Goal: Information Seeking & Learning: Learn about a topic

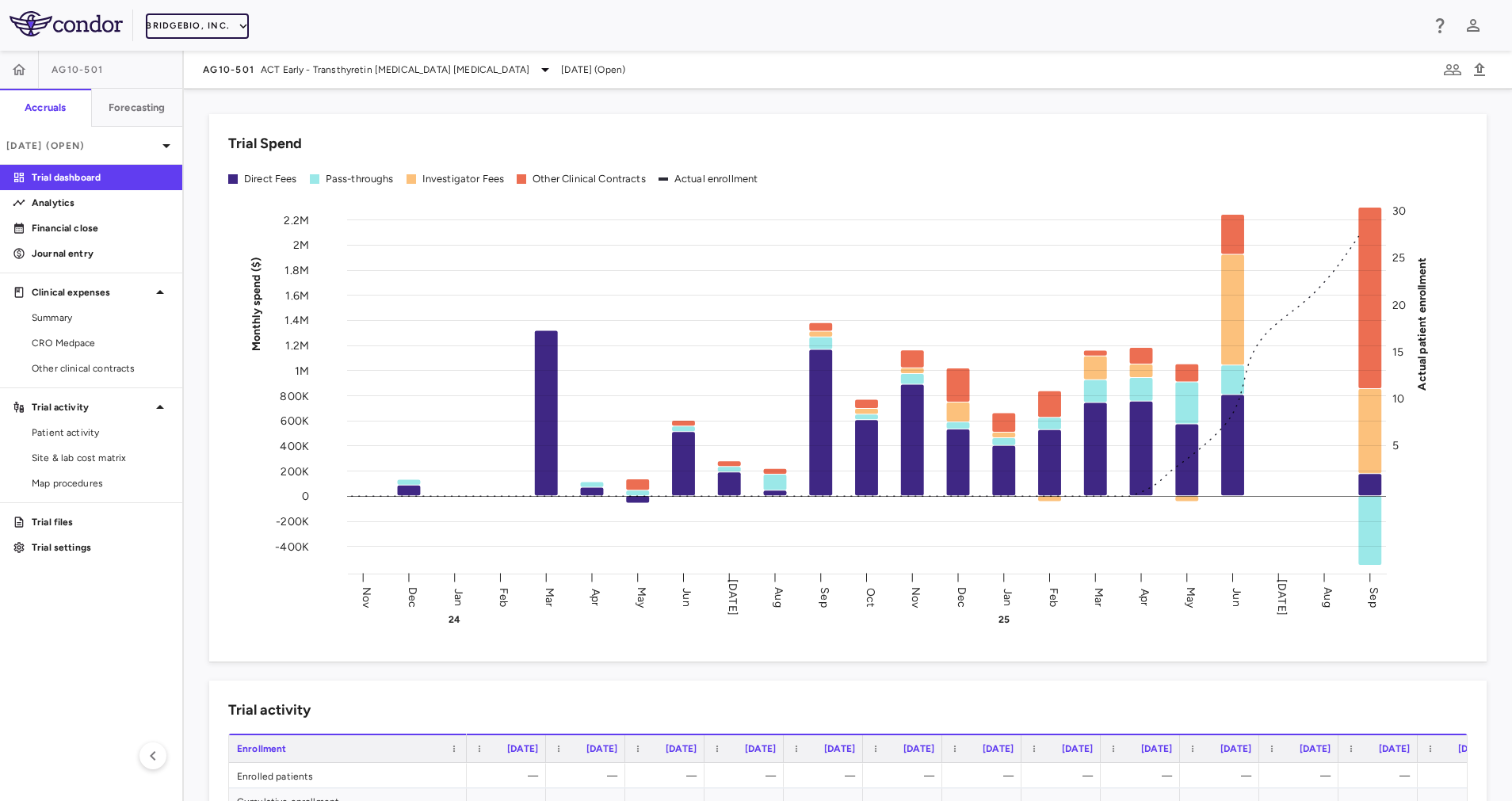
click at [222, 20] on button "BridgeBio, Inc." at bounding box center [197, 26] width 103 height 26
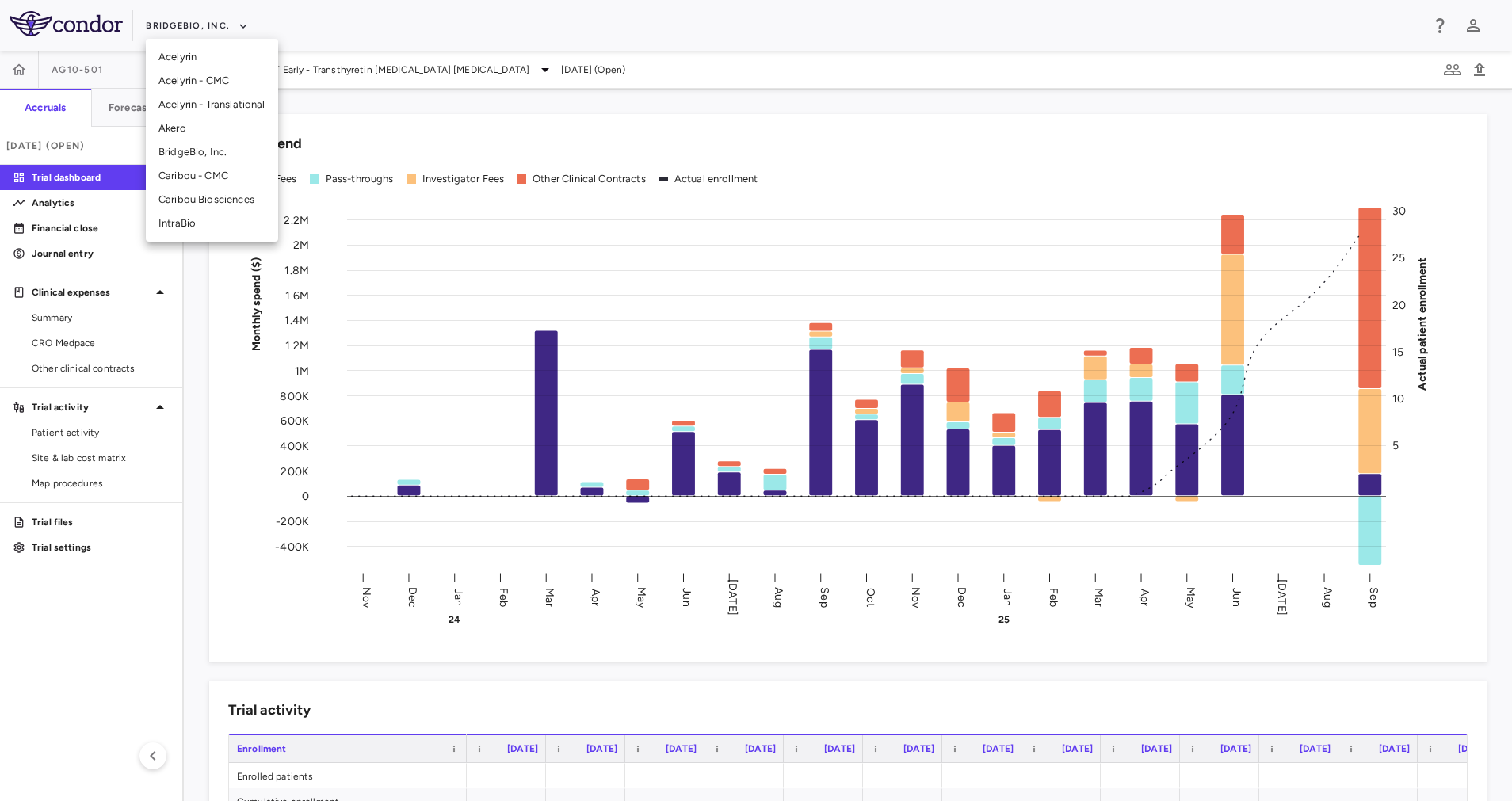
click at [226, 218] on li "IntraBio" at bounding box center [212, 223] width 132 height 24
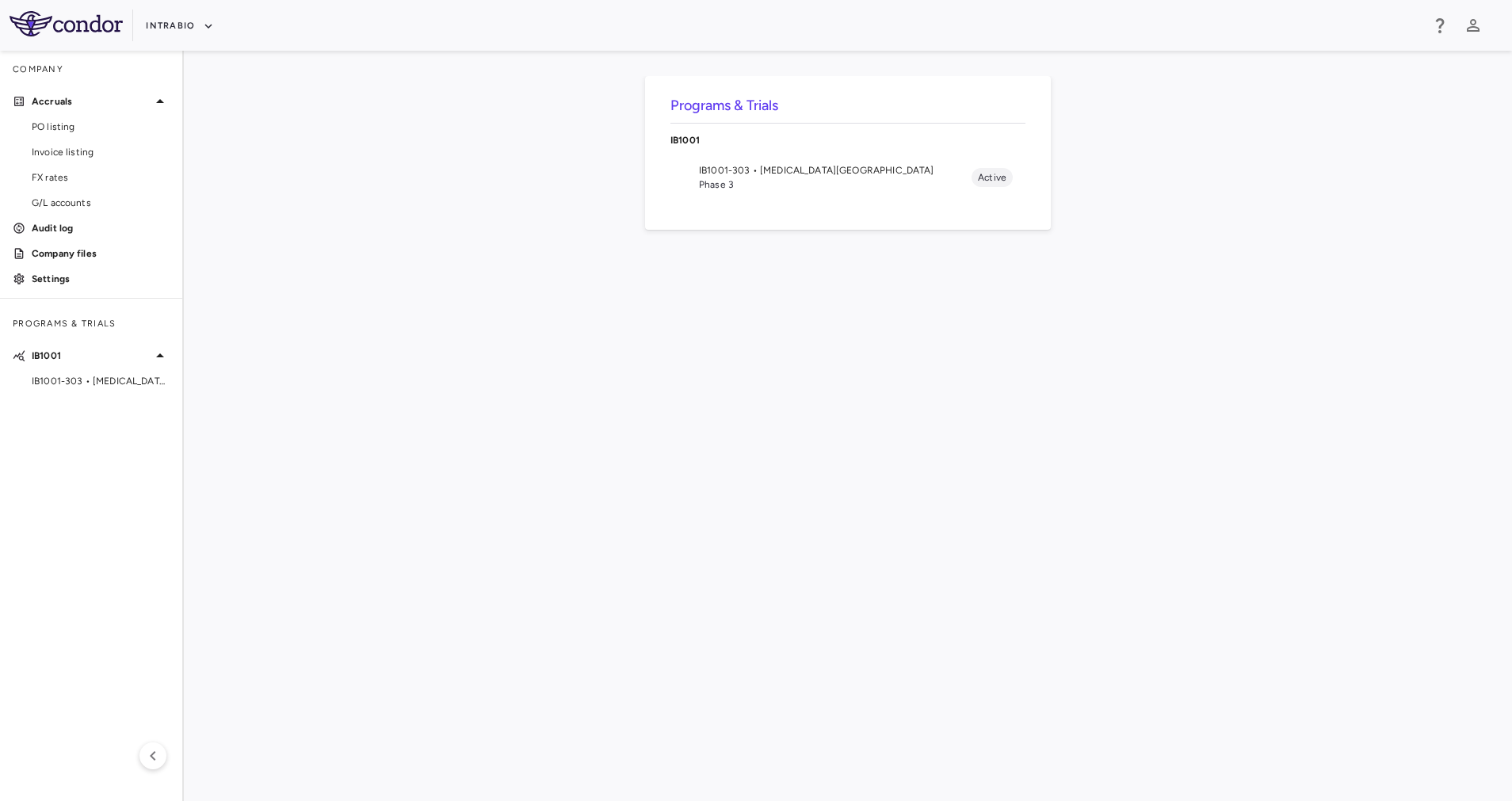
click at [775, 169] on span "IB1001-303 • Ataxia-Telangiectasia" at bounding box center [835, 170] width 273 height 14
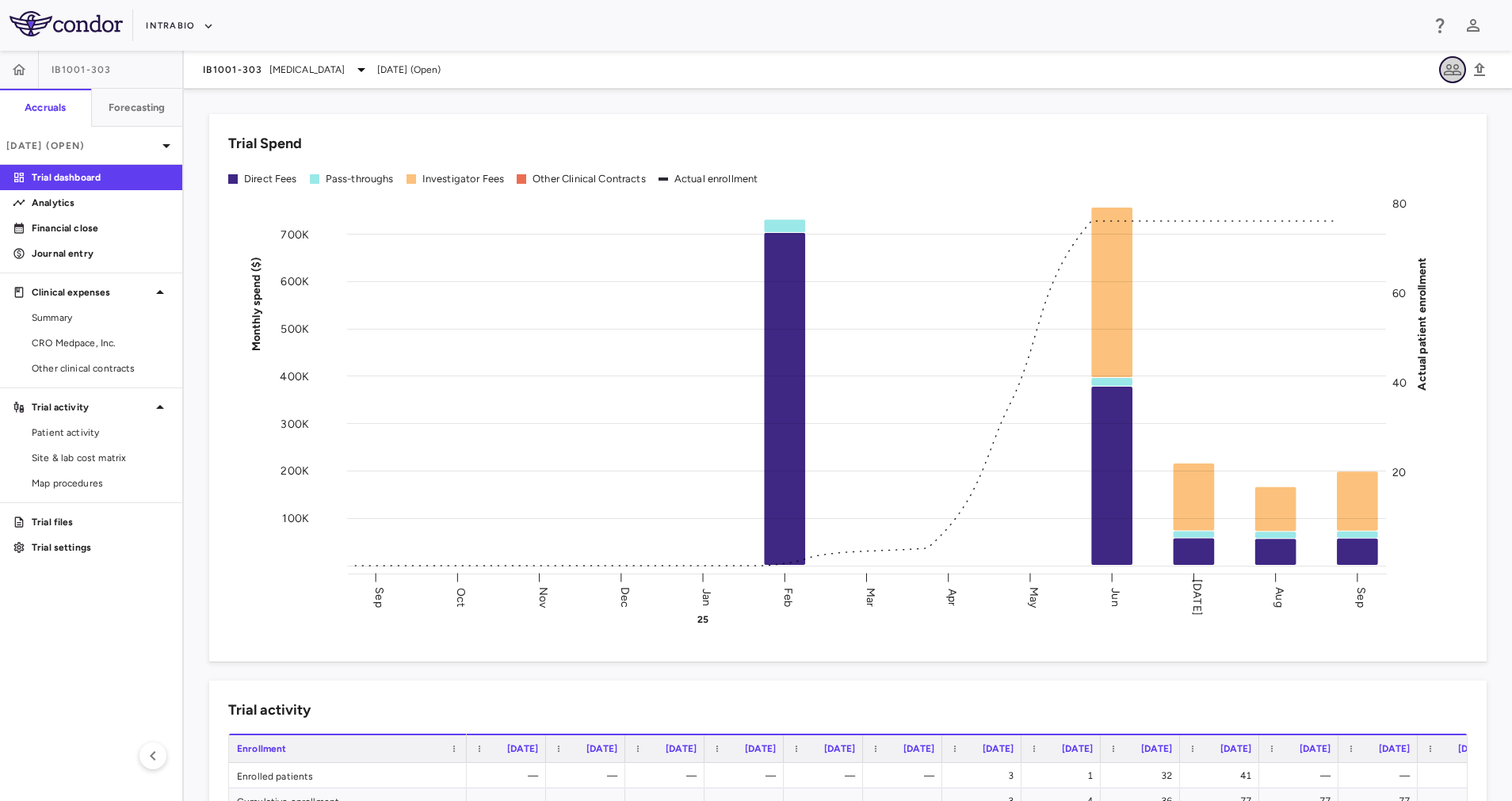
click at [1452, 71] on icon "button" at bounding box center [1452, 70] width 18 height 11
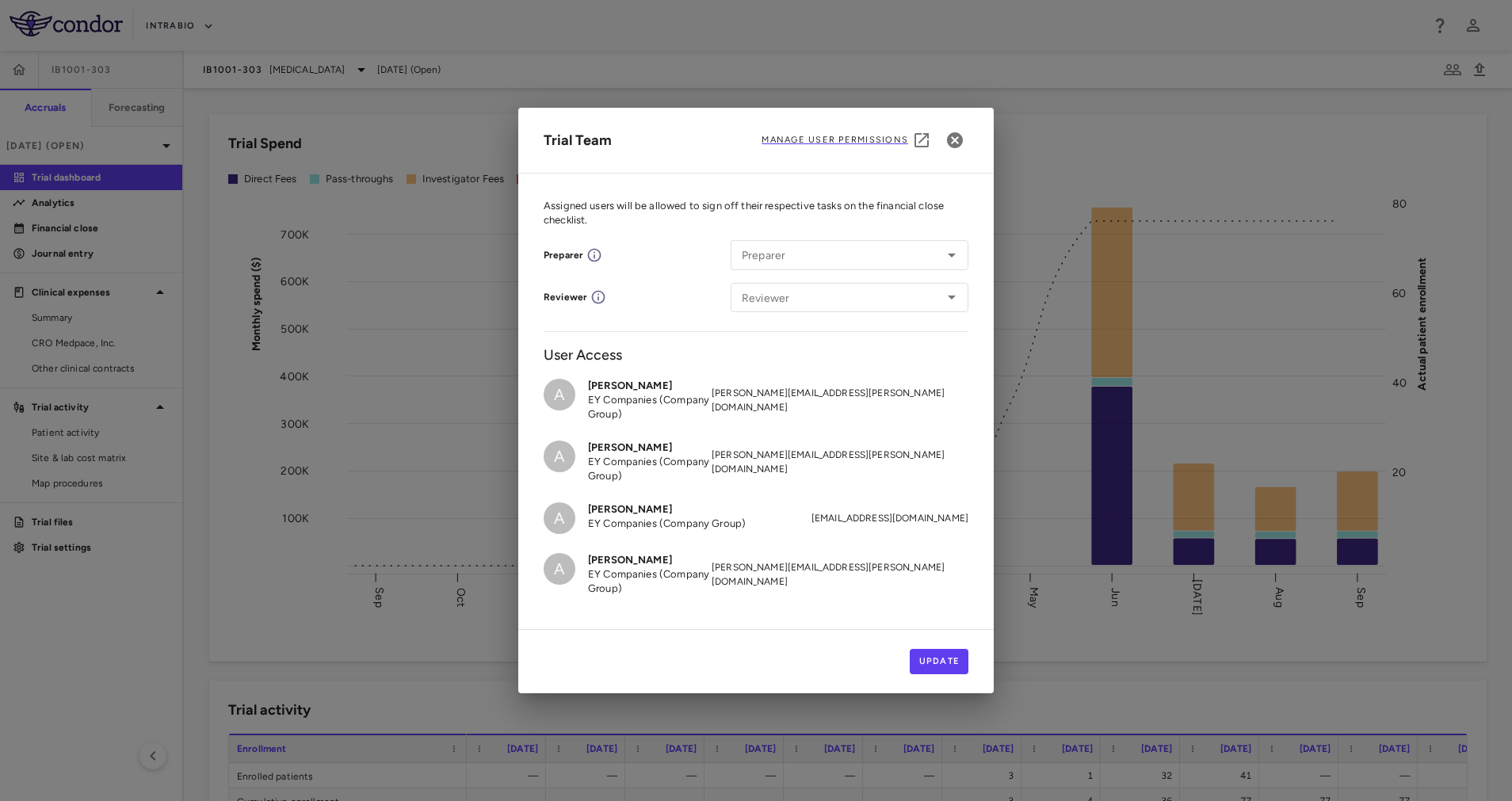
click at [871, 134] on span "Manage User Permissions" at bounding box center [835, 140] width 146 height 12
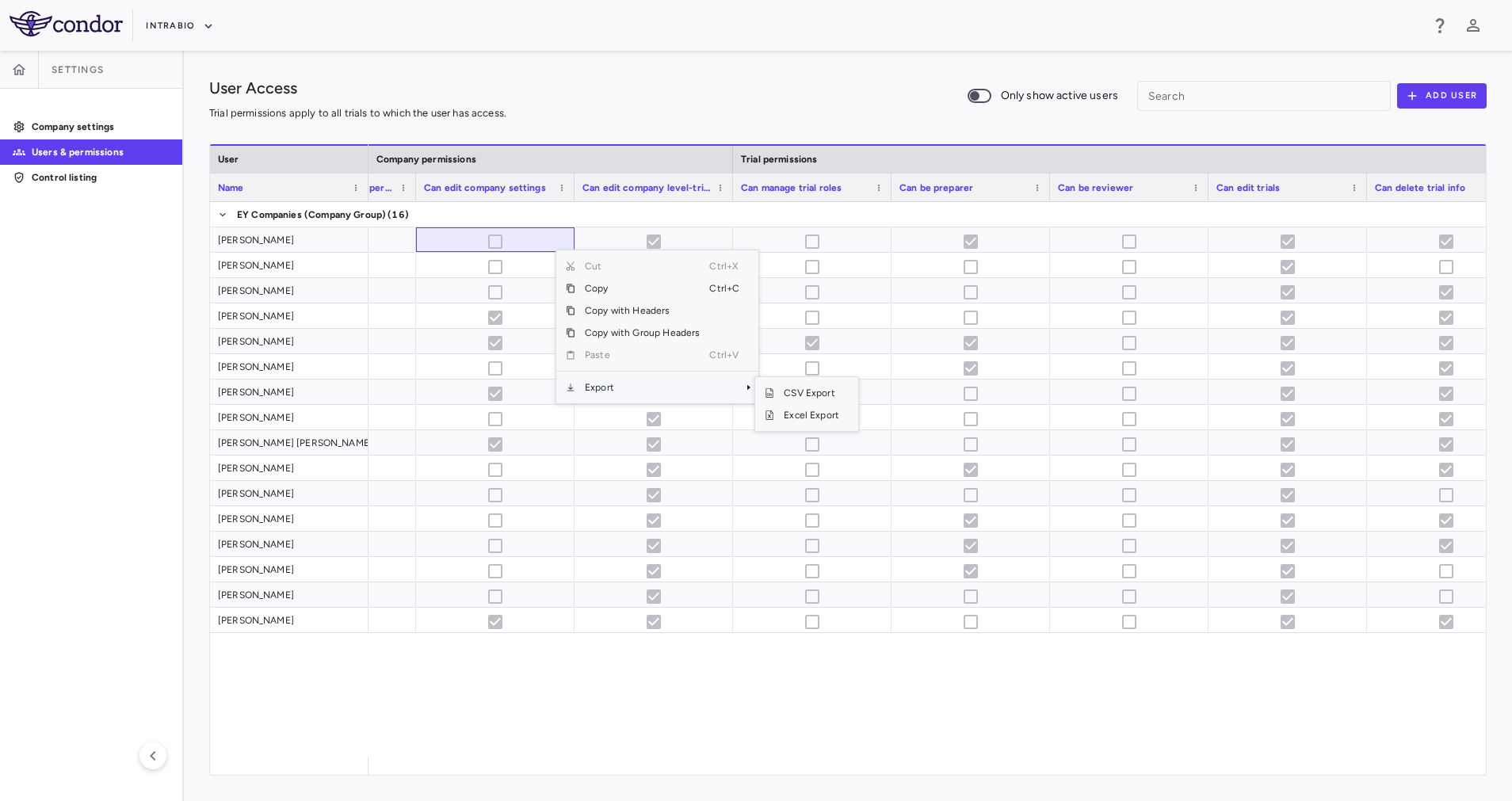
click at [650, 383] on span "Export" at bounding box center [642, 387] width 134 height 22
click at [826, 418] on span "Excel Export" at bounding box center [812, 415] width 74 height 22
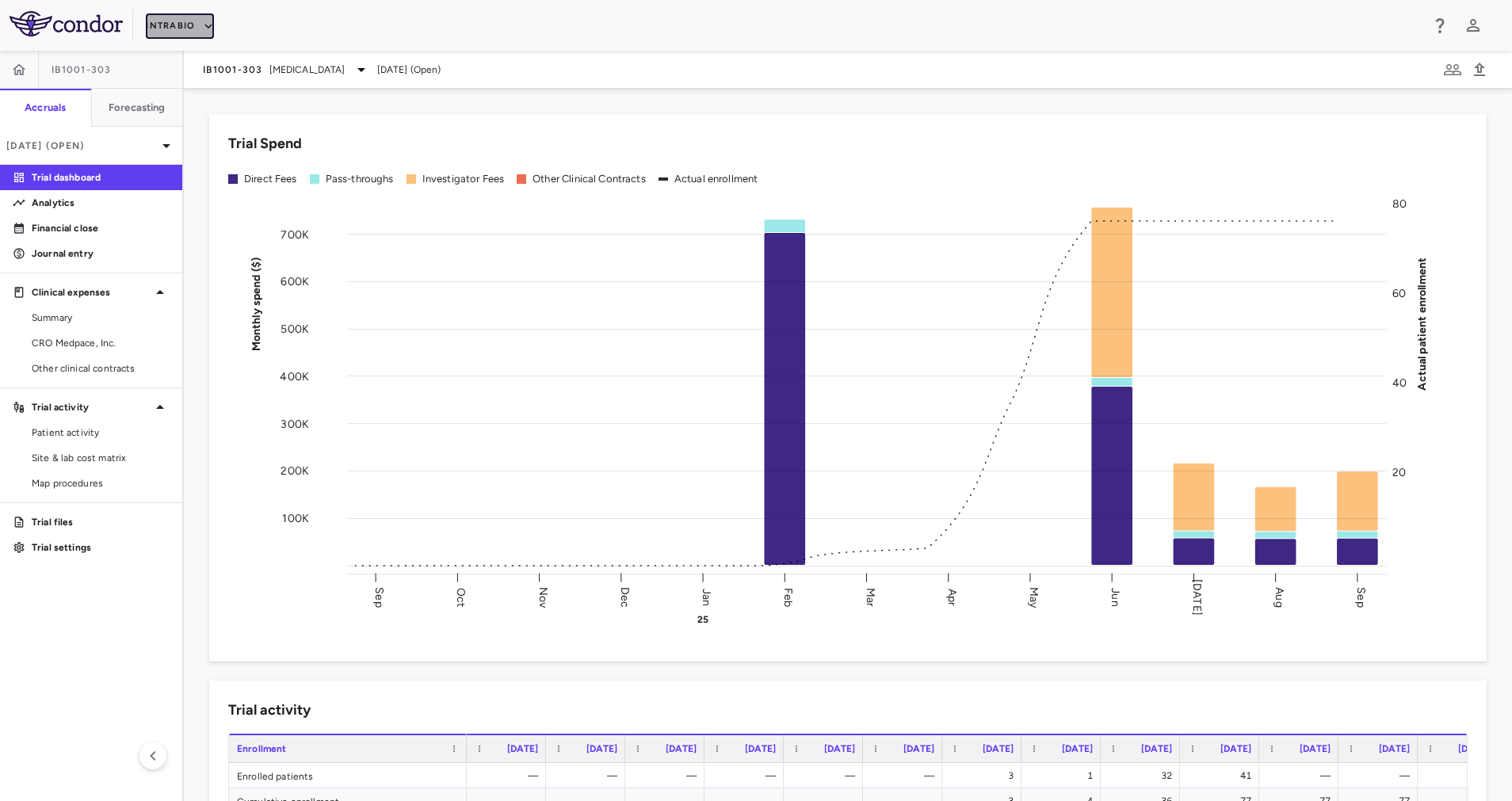
click at [203, 35] on button "IntraBio" at bounding box center [179, 26] width 68 height 26
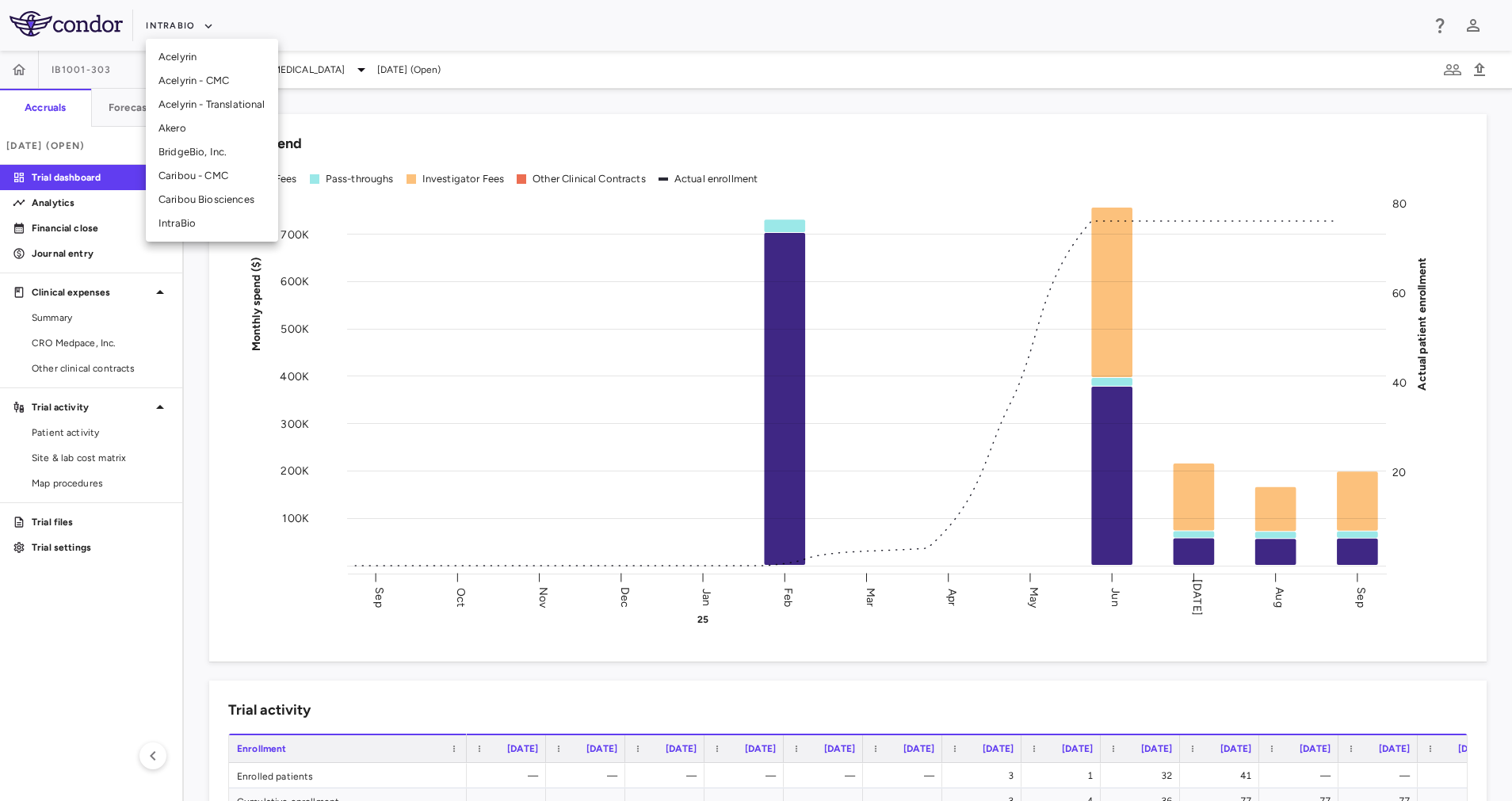
click at [214, 146] on li "BridgeBio, Inc." at bounding box center [212, 152] width 132 height 24
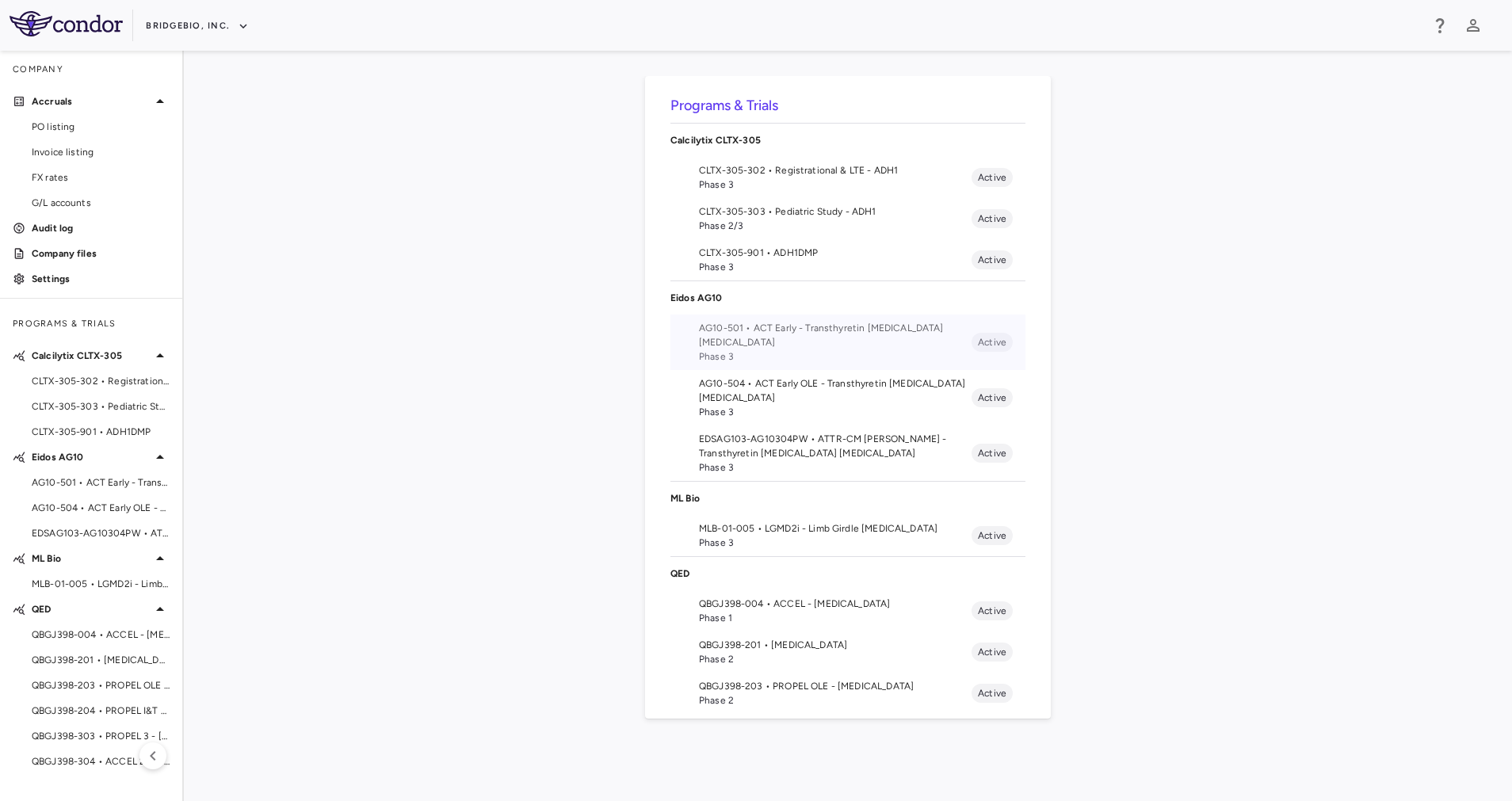
click at [851, 338] on span "AG10-501 • ACT Early - Transthyretin [MEDICAL_DATA] [MEDICAL_DATA]" at bounding box center [835, 335] width 273 height 28
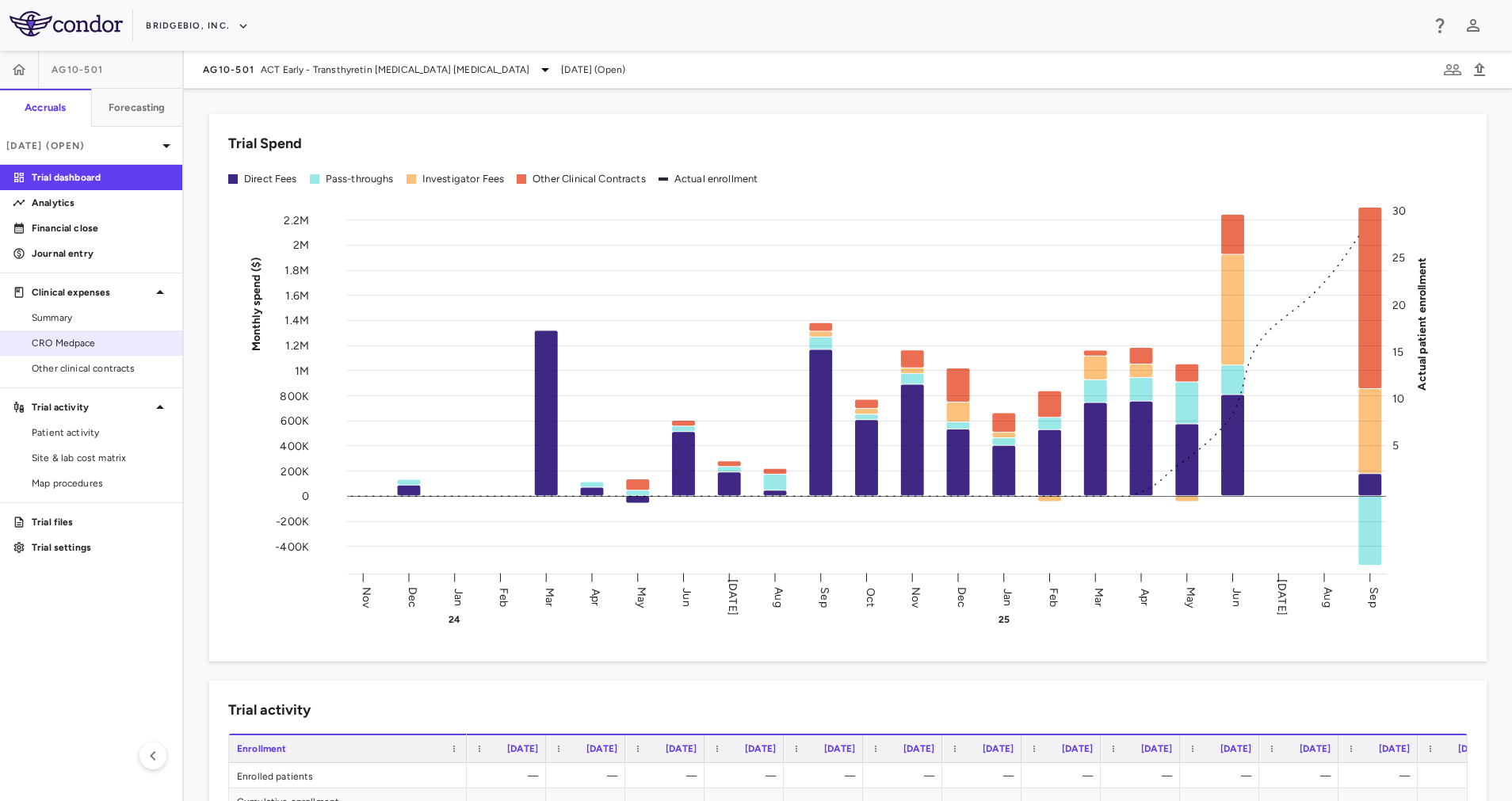
click at [86, 347] on span "CRO Medpace" at bounding box center [101, 343] width 138 height 14
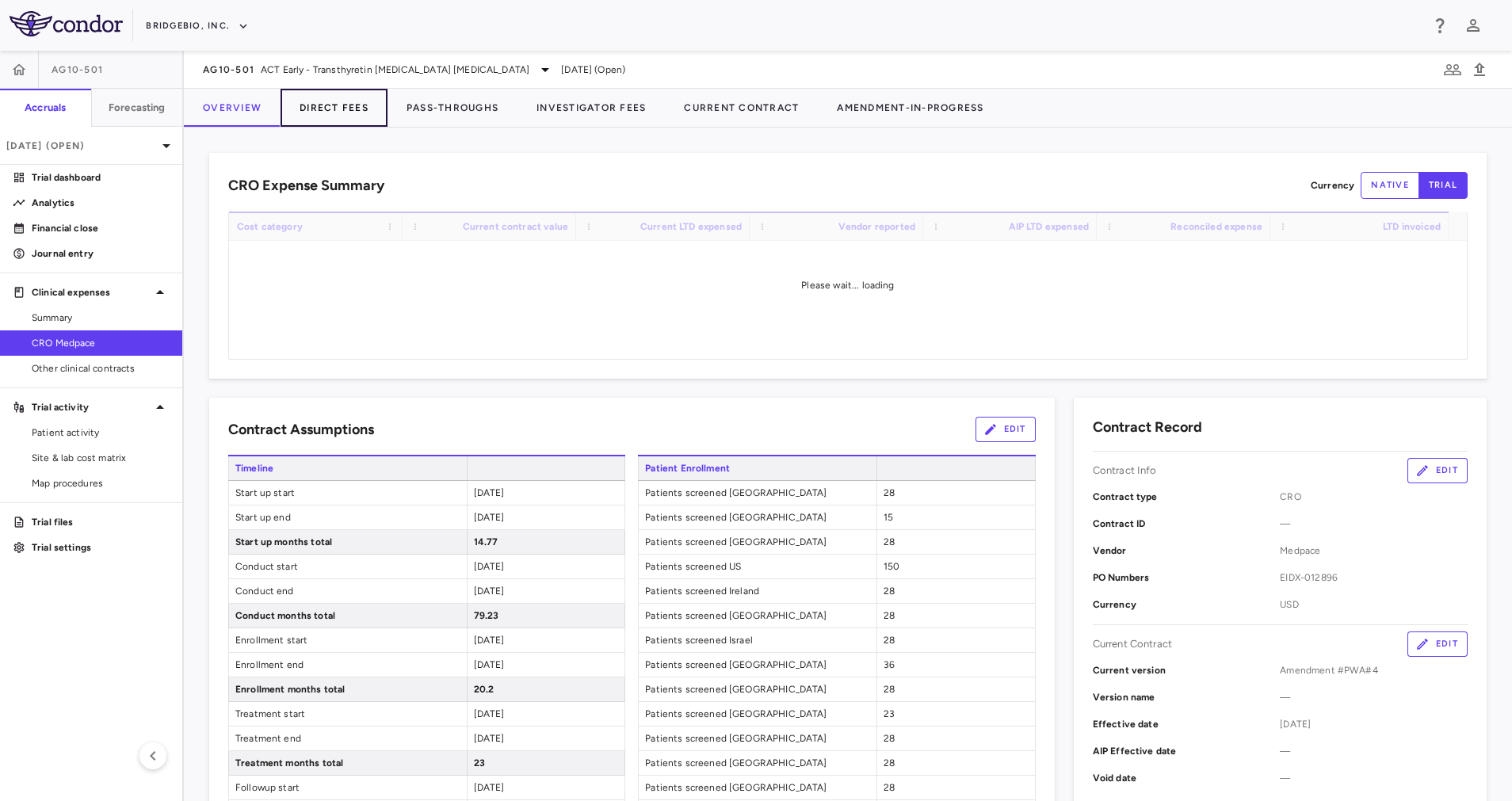
click at [335, 109] on button "Direct Fees" at bounding box center [333, 108] width 107 height 38
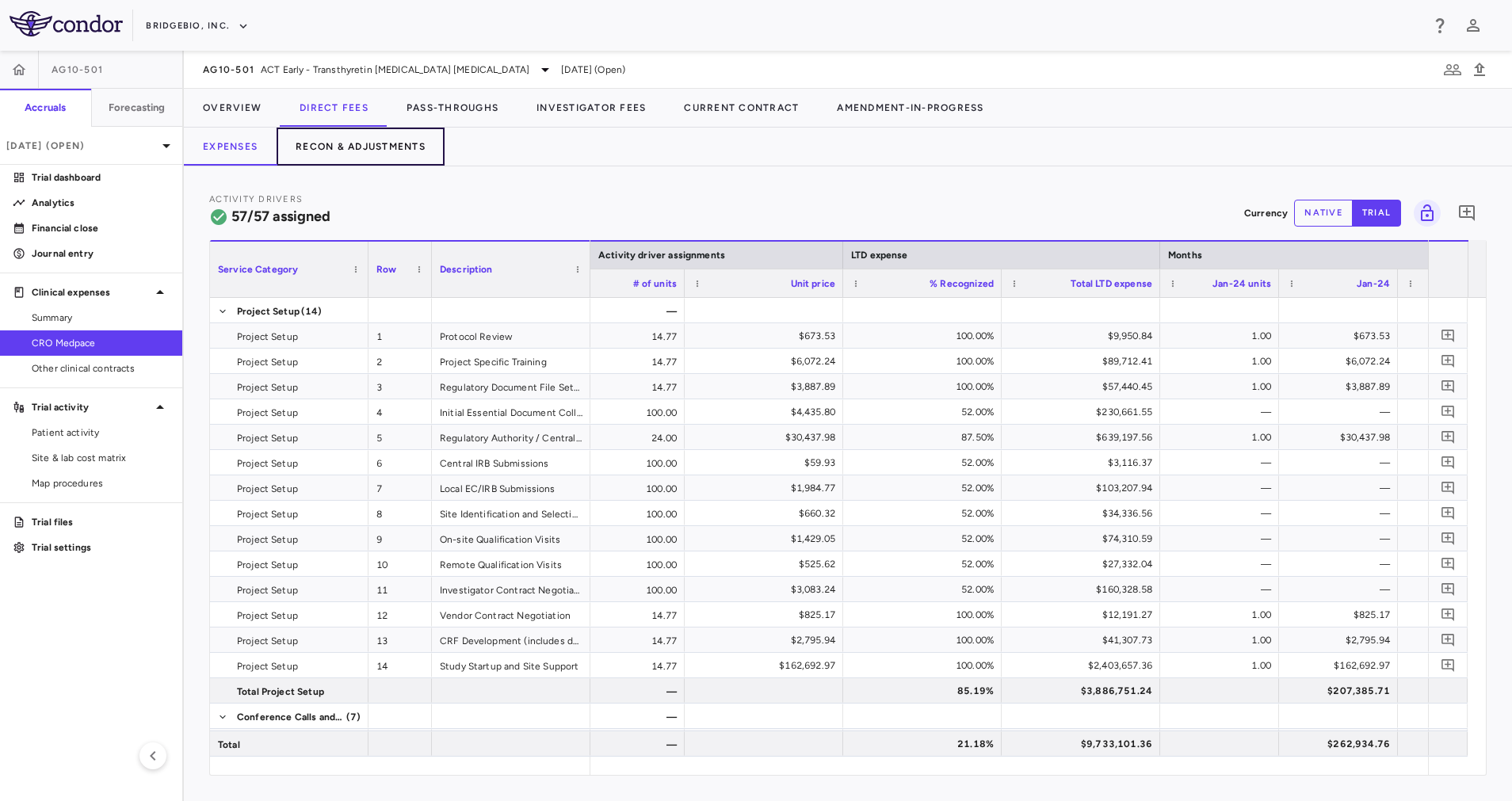
click at [363, 150] on button "Recon & Adjustments" at bounding box center [360, 146] width 168 height 38
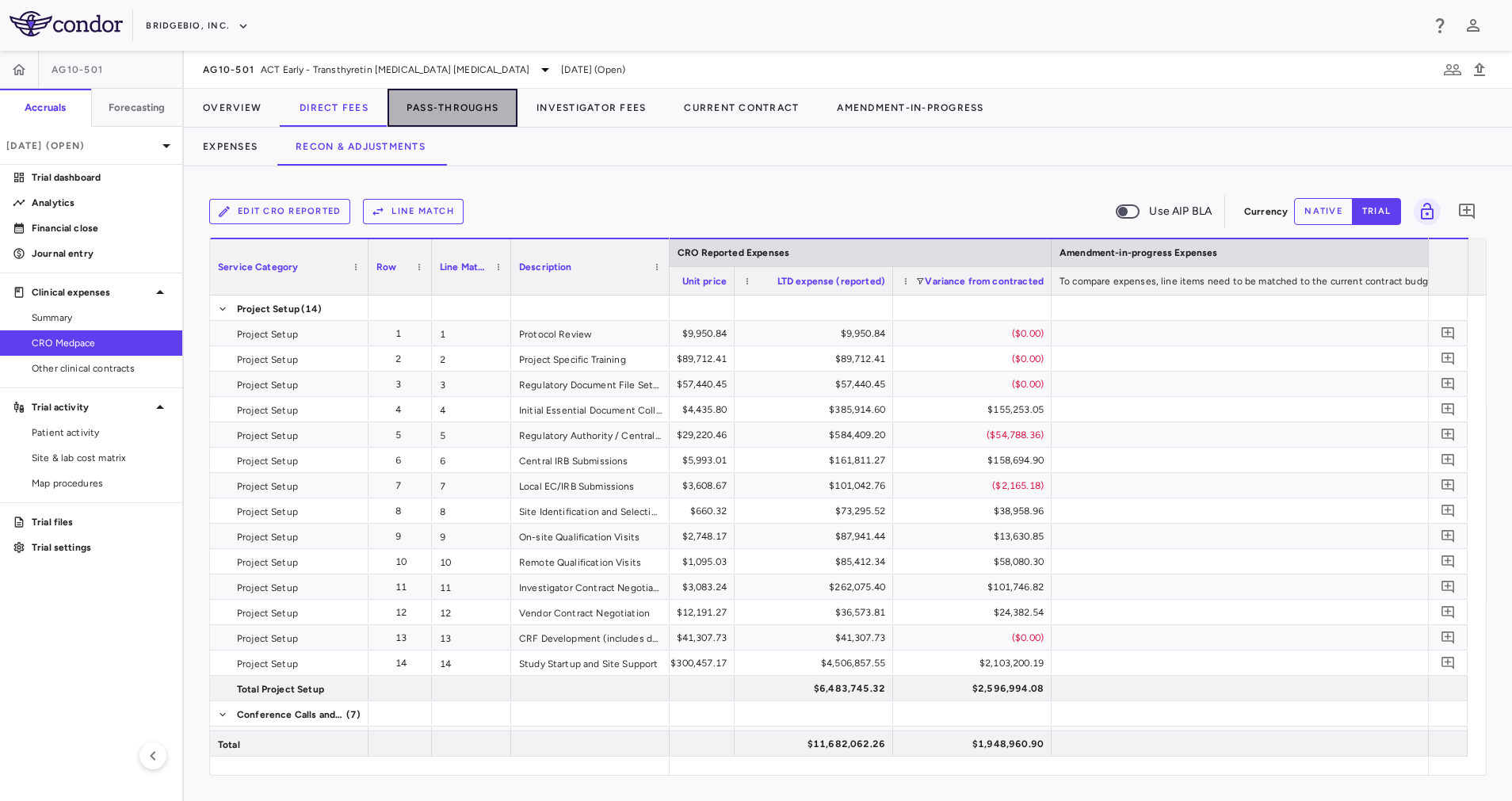
click at [446, 109] on button "Pass-Throughs" at bounding box center [452, 108] width 130 height 38
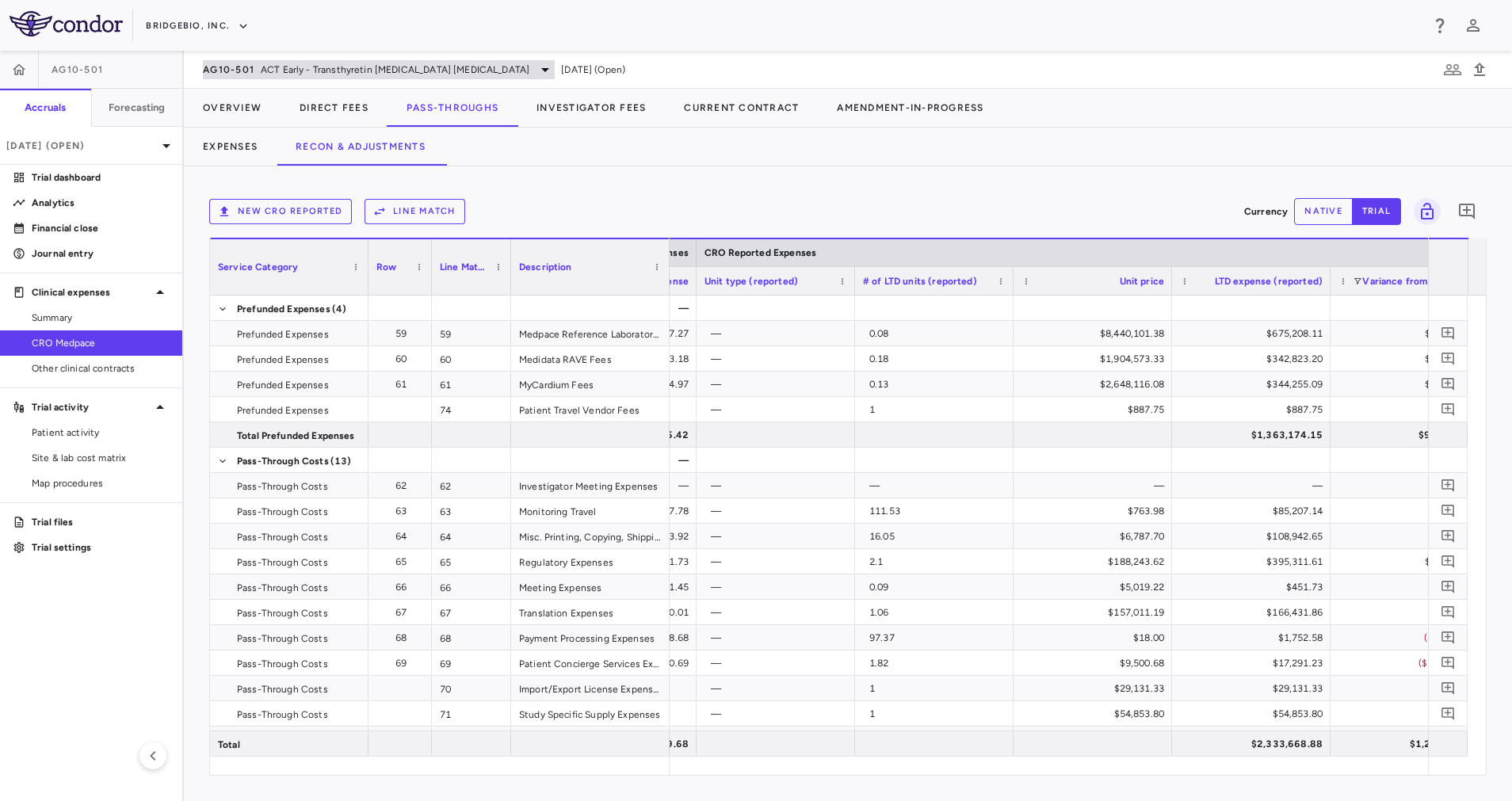
click at [445, 70] on span "ACT Early - Transthyretin [MEDICAL_DATA] [MEDICAL_DATA]" at bounding box center [395, 70] width 268 height 14
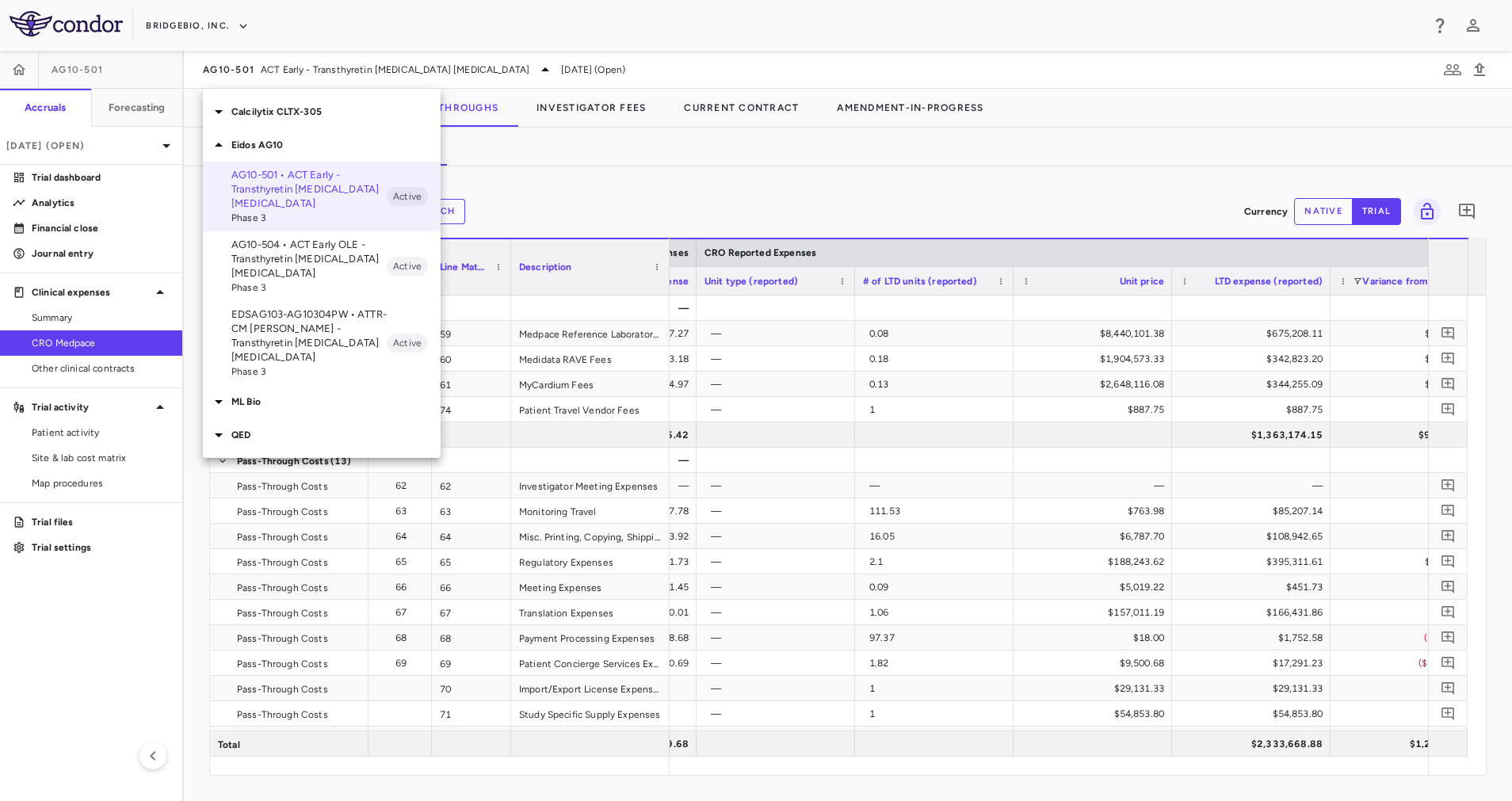
click at [276, 144] on p "Eidos AG10" at bounding box center [335, 145] width 209 height 14
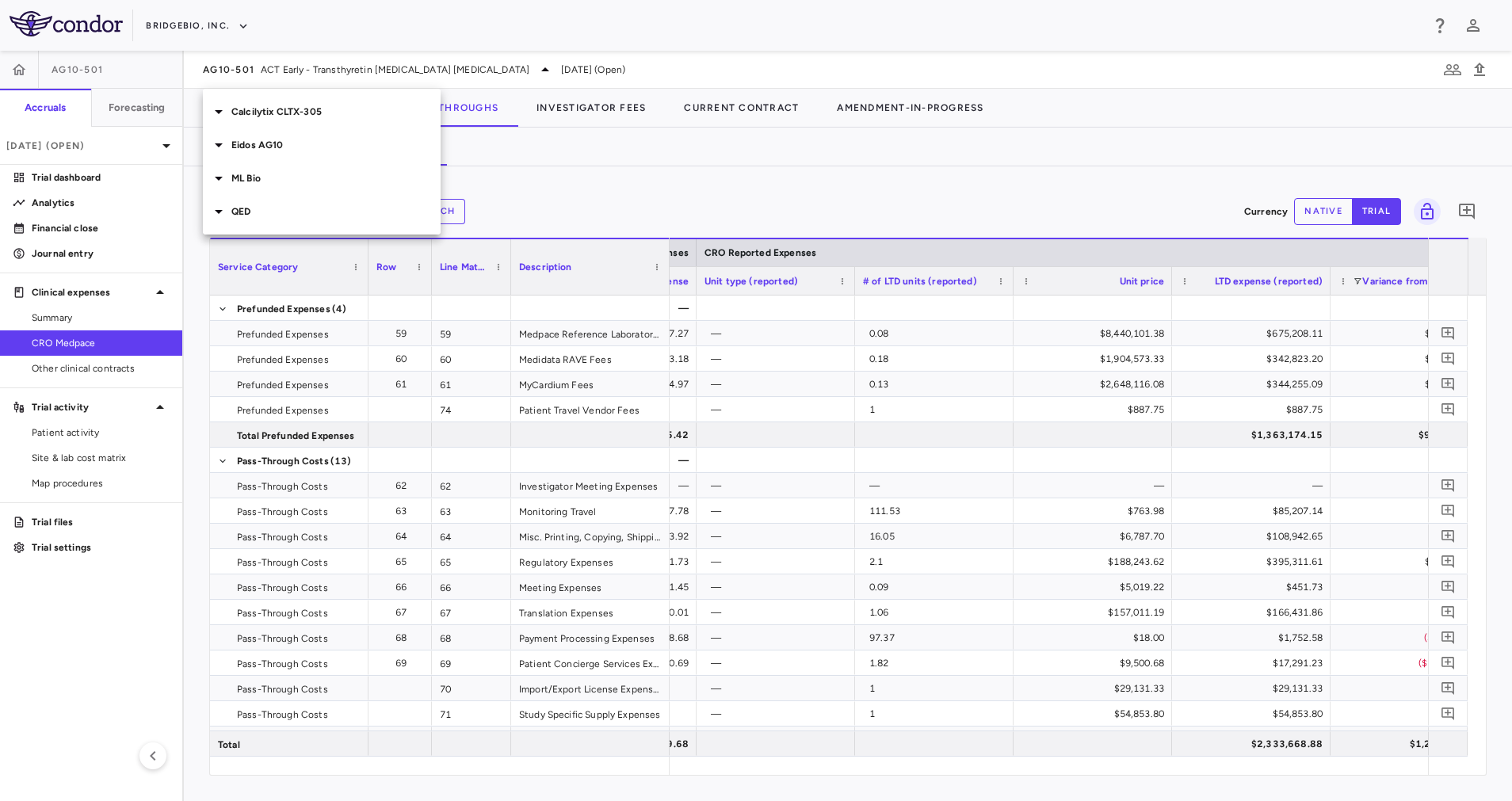
click at [278, 212] on p "QED" at bounding box center [335, 212] width 209 height 14
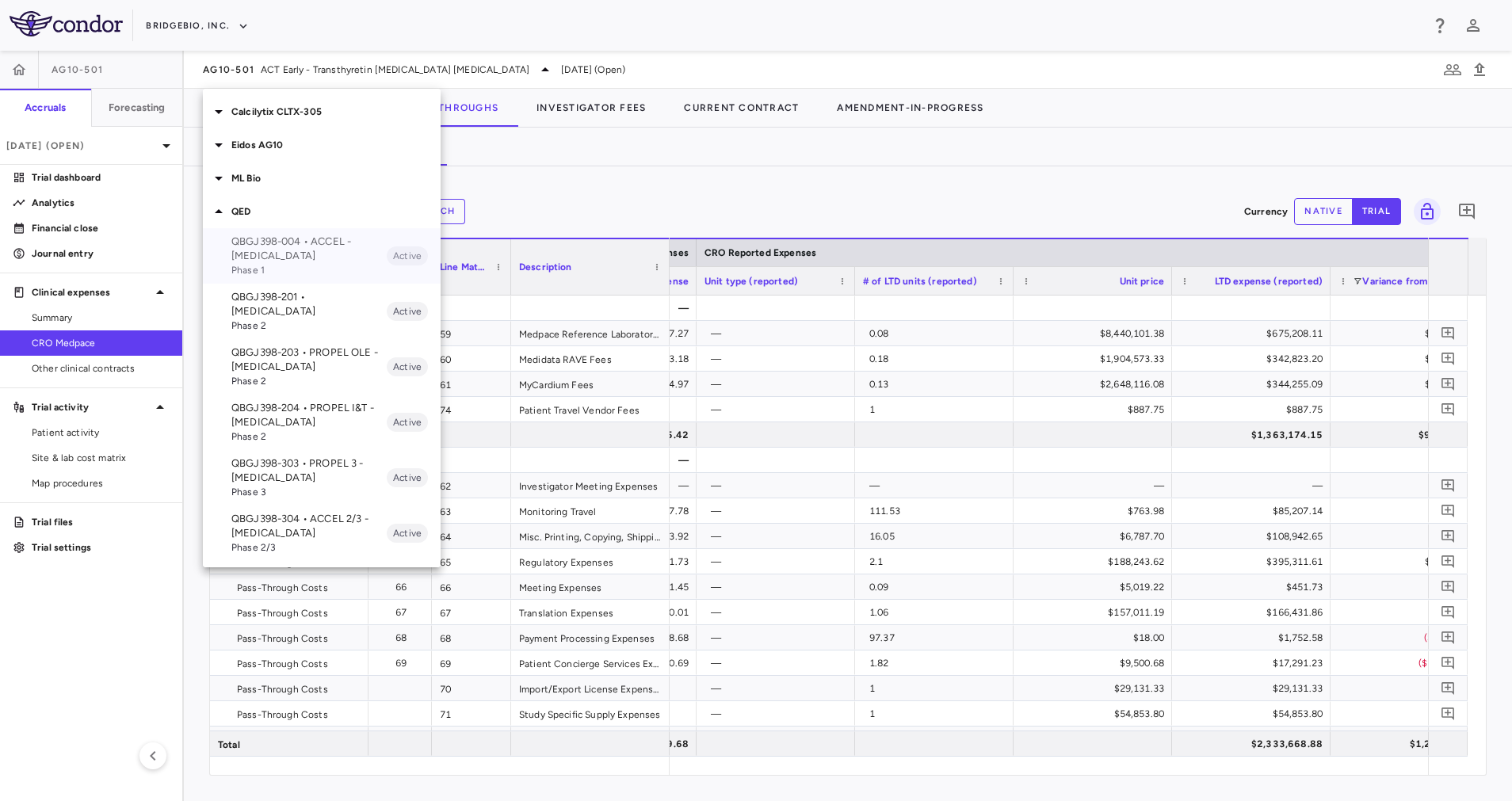
click at [307, 247] on p "QBGJ398-004 • ACCEL - [MEDICAL_DATA]" at bounding box center [309, 249] width 155 height 28
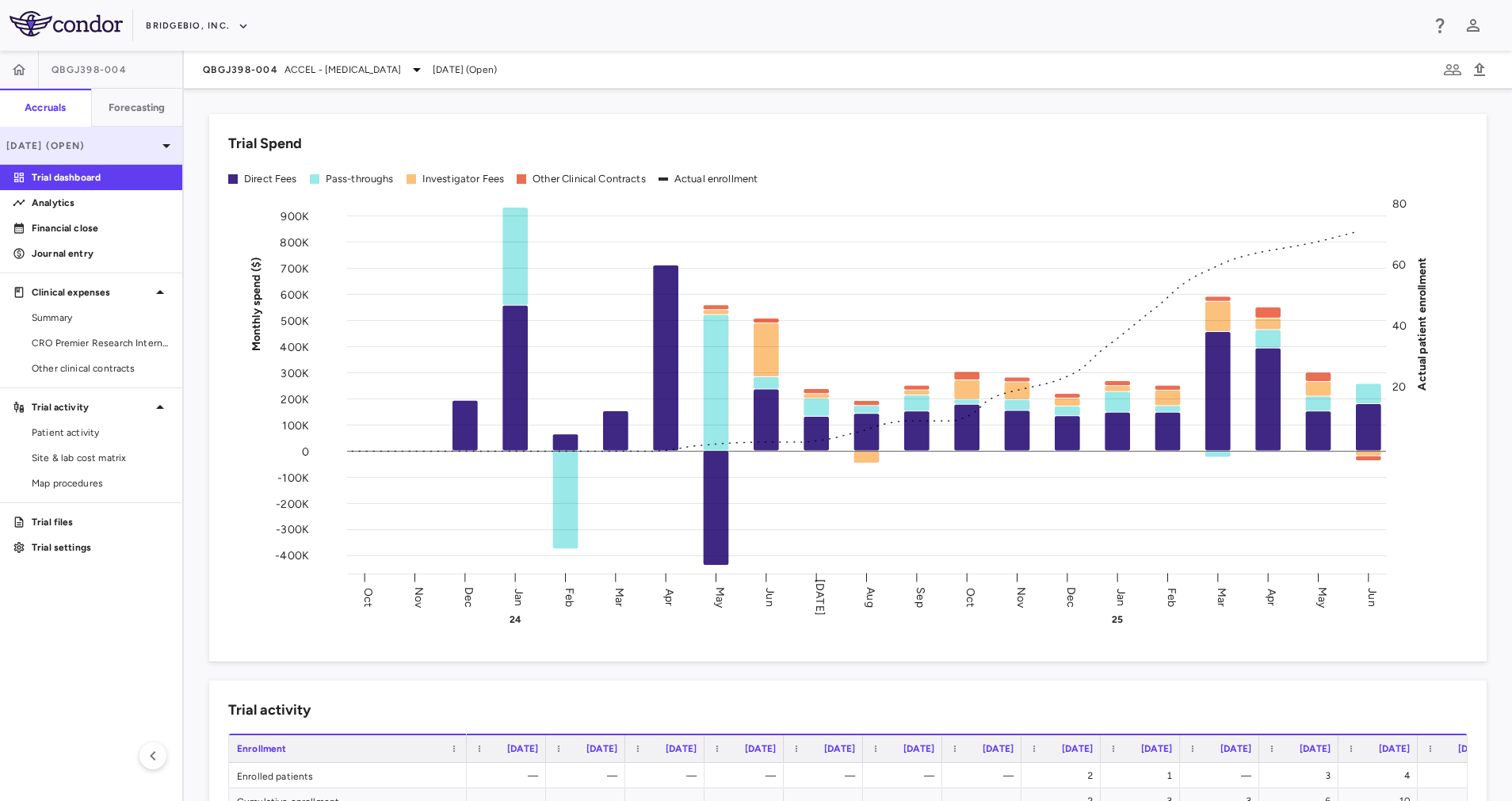
click at [146, 146] on p "[DATE] (Open)" at bounding box center [81, 146] width 151 height 14
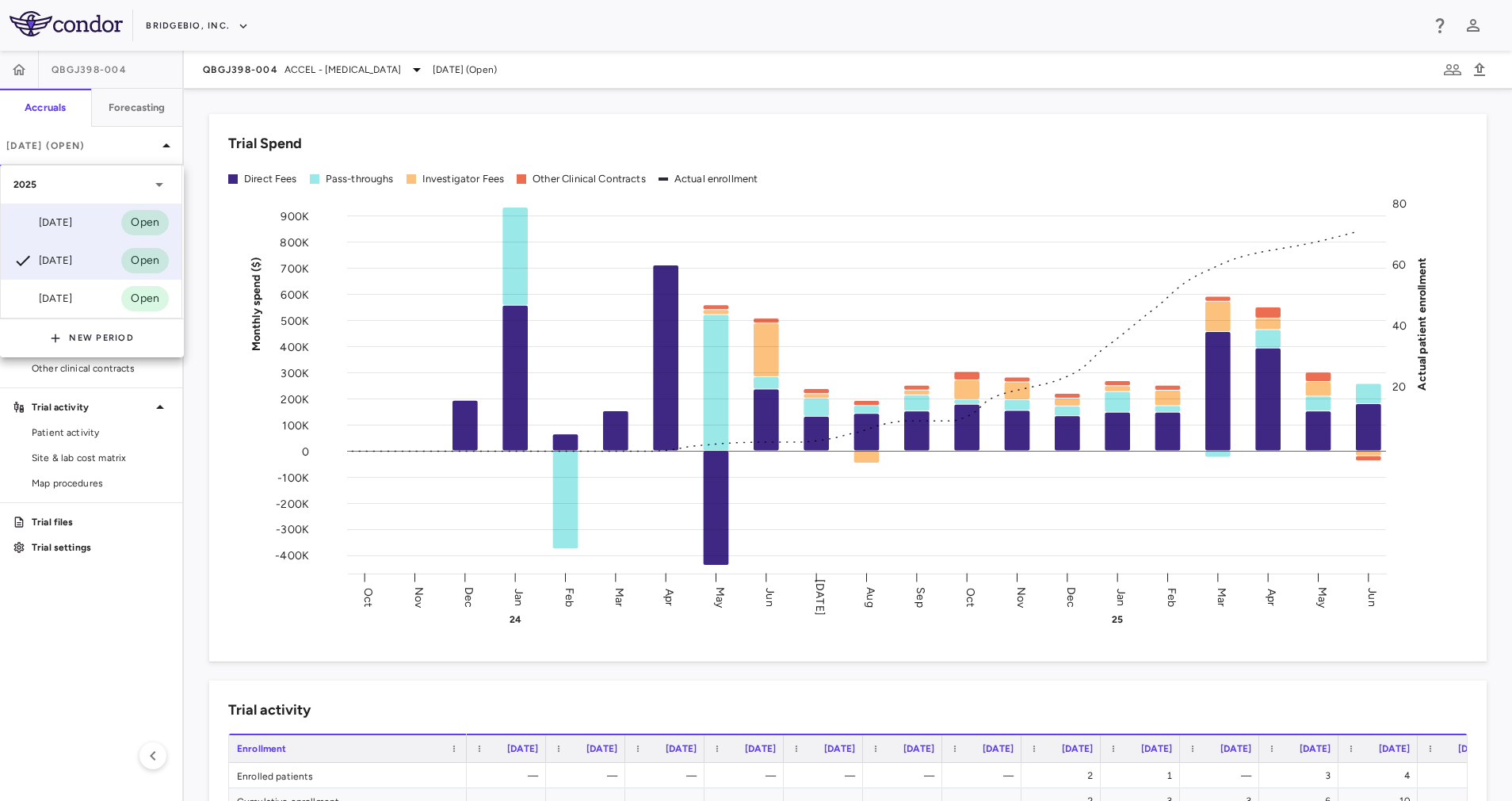
click at [121, 206] on div "[DATE] Open" at bounding box center [91, 222] width 181 height 38
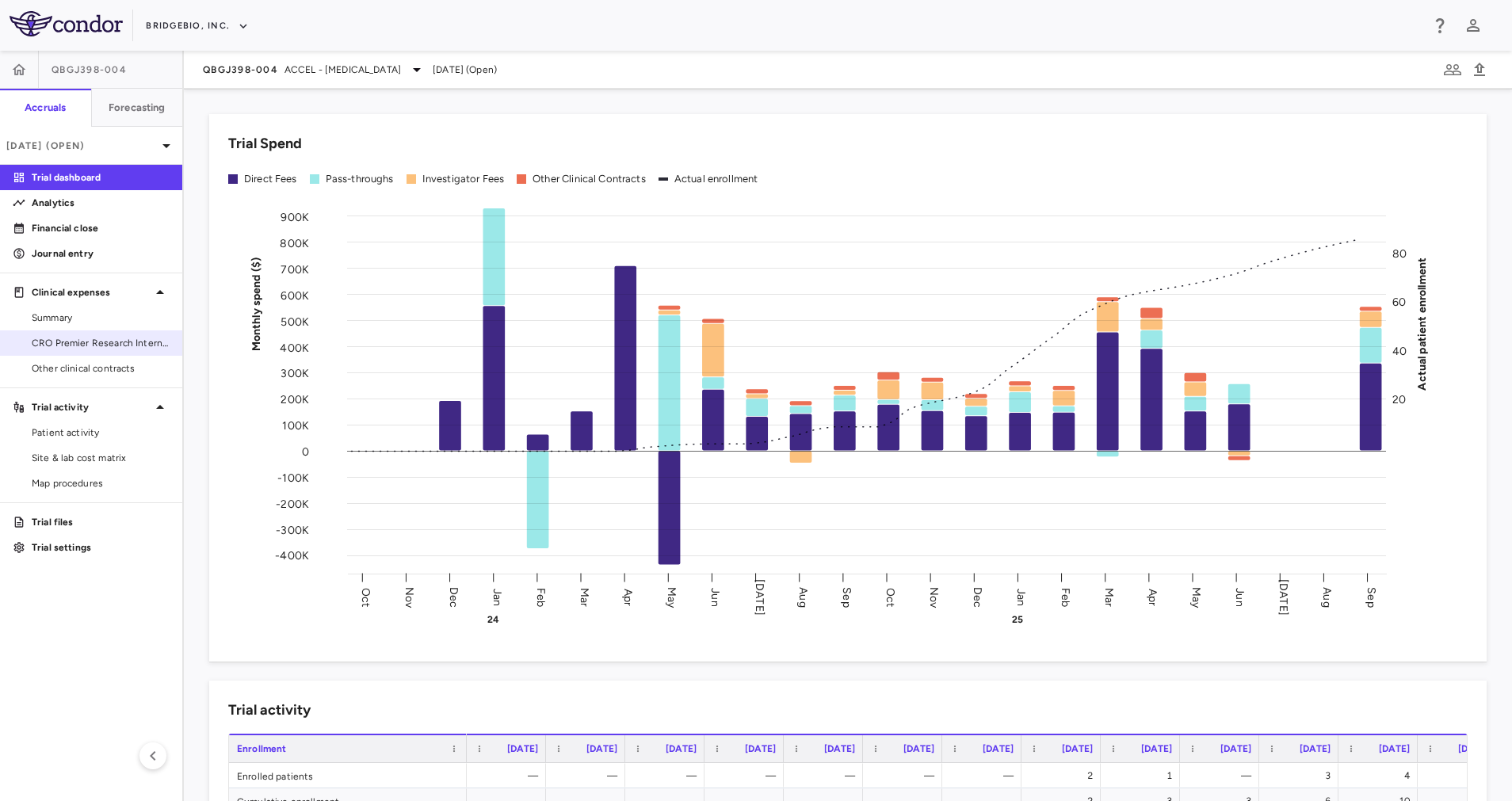
click at [130, 347] on span "CRO Premier Research International" at bounding box center [101, 343] width 138 height 14
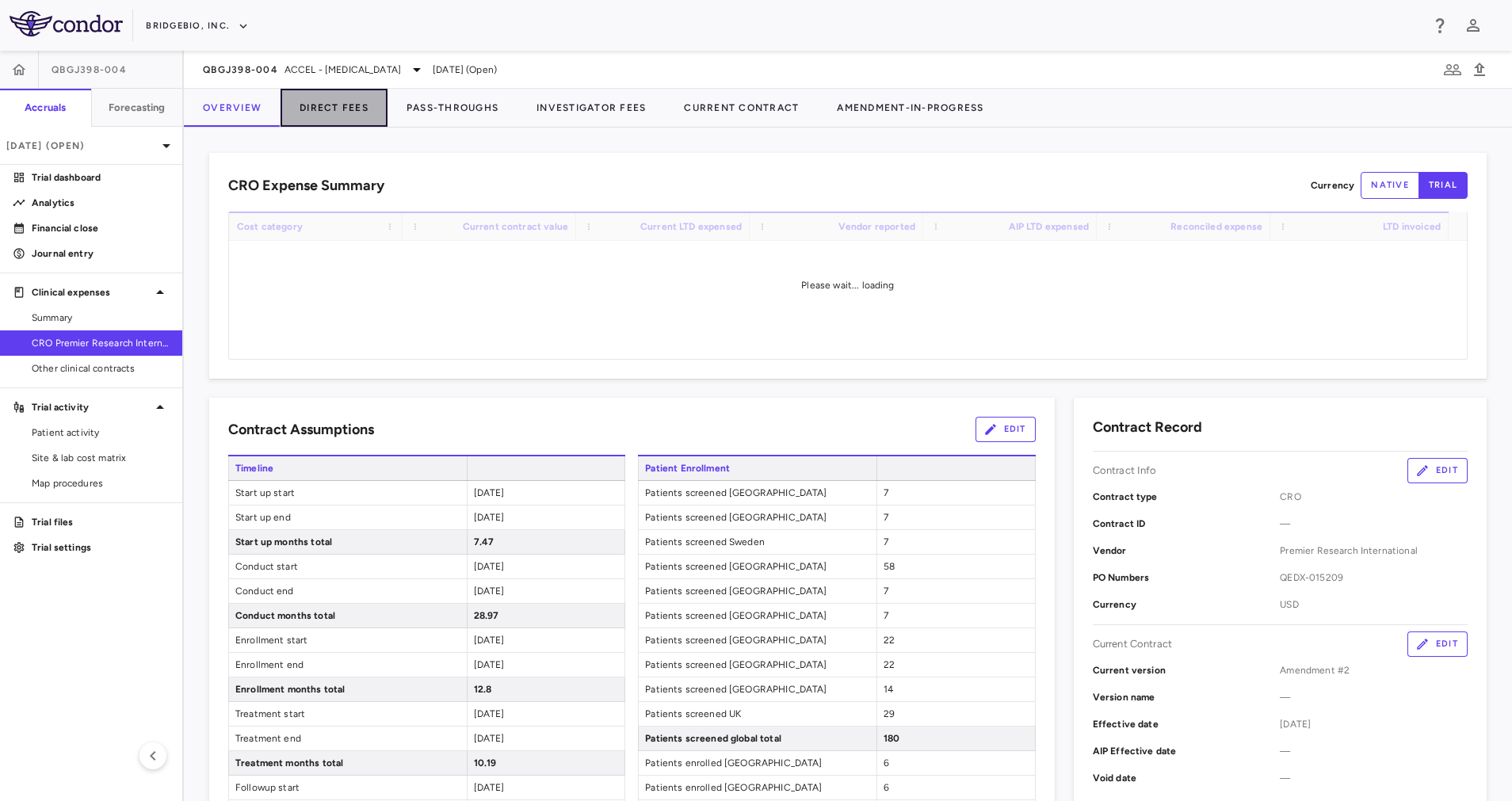
click at [337, 111] on button "Direct Fees" at bounding box center [333, 108] width 107 height 38
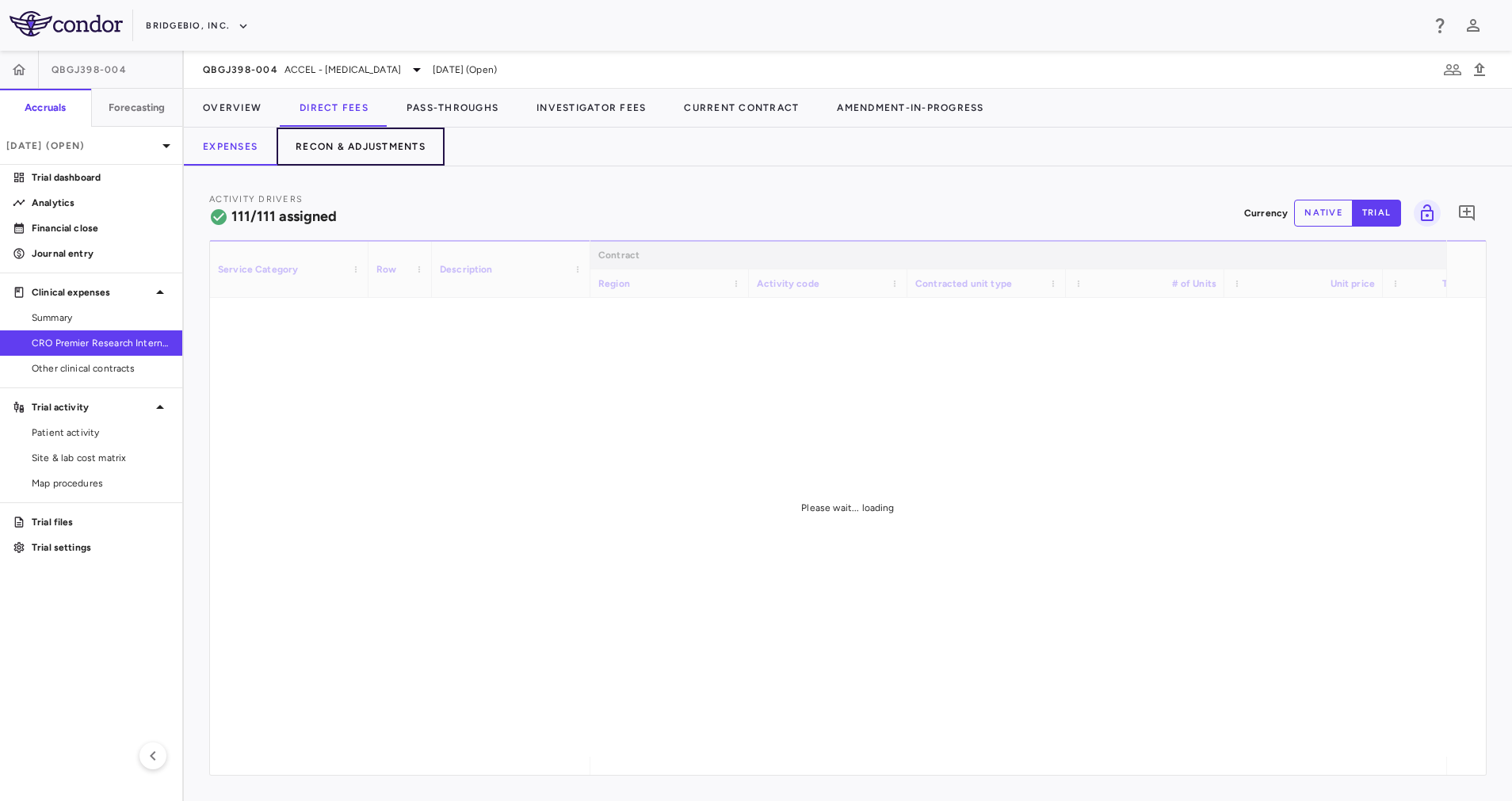
click at [354, 151] on button "Recon & Adjustments" at bounding box center [360, 146] width 168 height 38
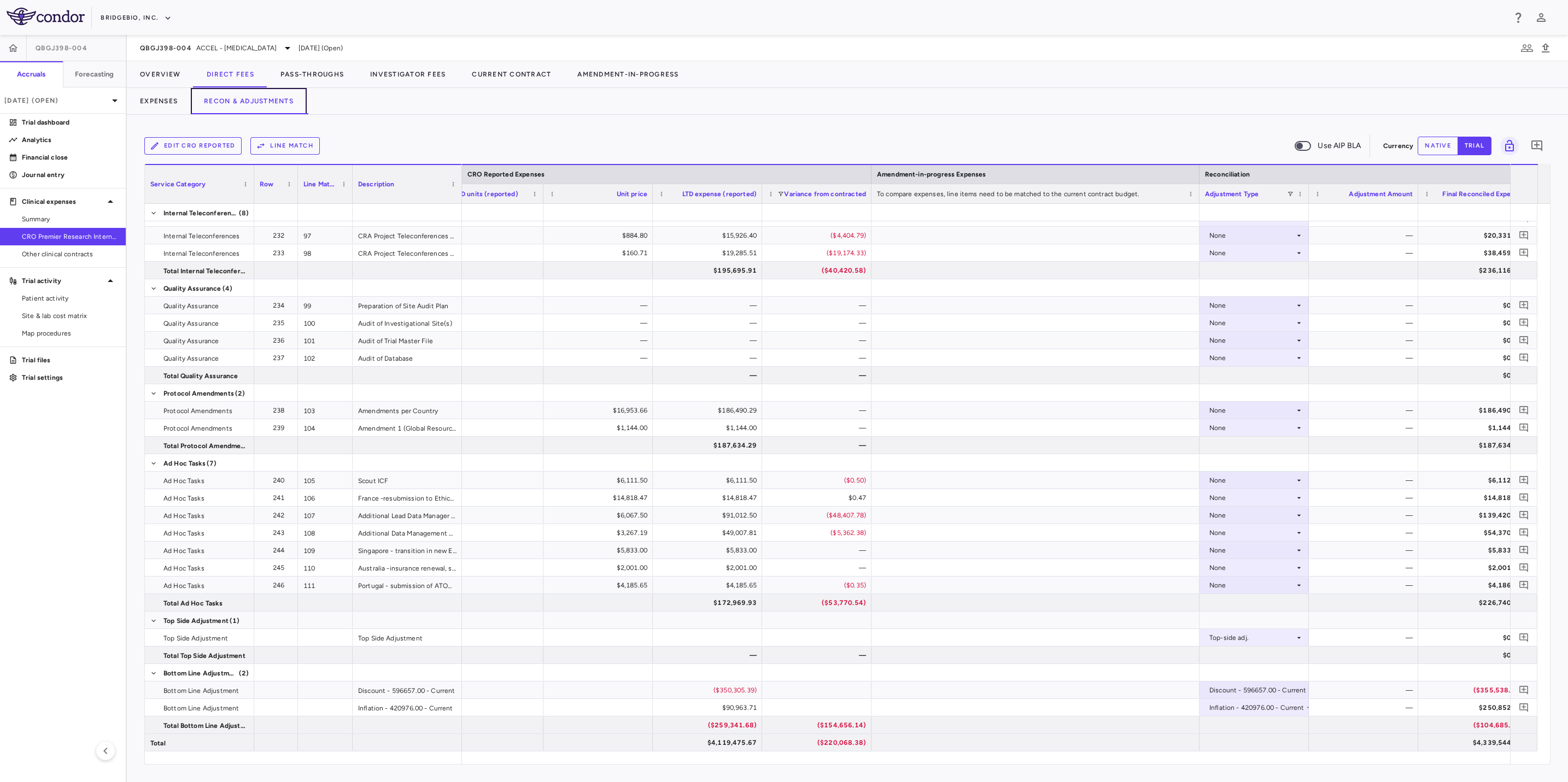
scroll to position [2129, 0]
click at [303, 71] on button "Pass-Throughs" at bounding box center [312, 74] width 89 height 26
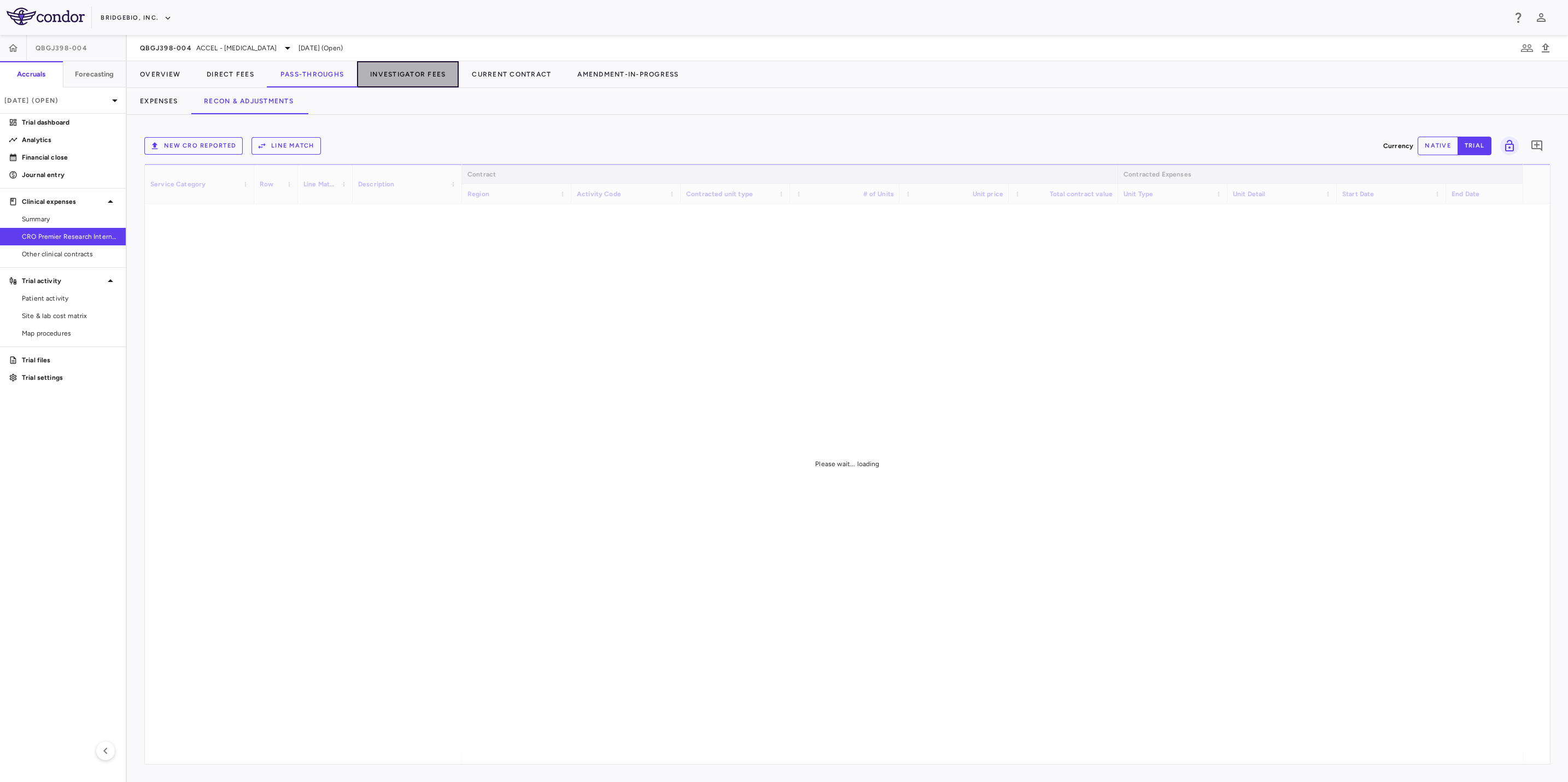
click at [392, 74] on button "Investigator Fees" at bounding box center [408, 74] width 102 height 26
click at [326, 76] on button "Pass-Throughs" at bounding box center [312, 74] width 89 height 26
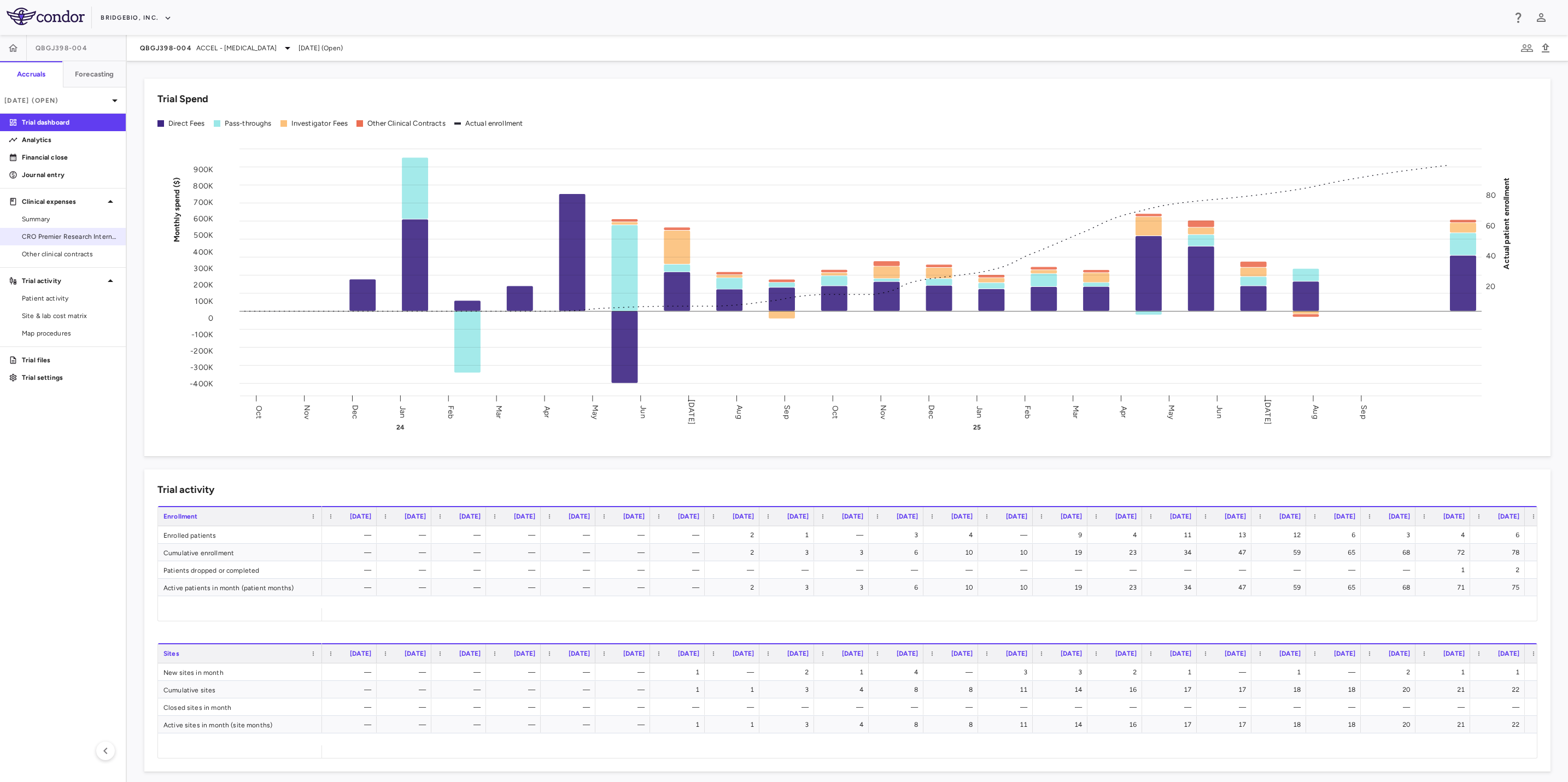
click at [77, 237] on span "CRO Premier Research International" at bounding box center [69, 237] width 95 height 10
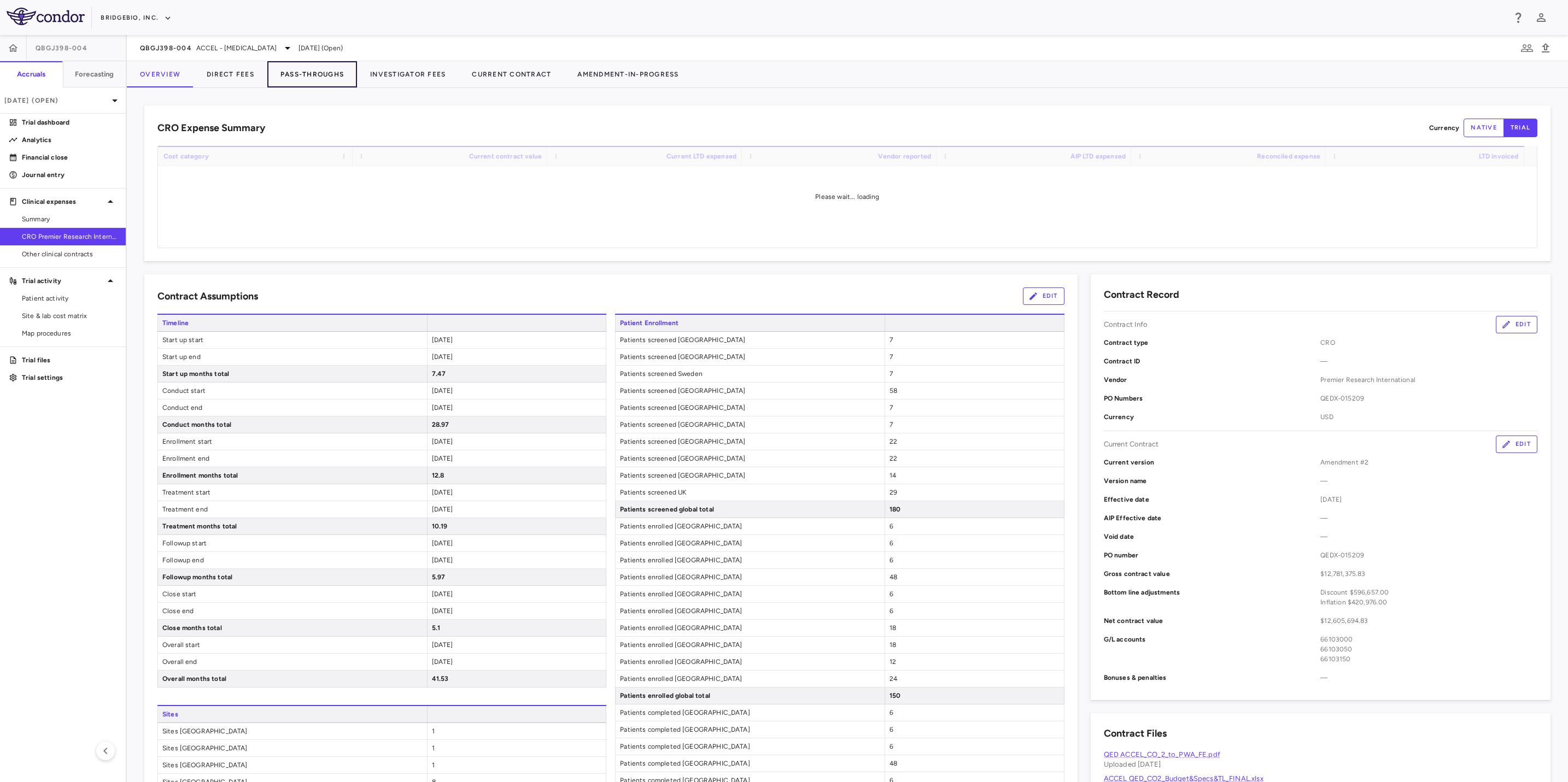
click at [304, 69] on button "Pass-Throughs" at bounding box center [312, 74] width 89 height 26
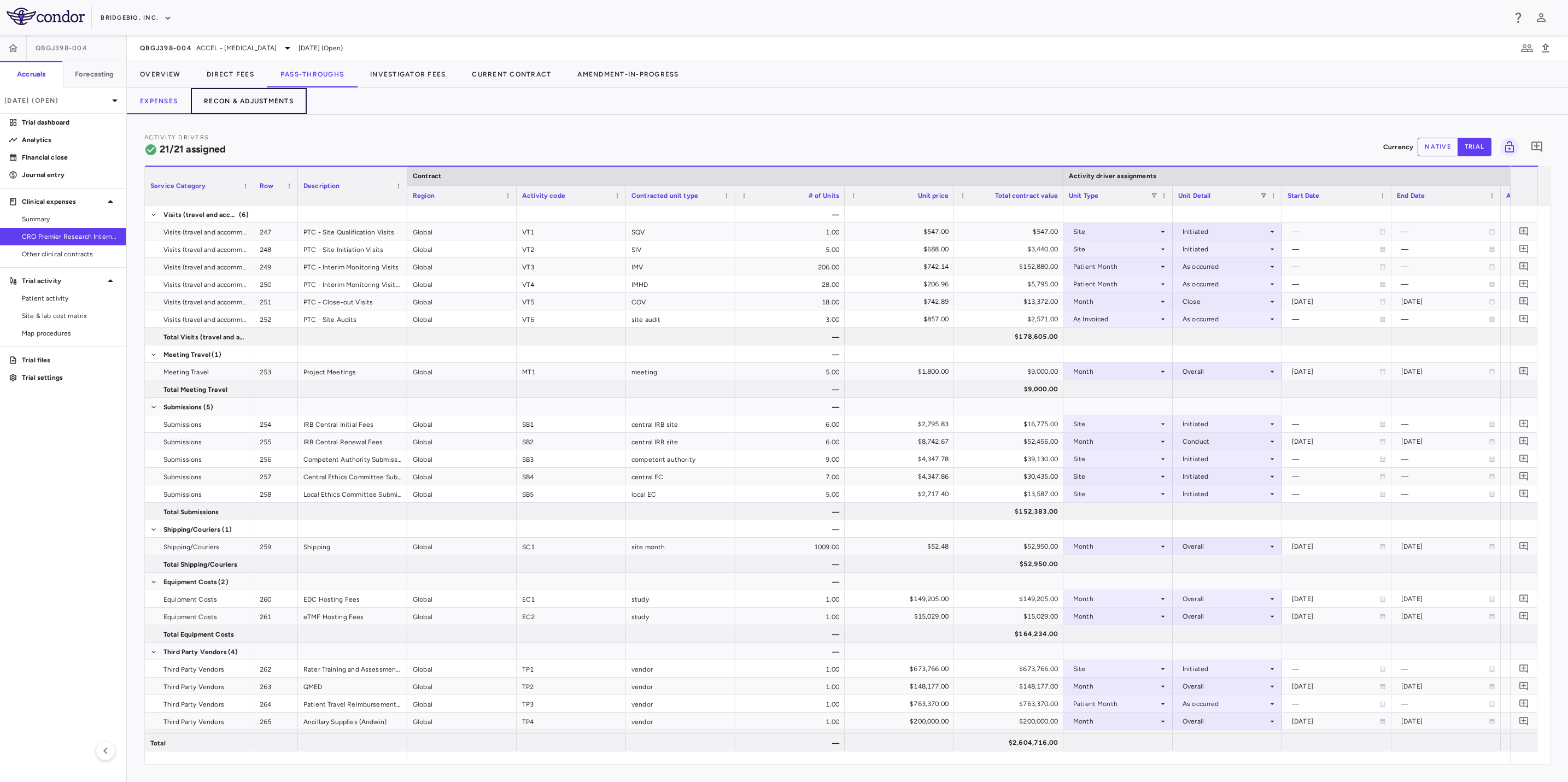
click at [264, 100] on button "Recon & Adjustments" at bounding box center [248, 101] width 116 height 26
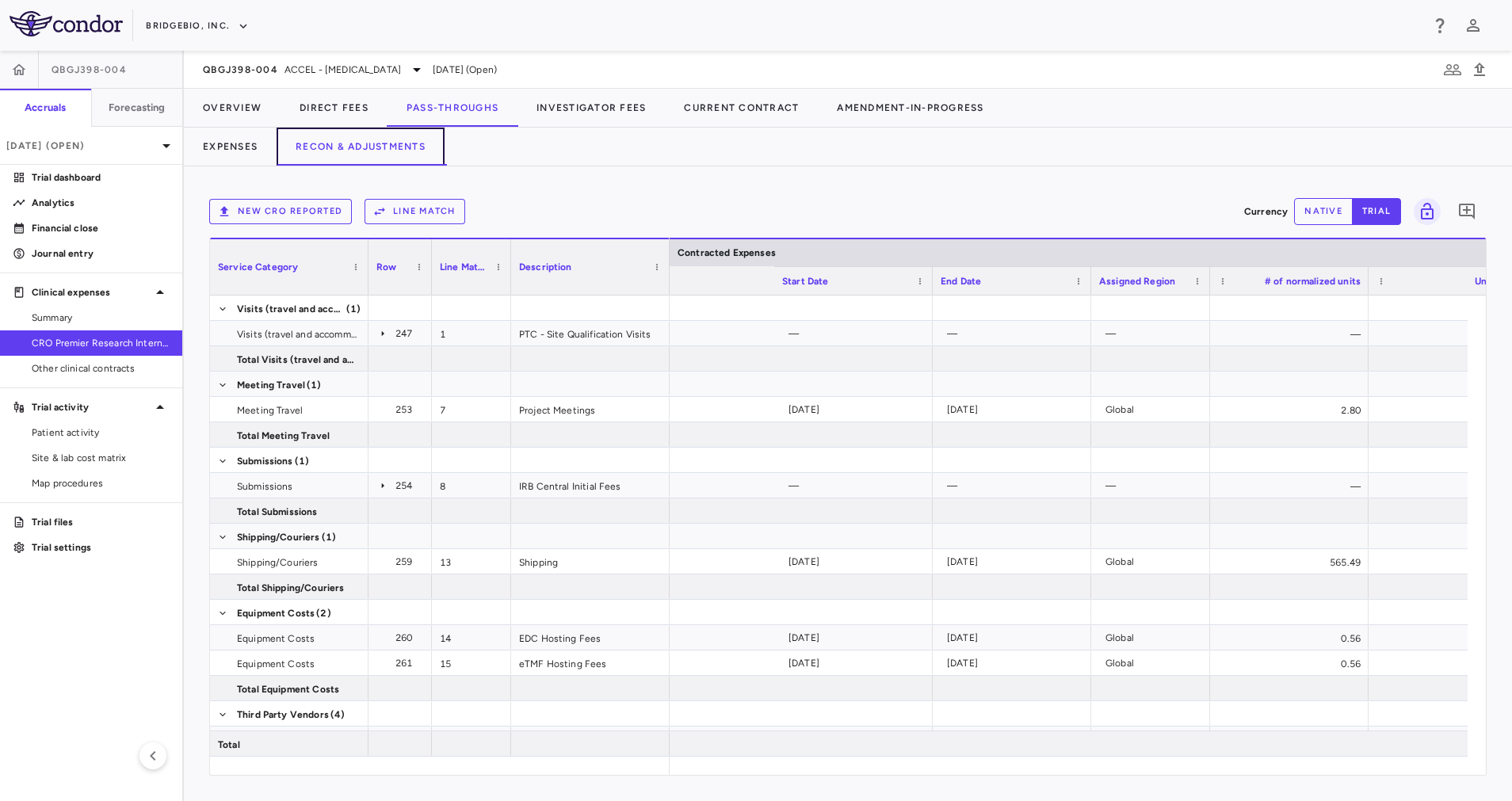
scroll to position [0, 2073]
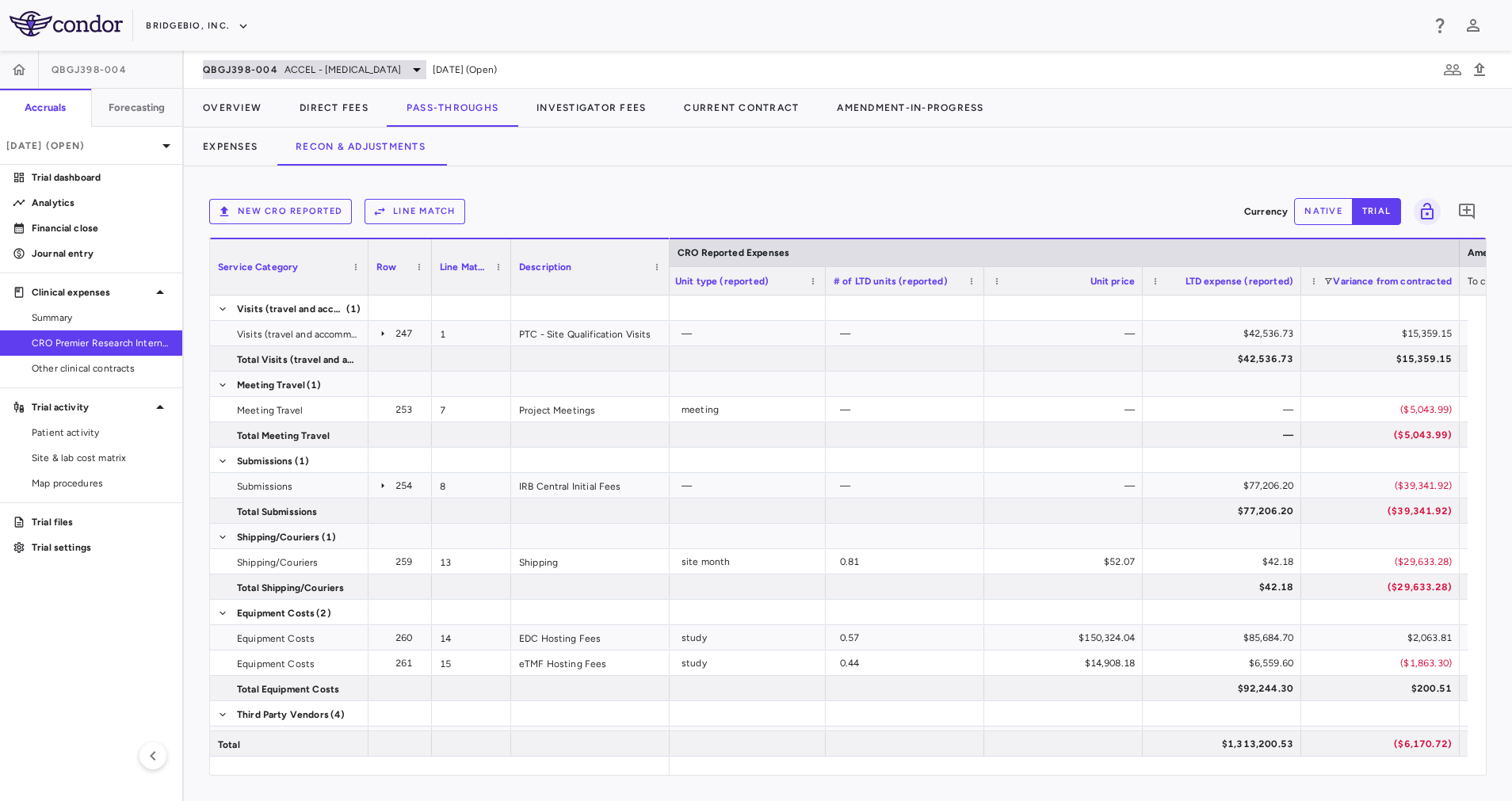
click at [410, 63] on div "QBGJ398-004 ACCEL - Hypochondroplasia" at bounding box center [314, 70] width 223 height 19
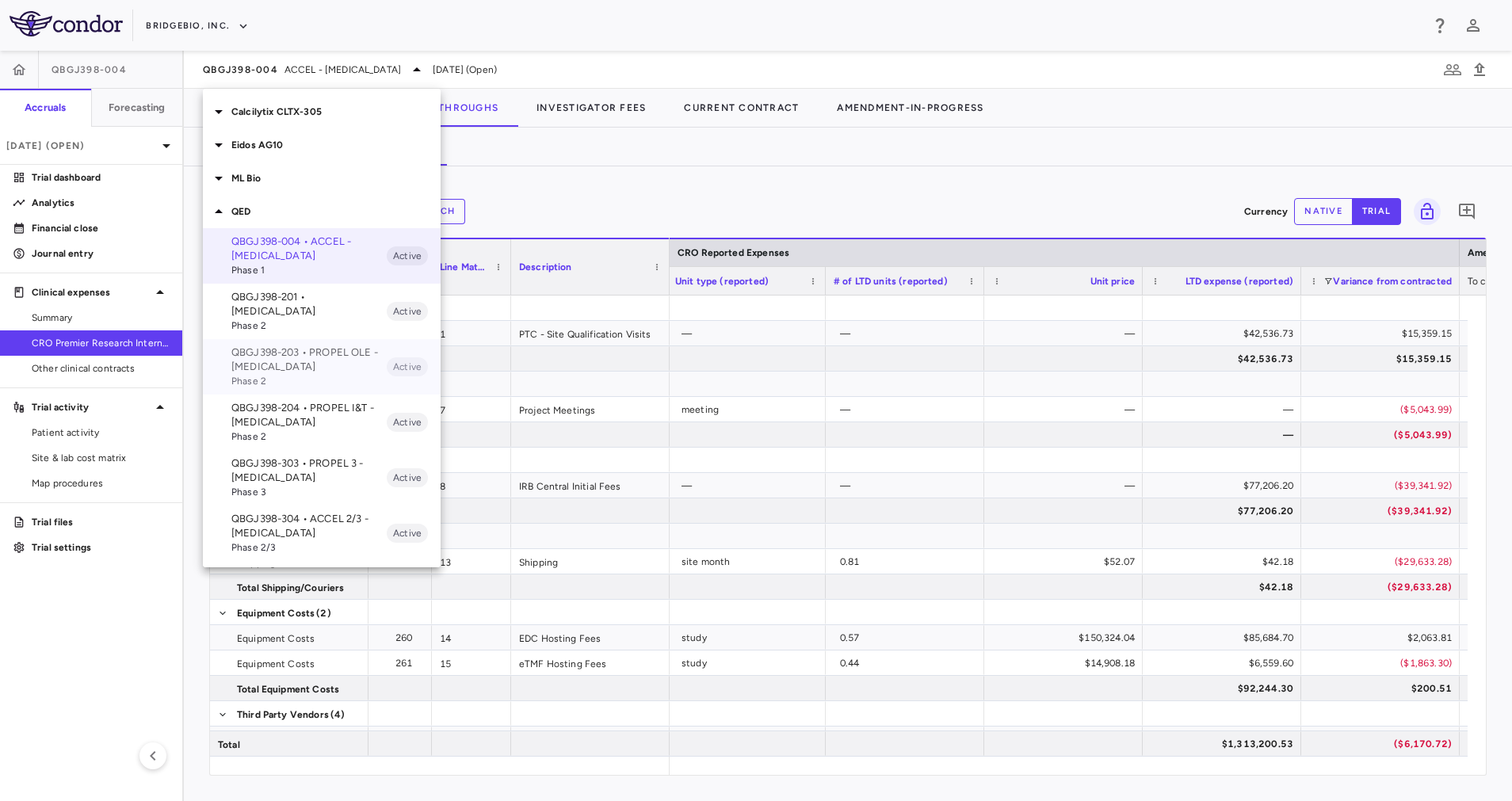
click at [318, 346] on p "QBGJ398-203 • PROPEL OLE - [MEDICAL_DATA]" at bounding box center [309, 360] width 155 height 28
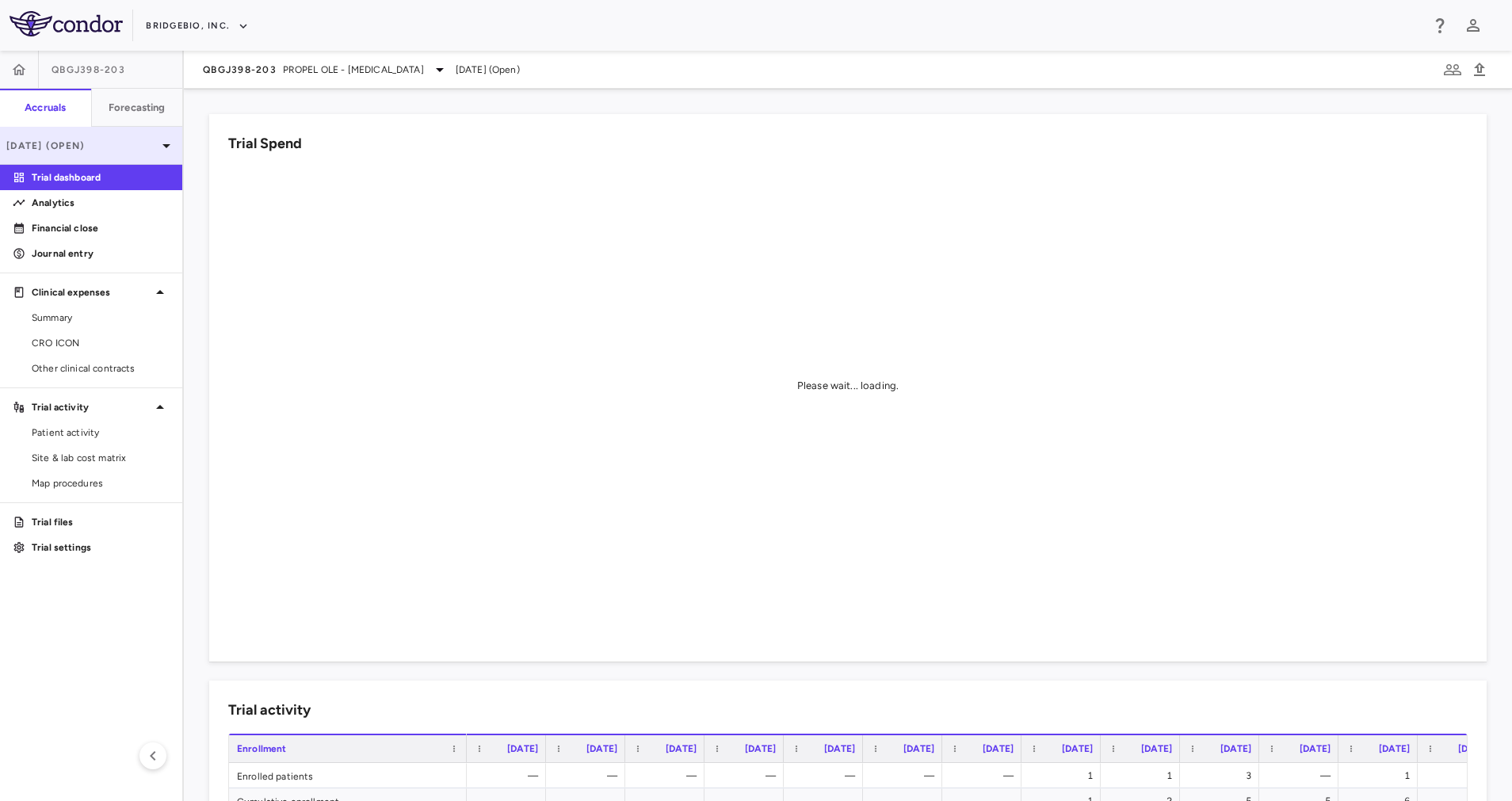
click at [133, 144] on p "[DATE] (Open)" at bounding box center [81, 146] width 151 height 14
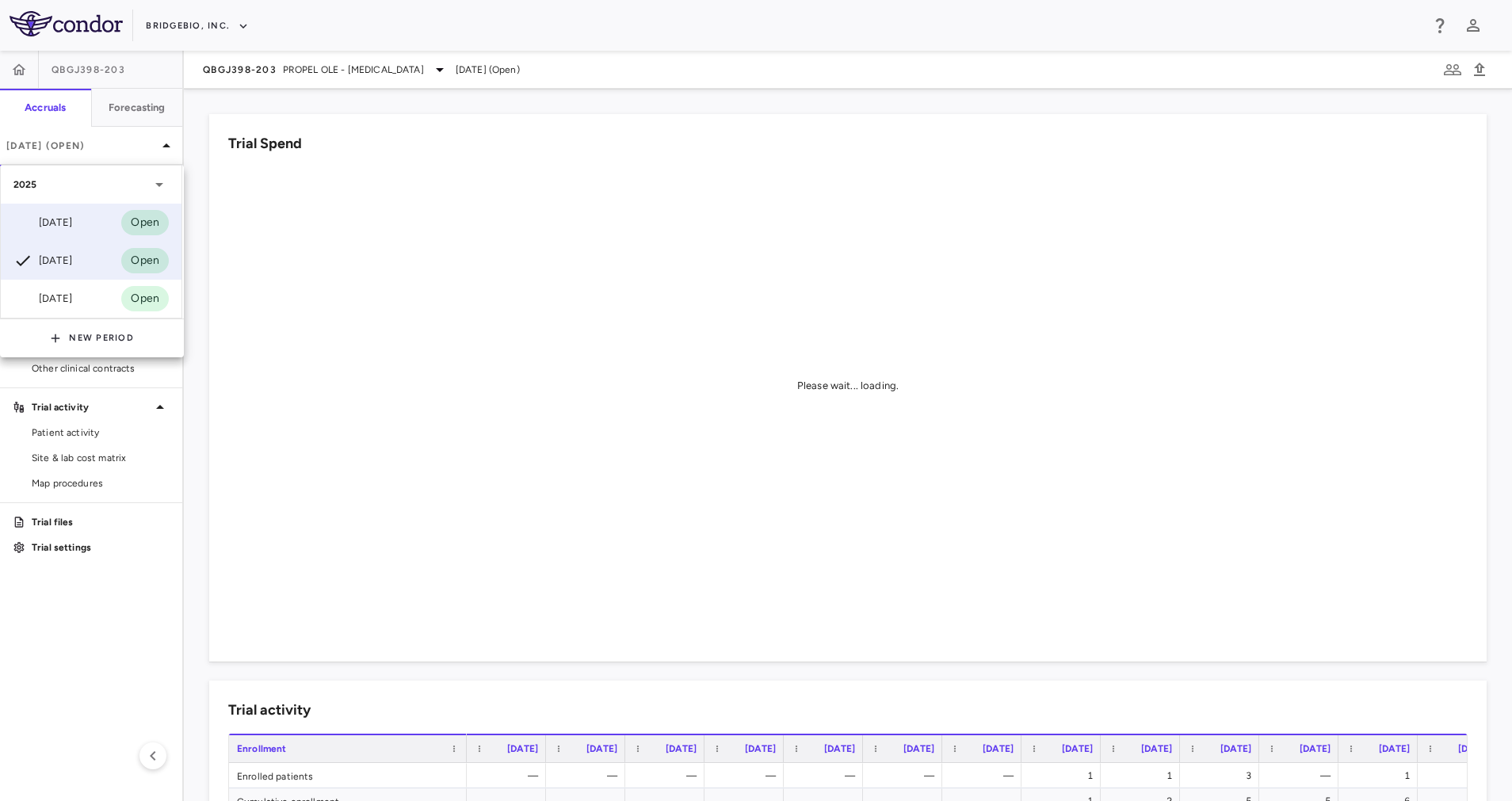
click at [98, 221] on div "[DATE] Open" at bounding box center [91, 222] width 181 height 38
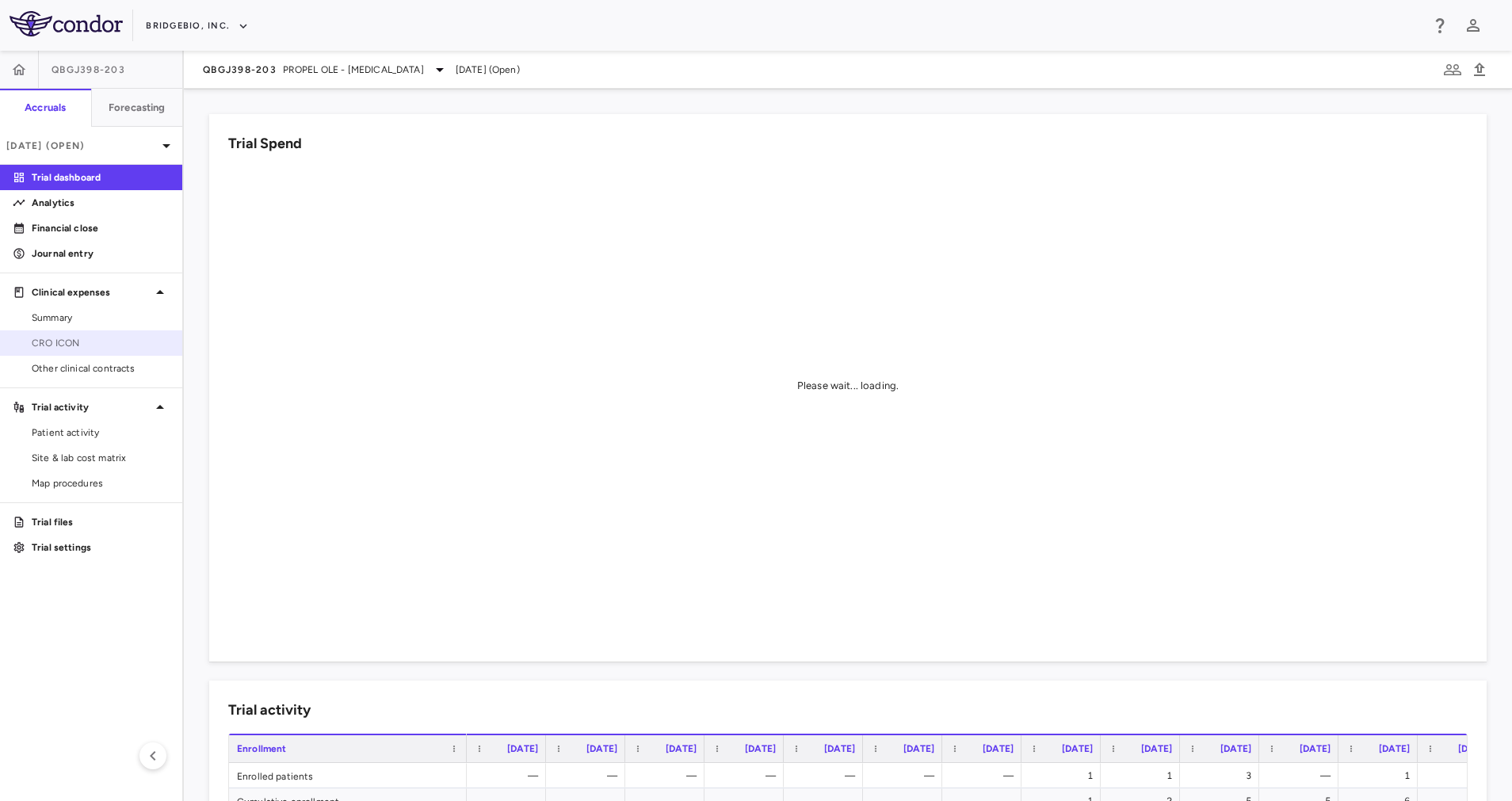
click at [95, 335] on link "CRO ICON" at bounding box center [91, 342] width 183 height 24
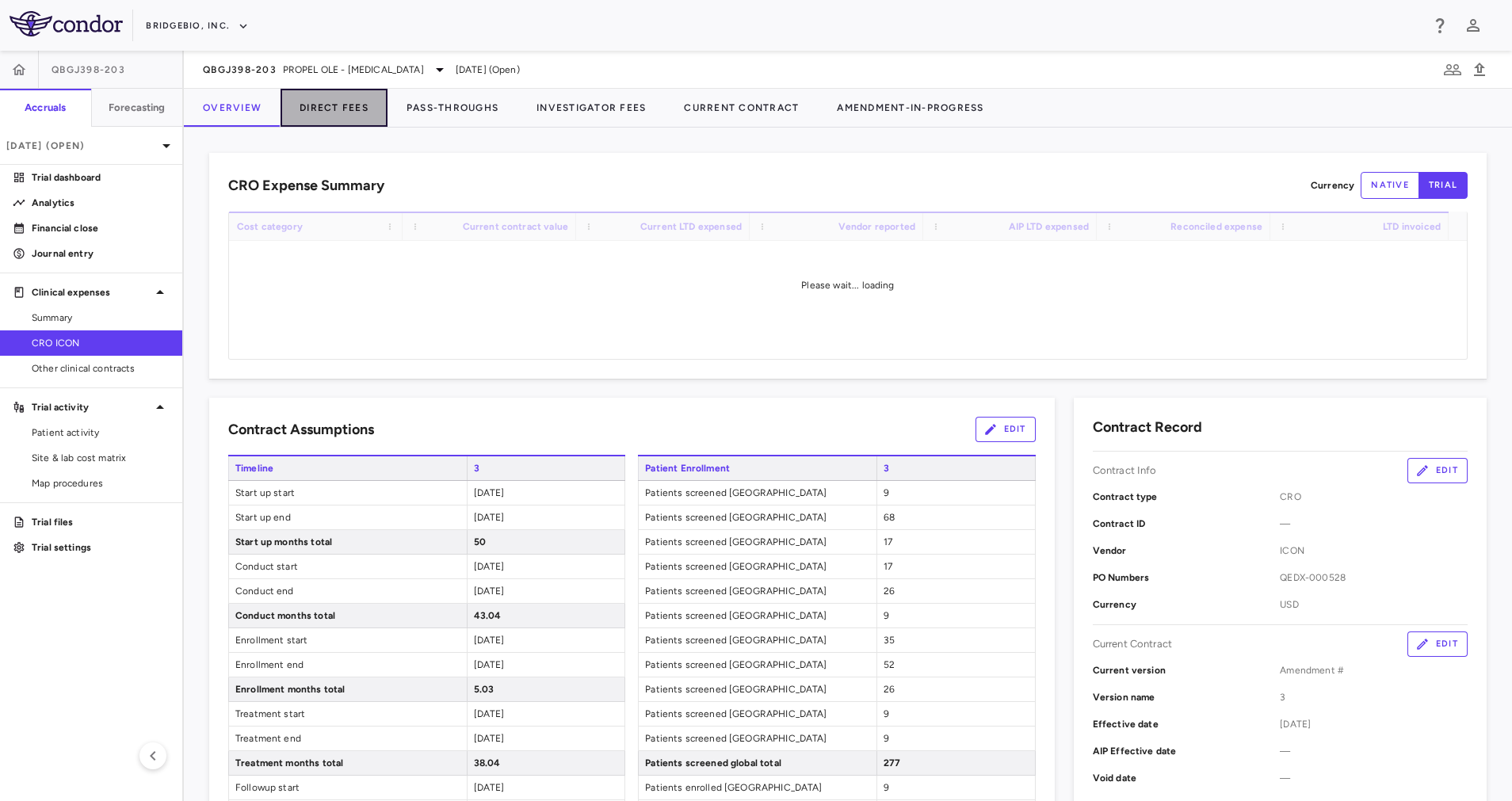
click at [342, 109] on button "Direct Fees" at bounding box center [333, 108] width 107 height 38
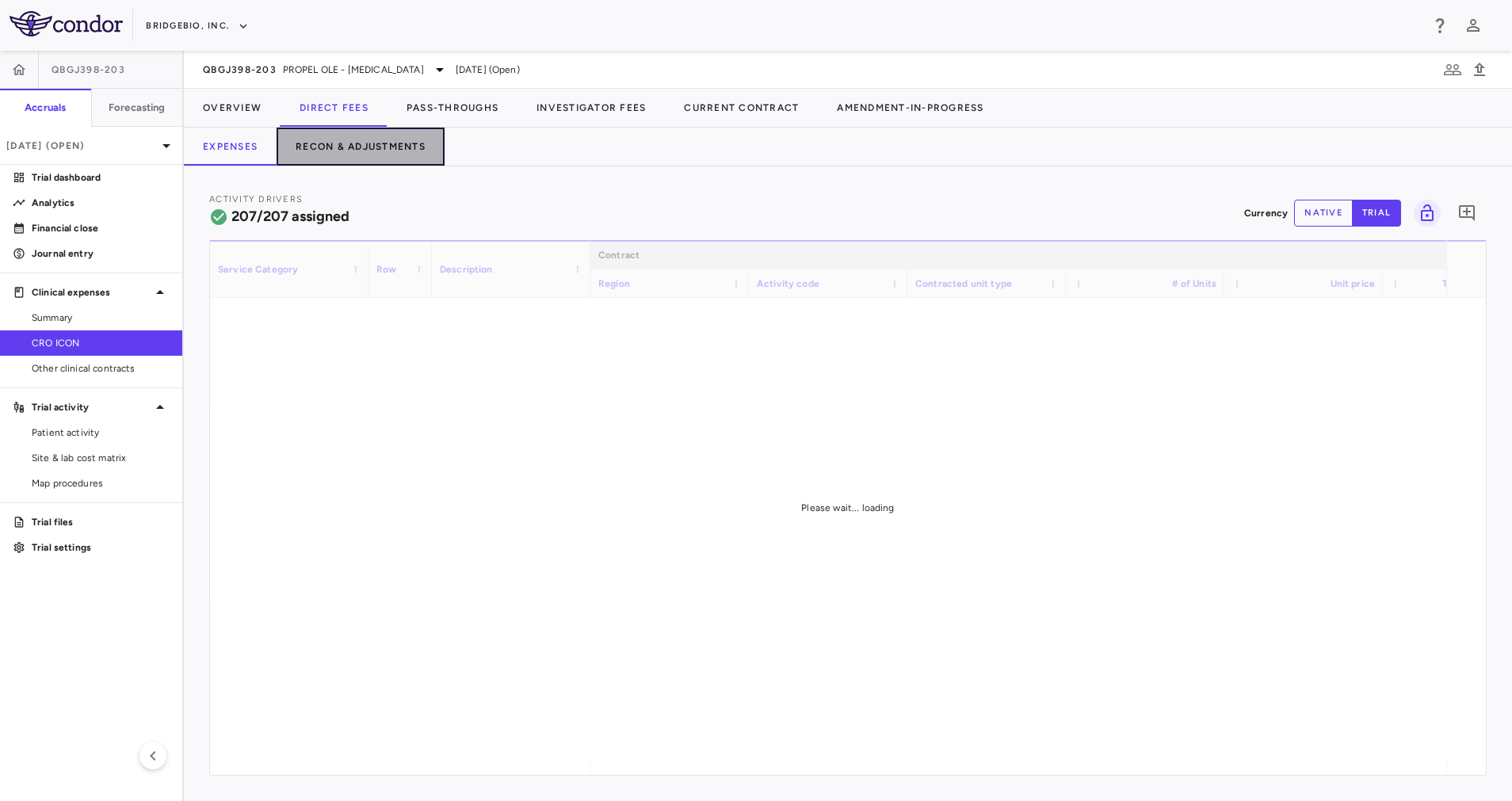
click at [363, 144] on button "Recon & Adjustments" at bounding box center [360, 146] width 168 height 38
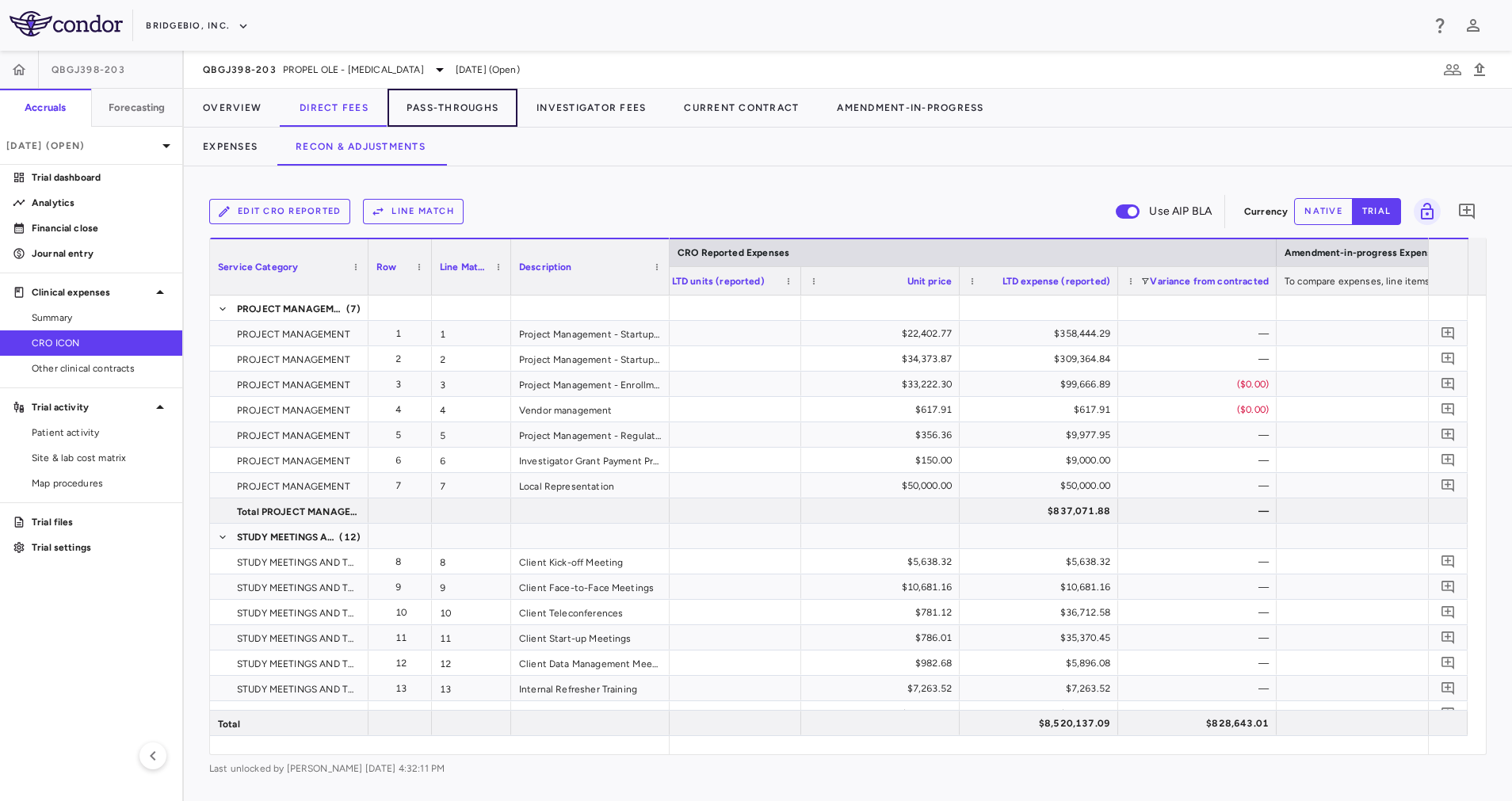
drag, startPoint x: 470, startPoint y: 102, endPoint x: 594, endPoint y: 141, distance: 130.0
click at [470, 103] on button "Pass-Throughs" at bounding box center [452, 108] width 130 height 38
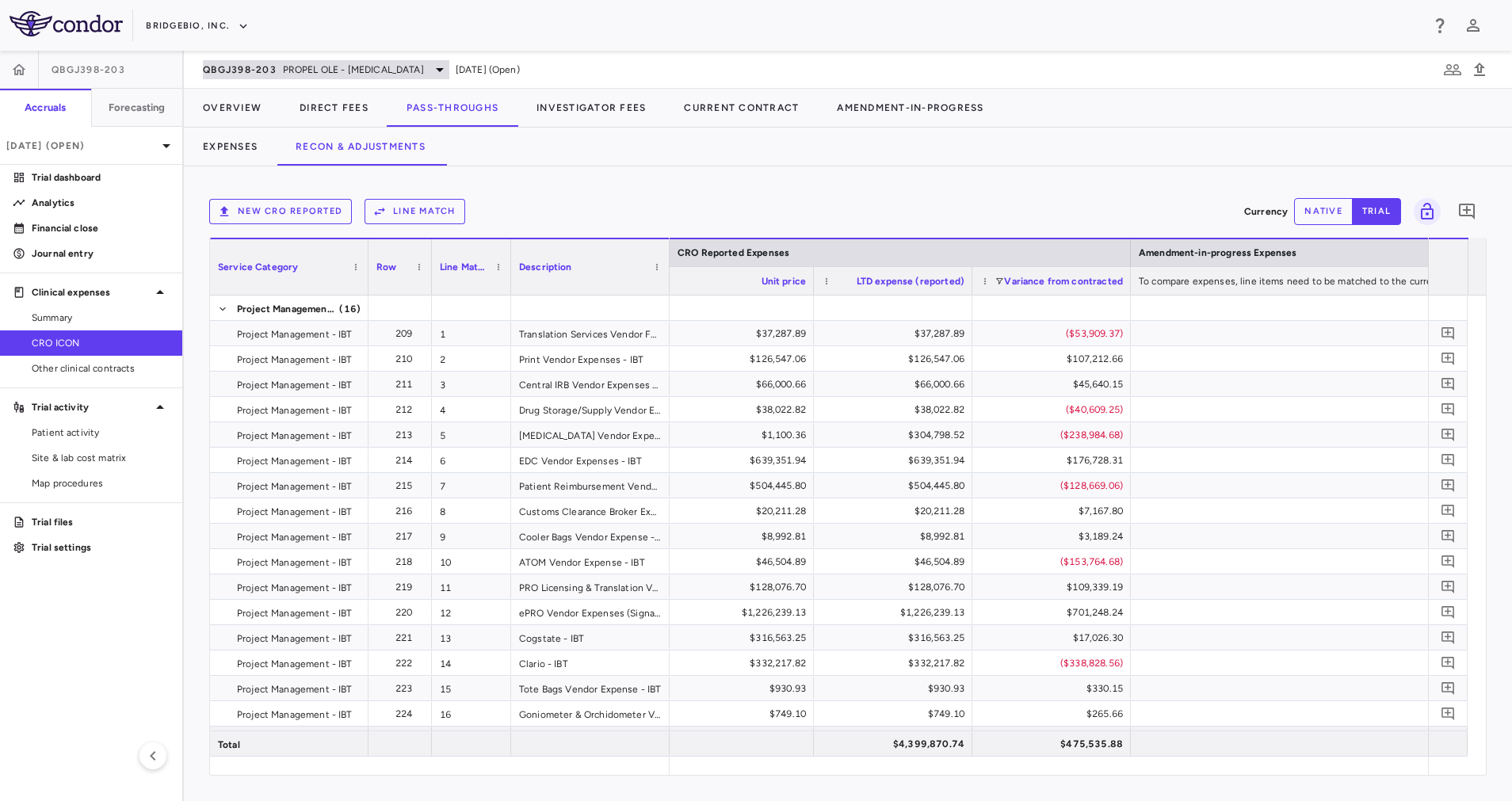
click at [420, 66] on div "QBGJ398-203 PROPEL OLE - Achondroplasia" at bounding box center [326, 70] width 246 height 19
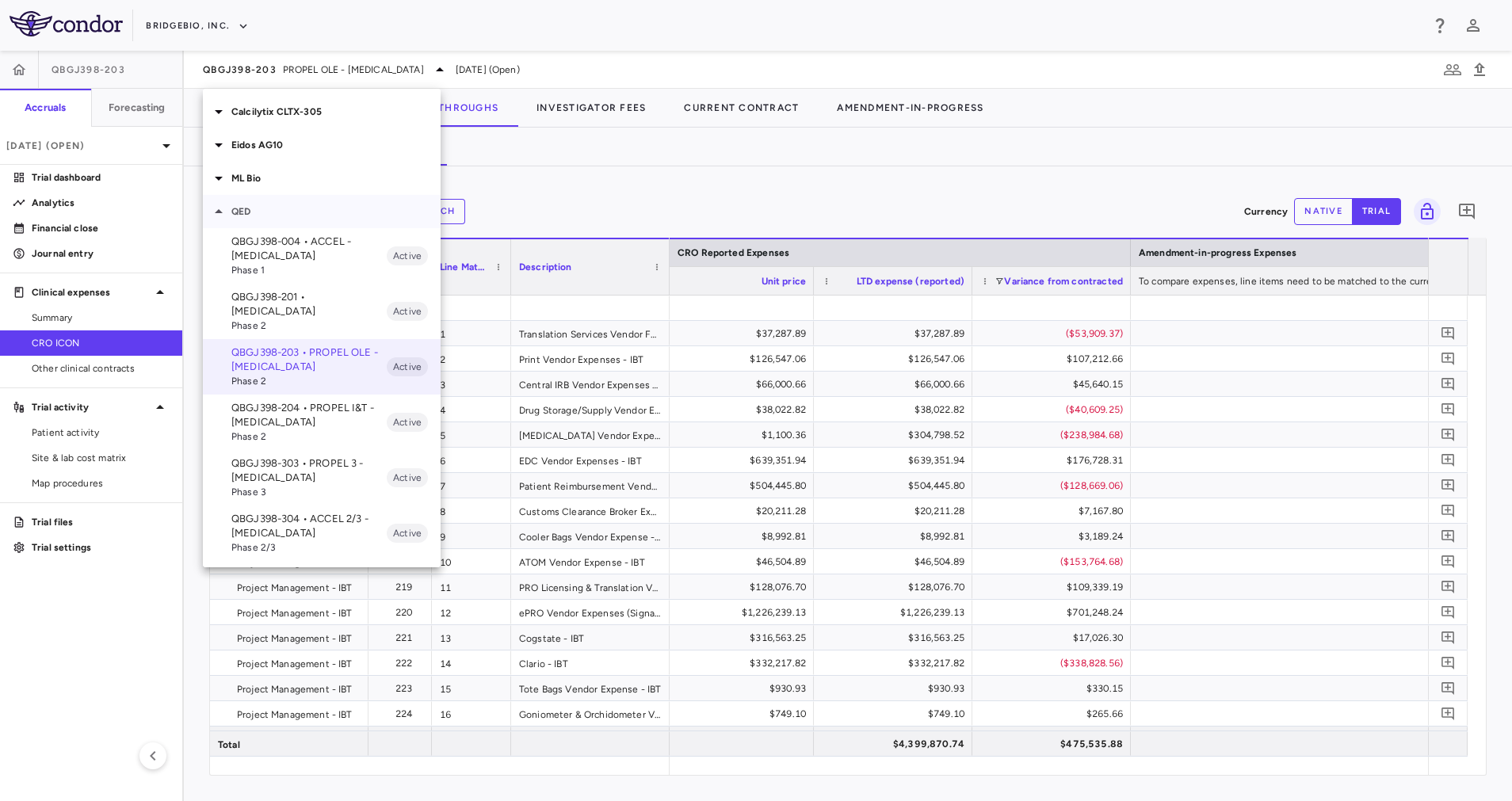
click at [266, 212] on p "QED" at bounding box center [335, 212] width 209 height 14
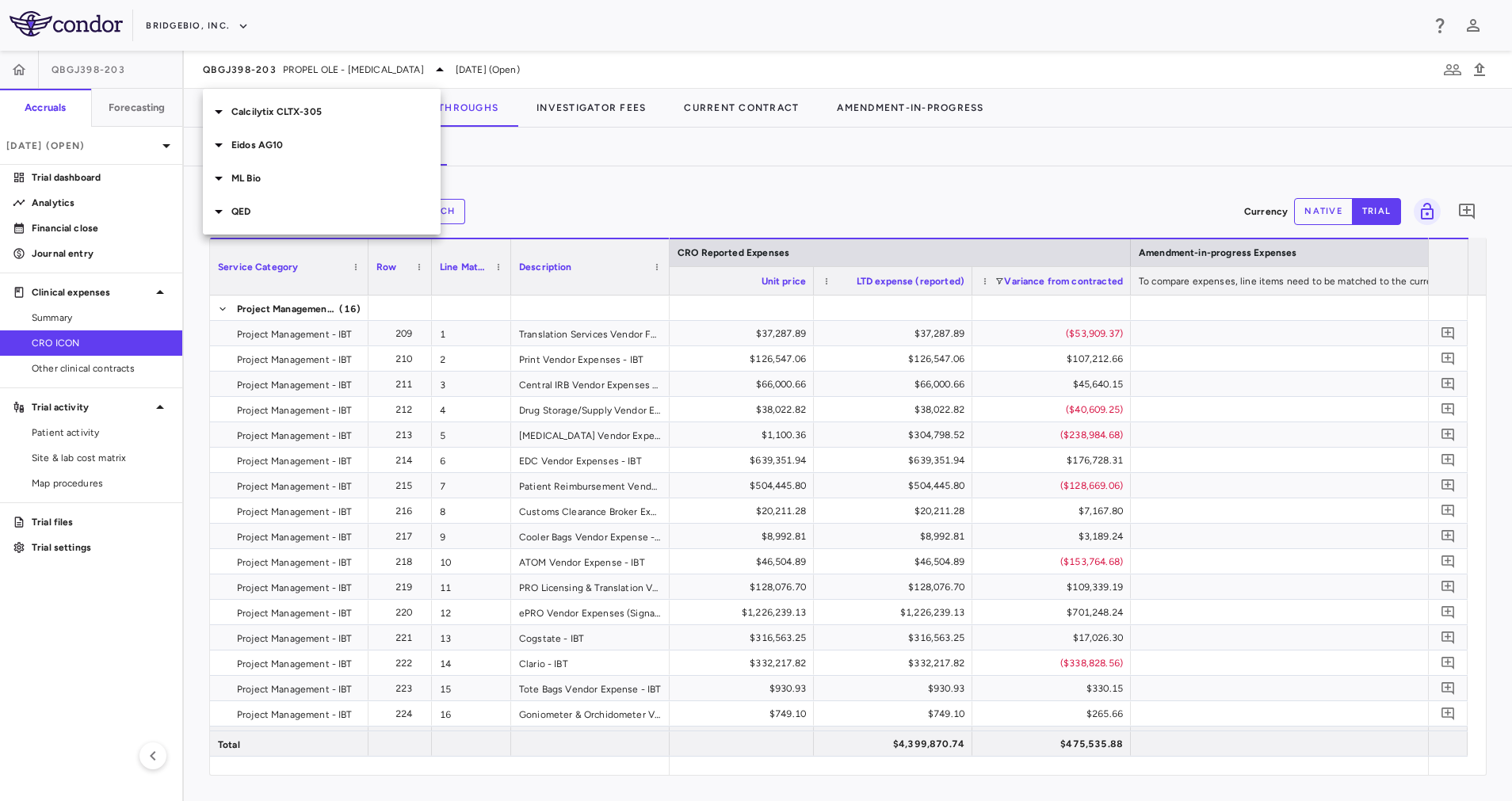
click at [297, 110] on p "Calcilytix CLTX-305" at bounding box center [335, 112] width 209 height 14
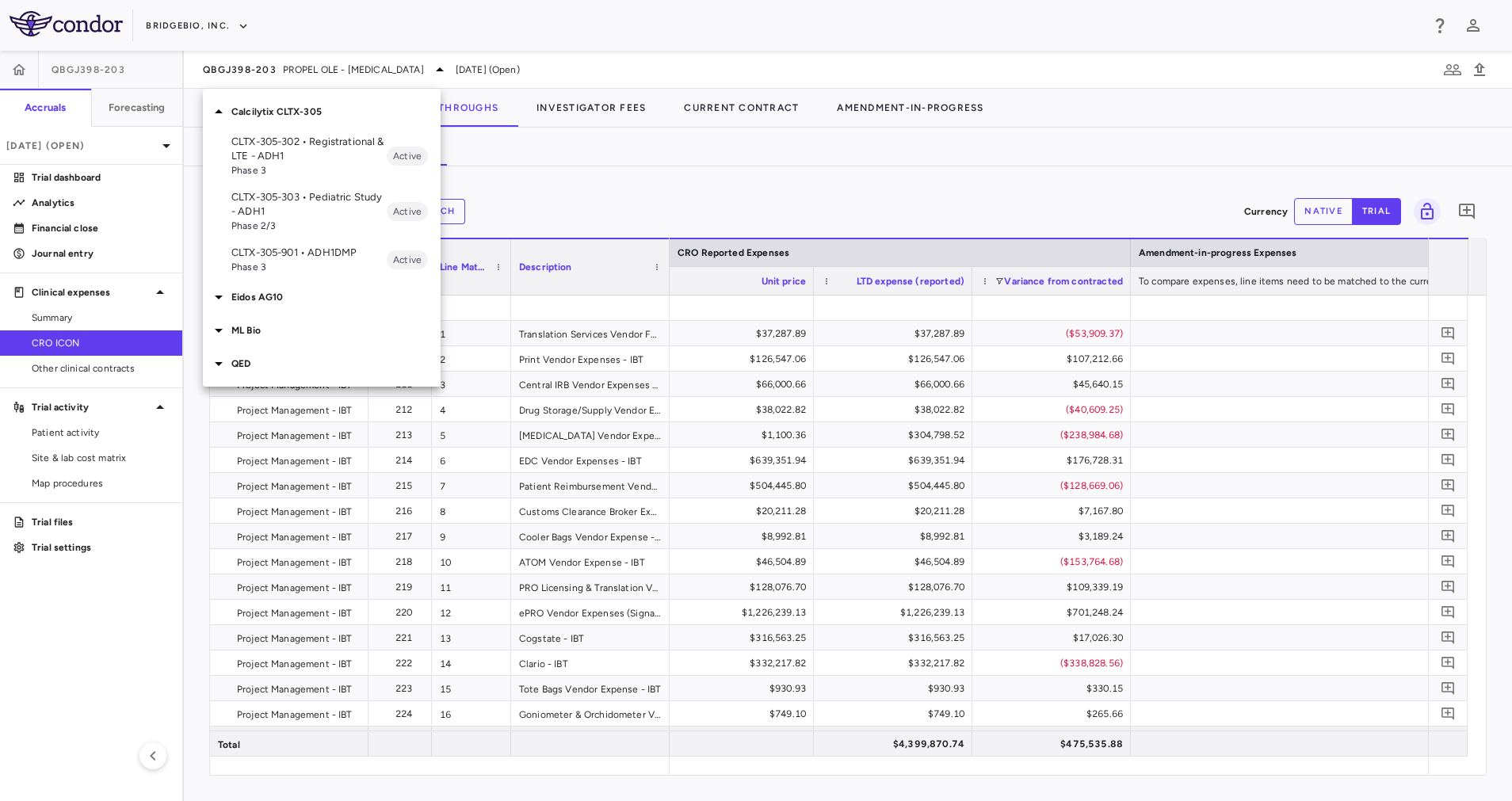
click at [326, 152] on p "CLTX-305-302 • Registrational & LTE - ADH1" at bounding box center [309, 149] width 155 height 28
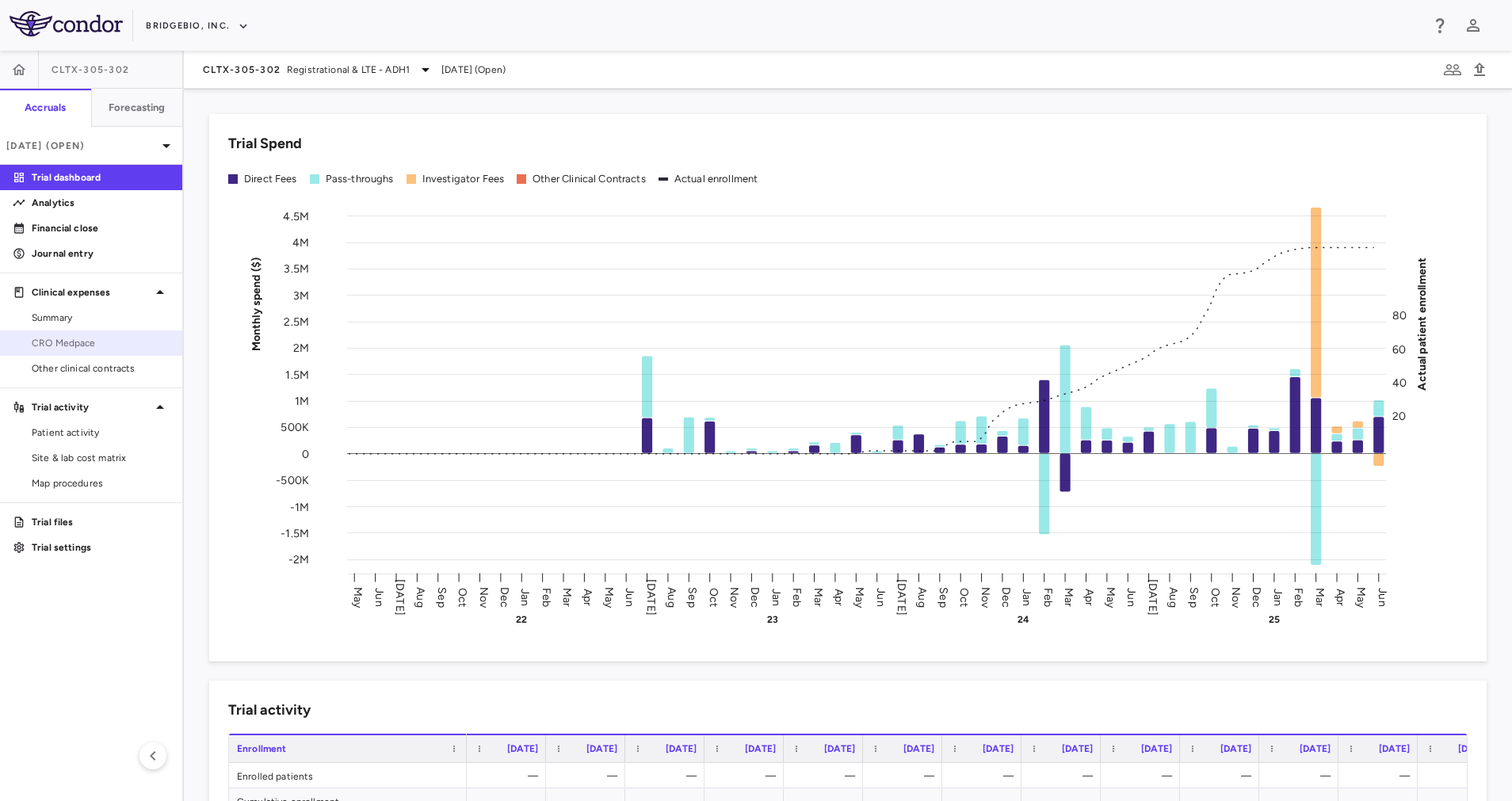
click at [77, 339] on span "CRO Medpace" at bounding box center [101, 343] width 138 height 14
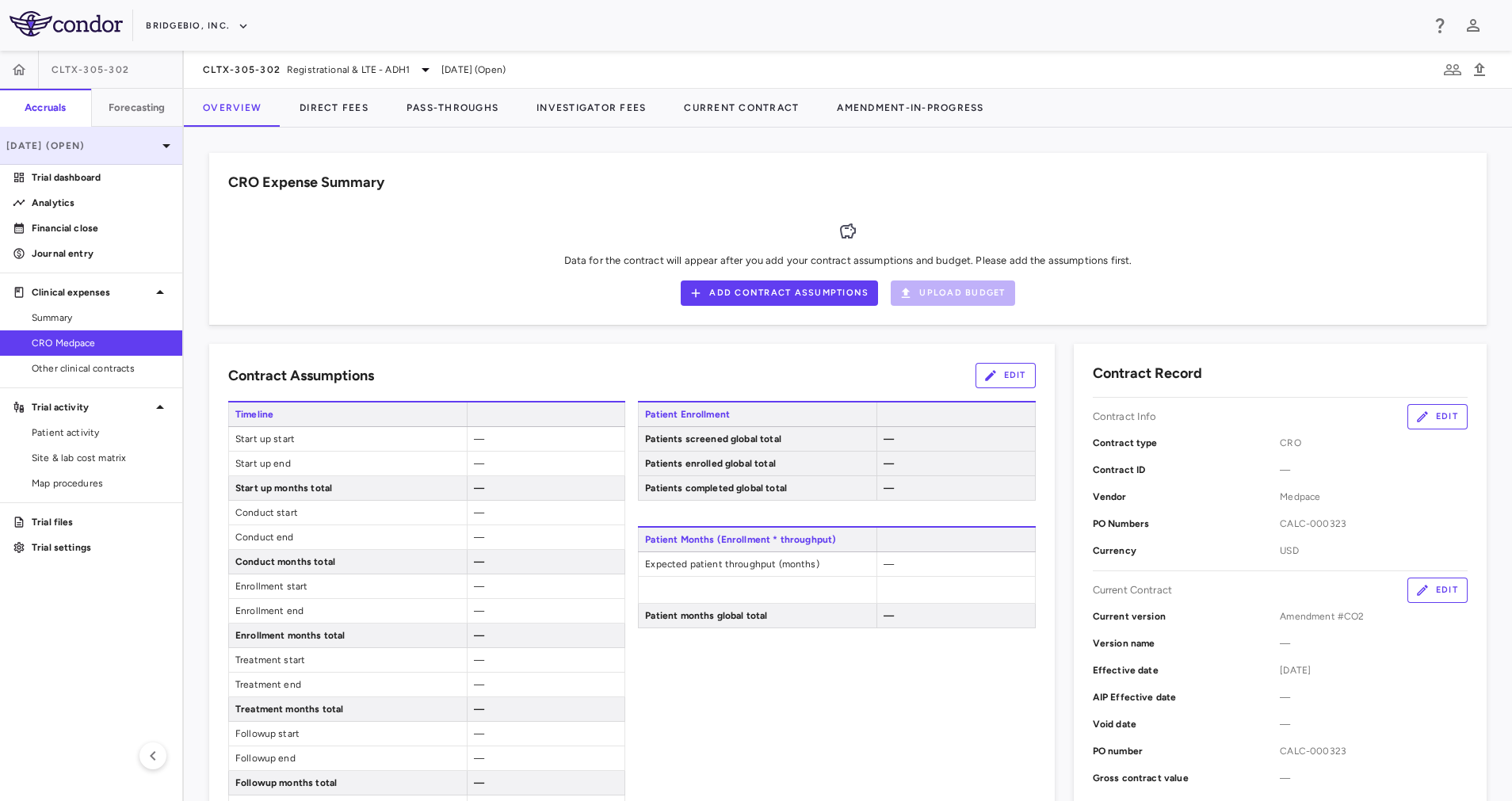
click at [99, 142] on p "[DATE] (Open)" at bounding box center [81, 146] width 151 height 14
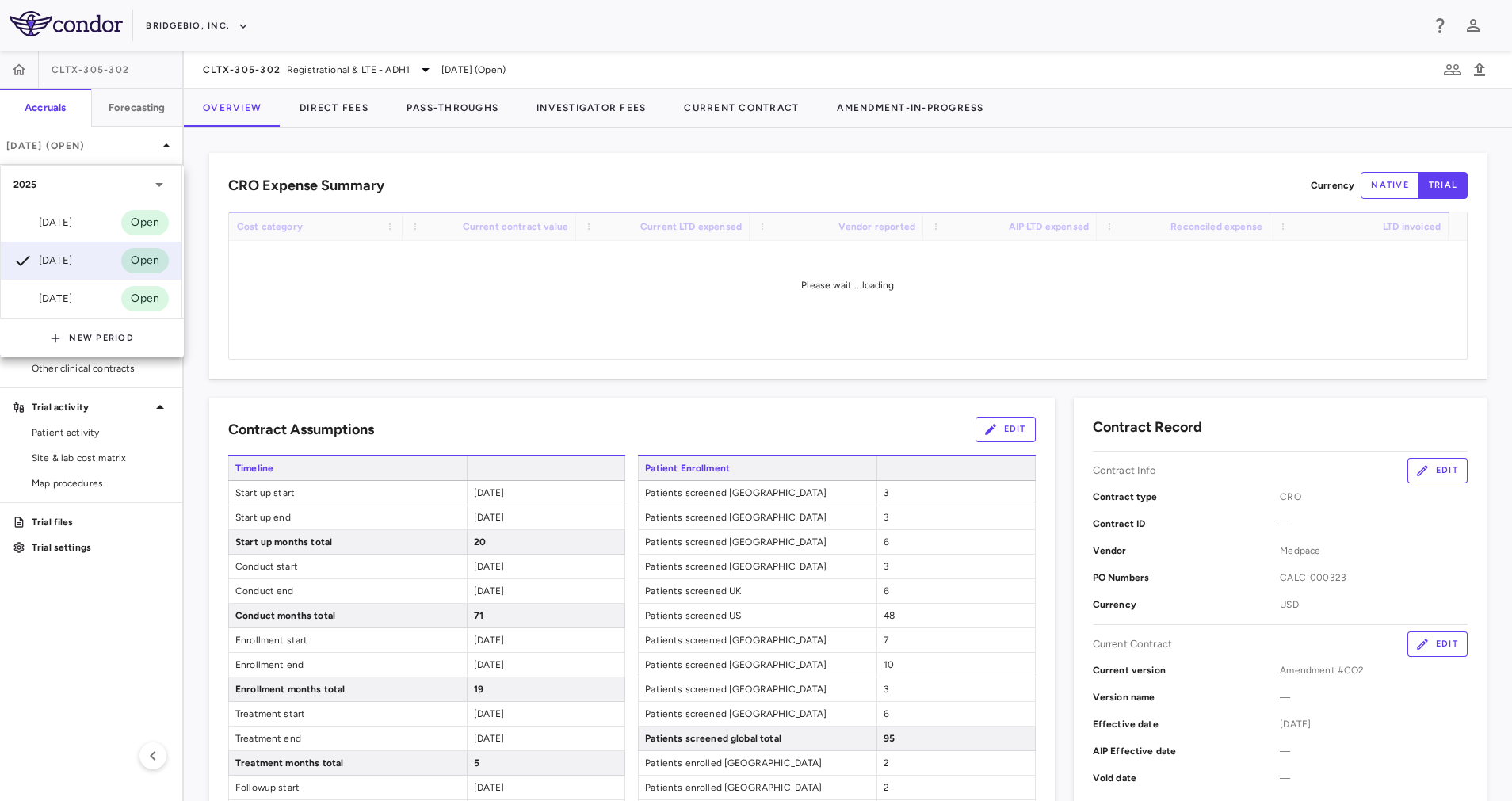
click at [72, 214] on div "[DATE]" at bounding box center [42, 223] width 58 height 19
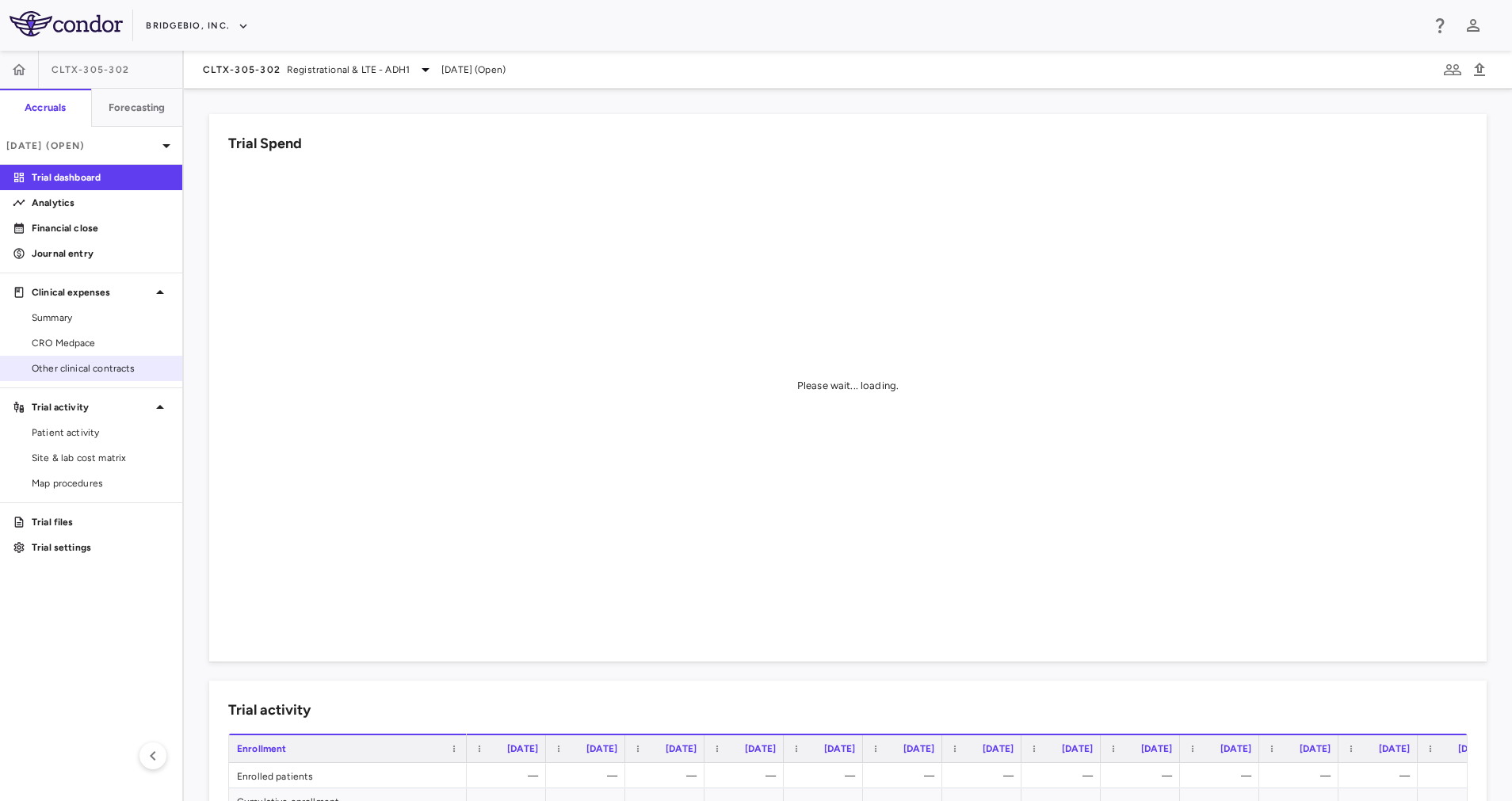
click at [75, 356] on div "Other clinical contracts" at bounding box center [91, 368] width 183 height 26
click at [82, 340] on span "CRO Medpace" at bounding box center [101, 343] width 138 height 14
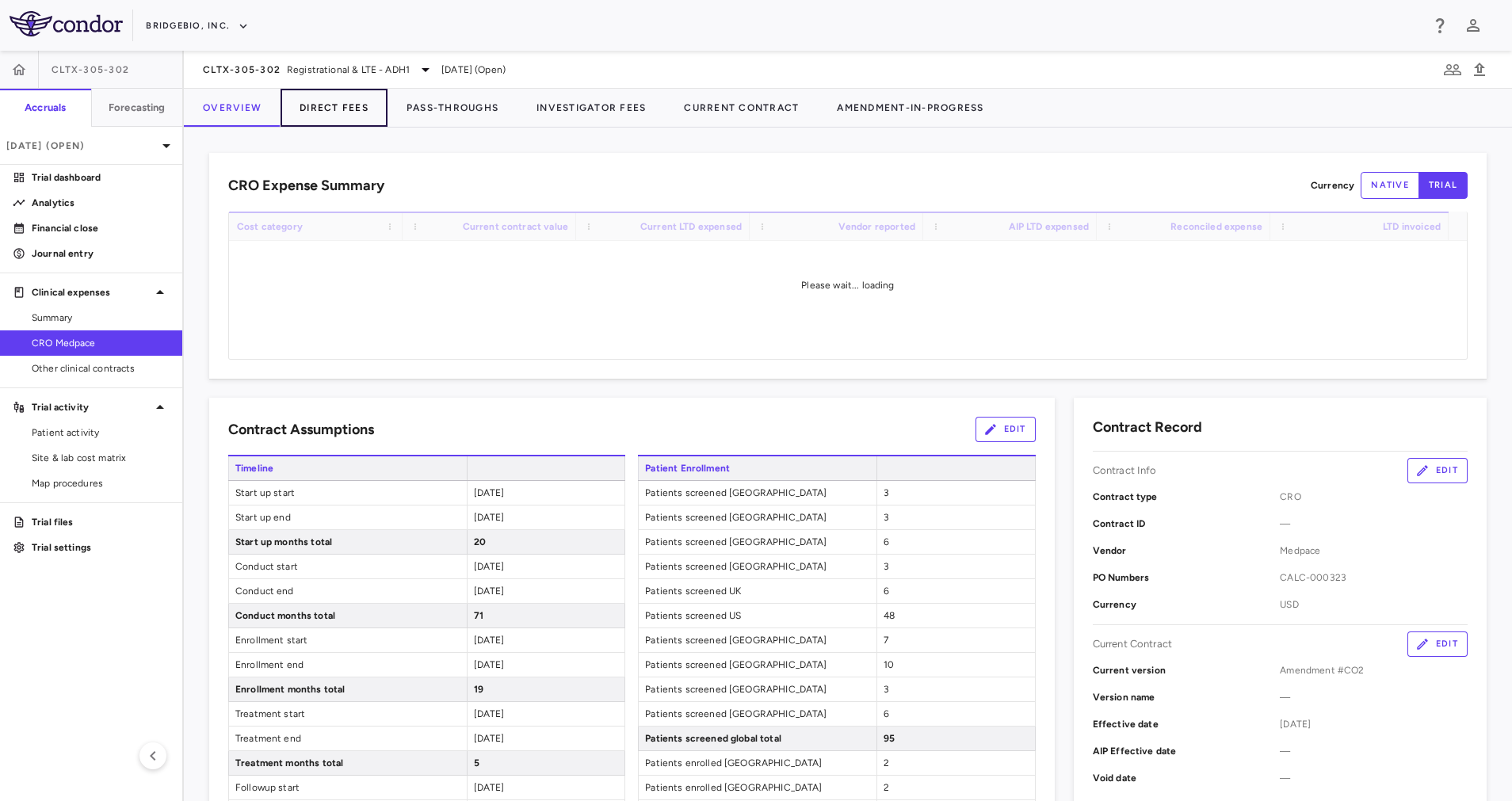
click at [345, 110] on button "Direct Fees" at bounding box center [333, 108] width 107 height 38
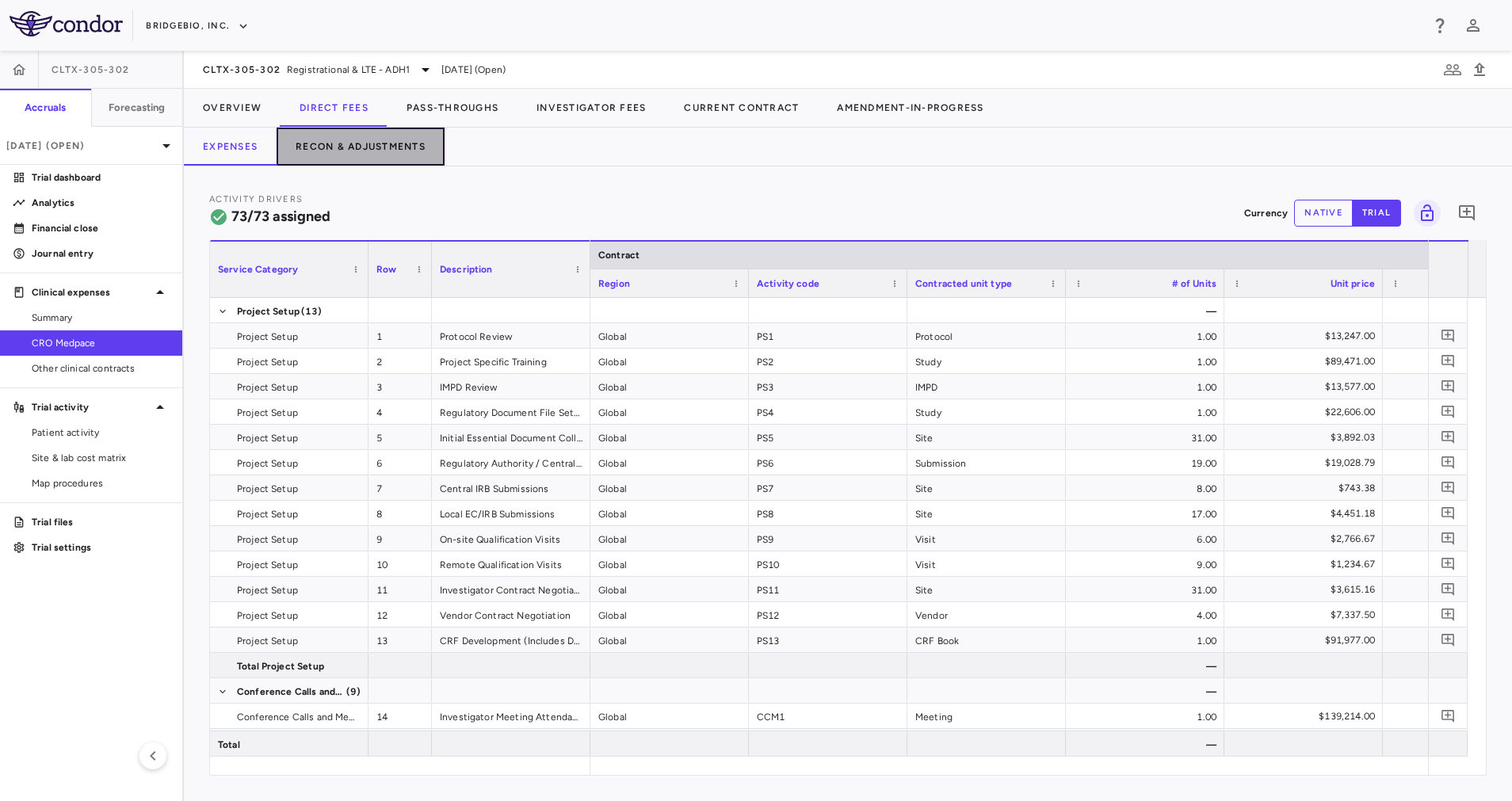
click at [388, 154] on button "Recon & Adjustments" at bounding box center [360, 146] width 168 height 38
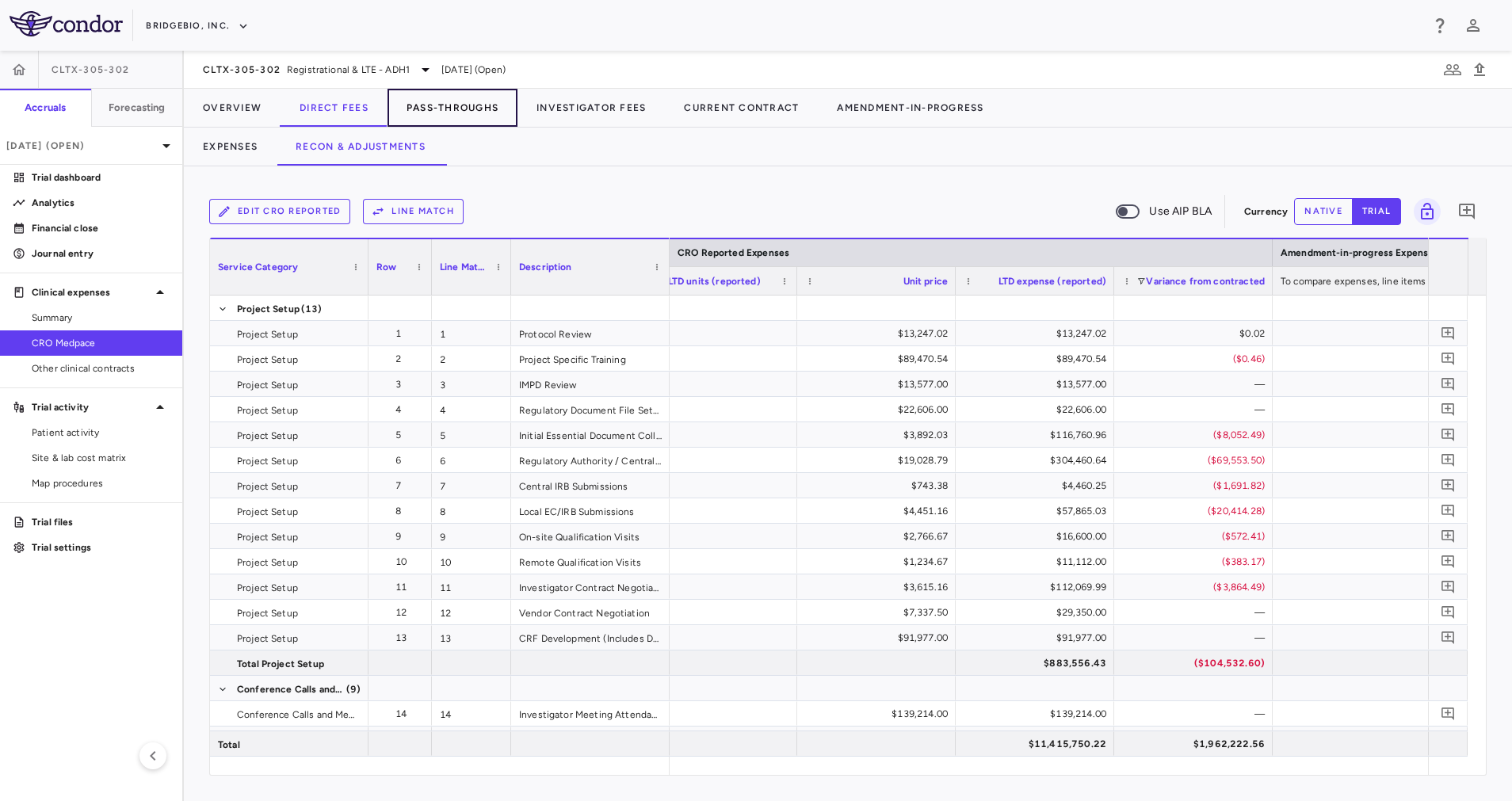
click at [449, 99] on button "Pass-Throughs" at bounding box center [452, 108] width 130 height 38
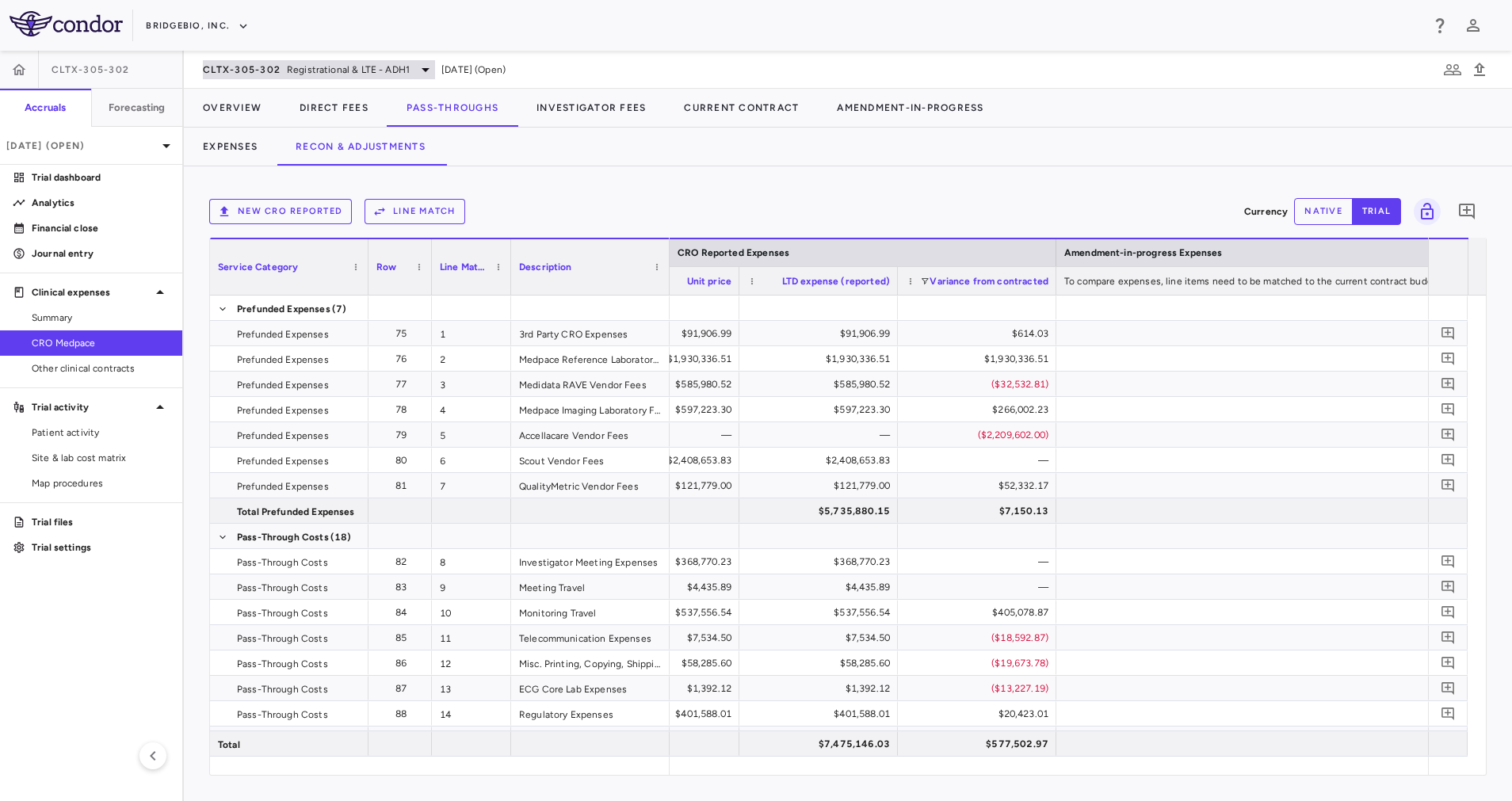
click at [406, 61] on div "CLTX-305-302 Registrational & LTE - ADH1" at bounding box center [318, 70] width 232 height 19
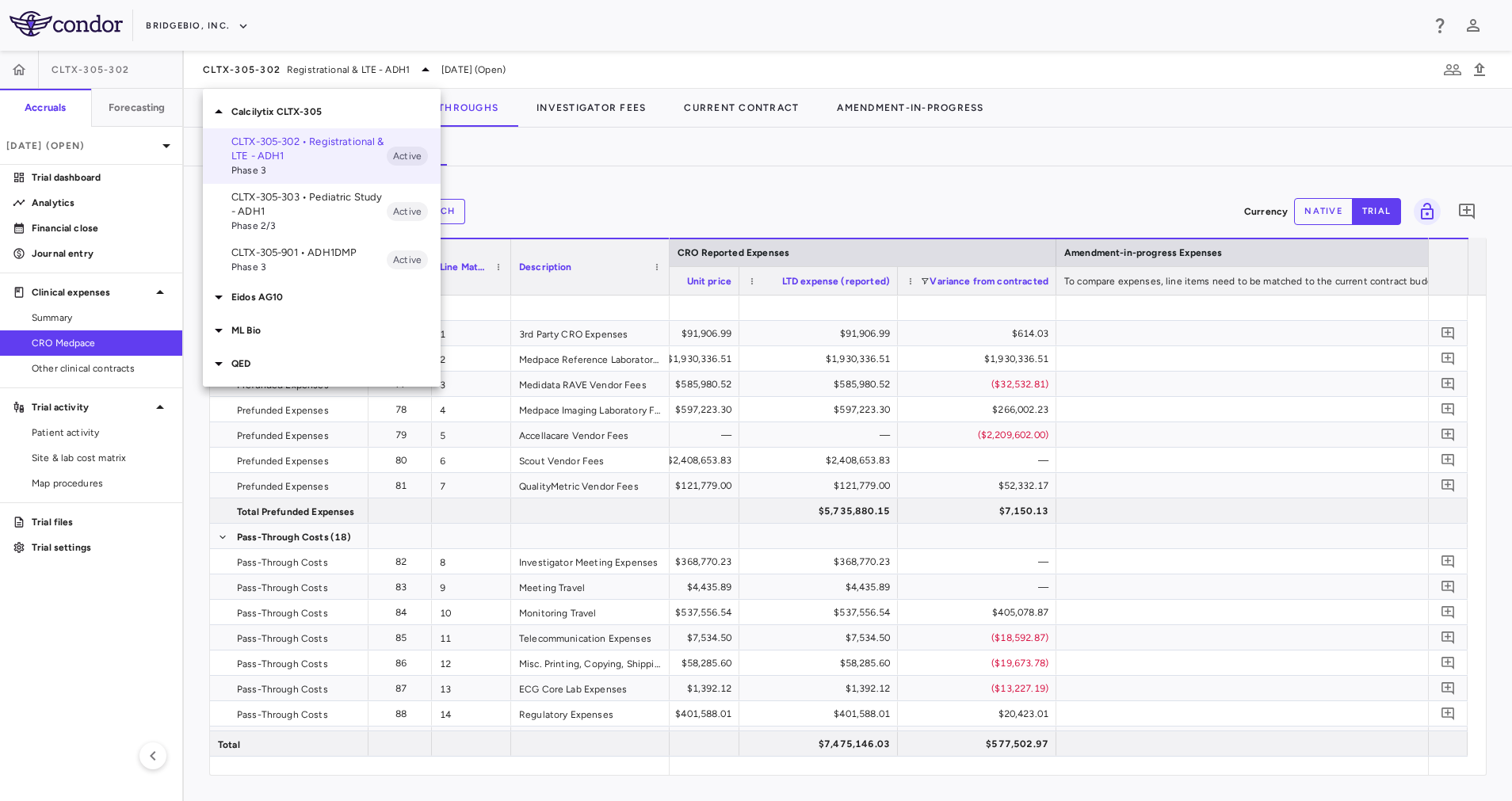
click at [310, 208] on p "CLTX-305-303 • Pediatric Study - ADH1" at bounding box center [309, 205] width 155 height 28
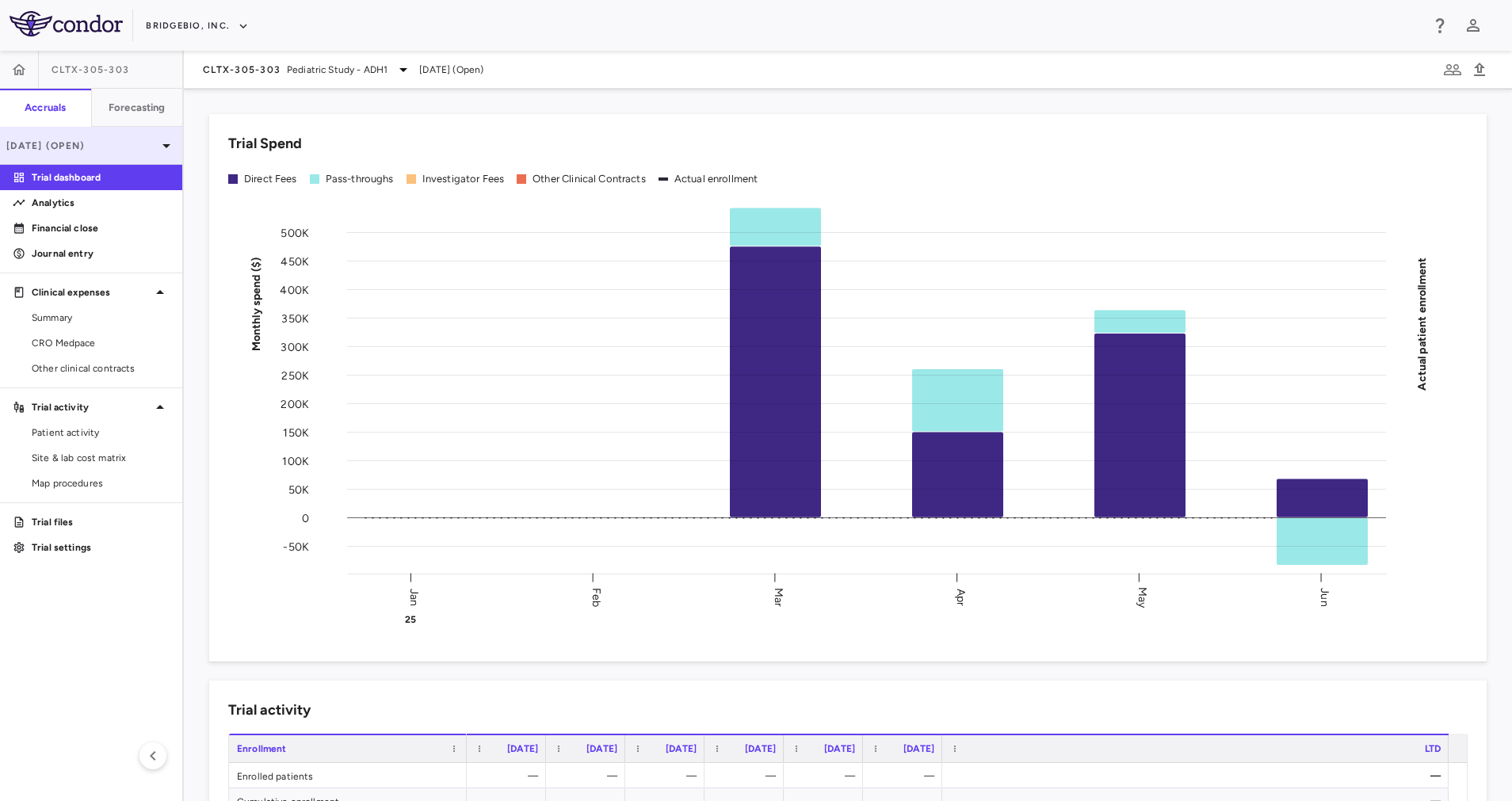
click at [148, 154] on div "[DATE] (Open)" at bounding box center [91, 146] width 183 height 38
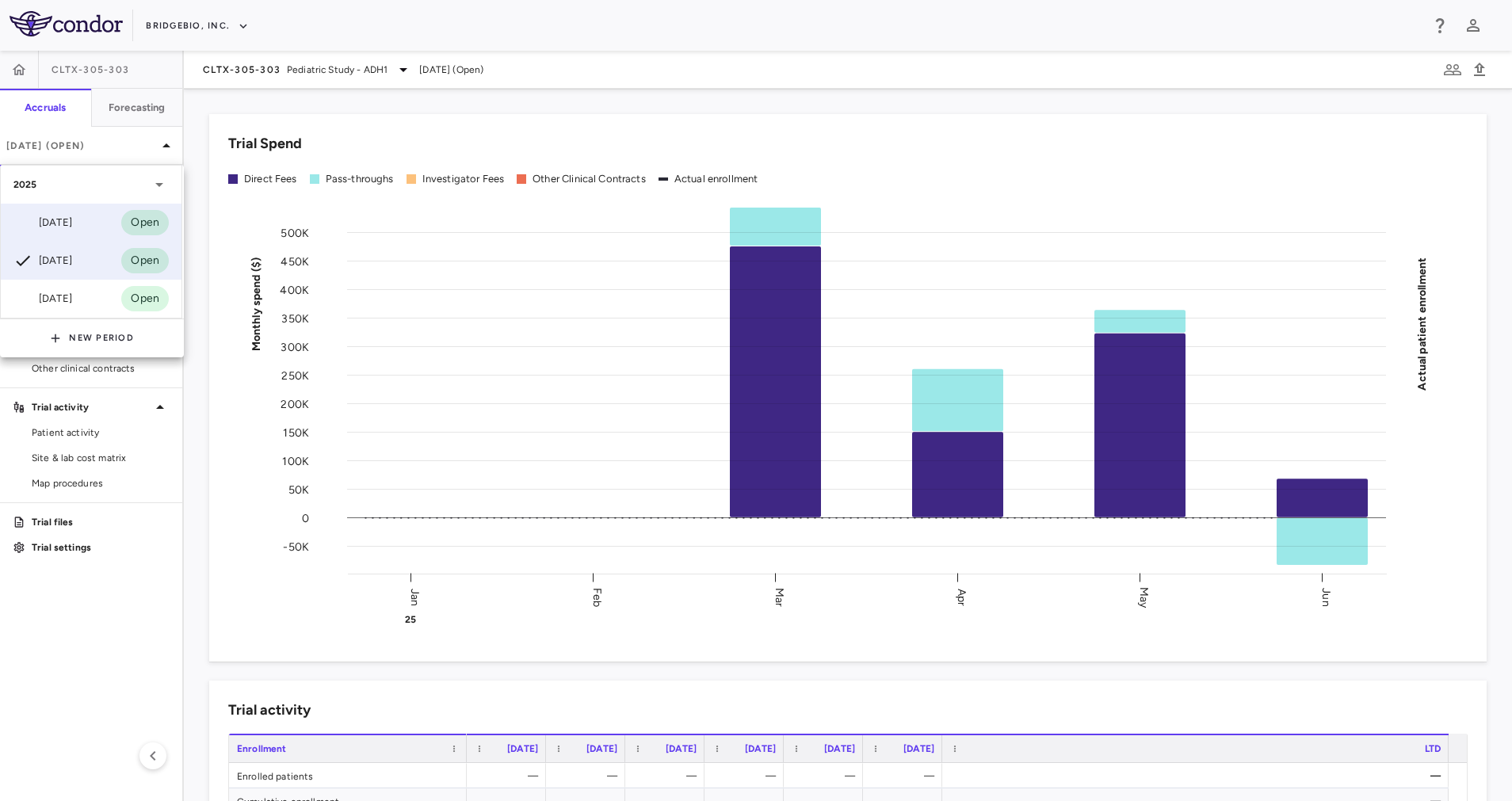
click at [72, 221] on div "[DATE]" at bounding box center [42, 223] width 58 height 19
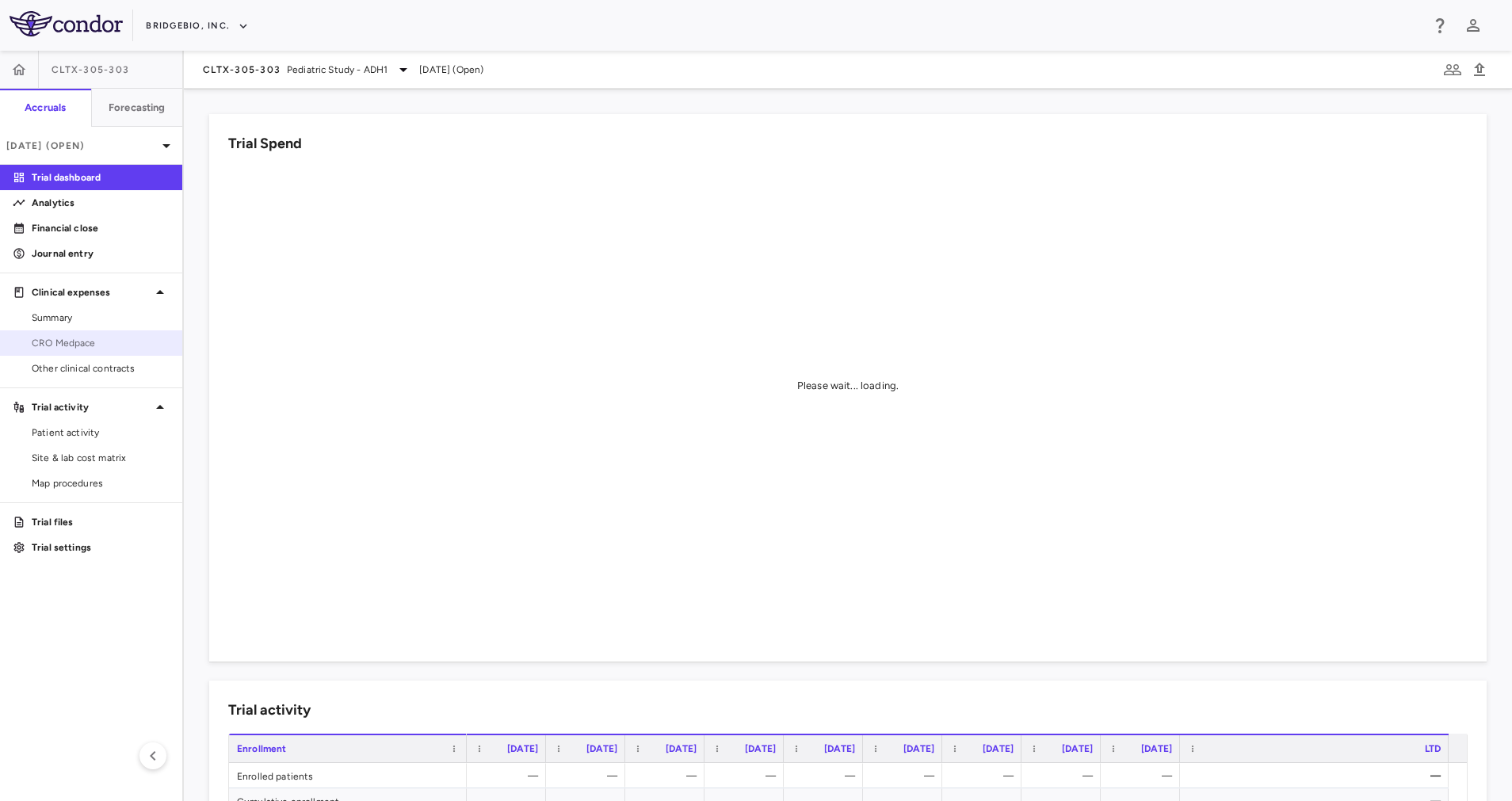
click at [103, 345] on span "CRO Medpace" at bounding box center [101, 343] width 138 height 14
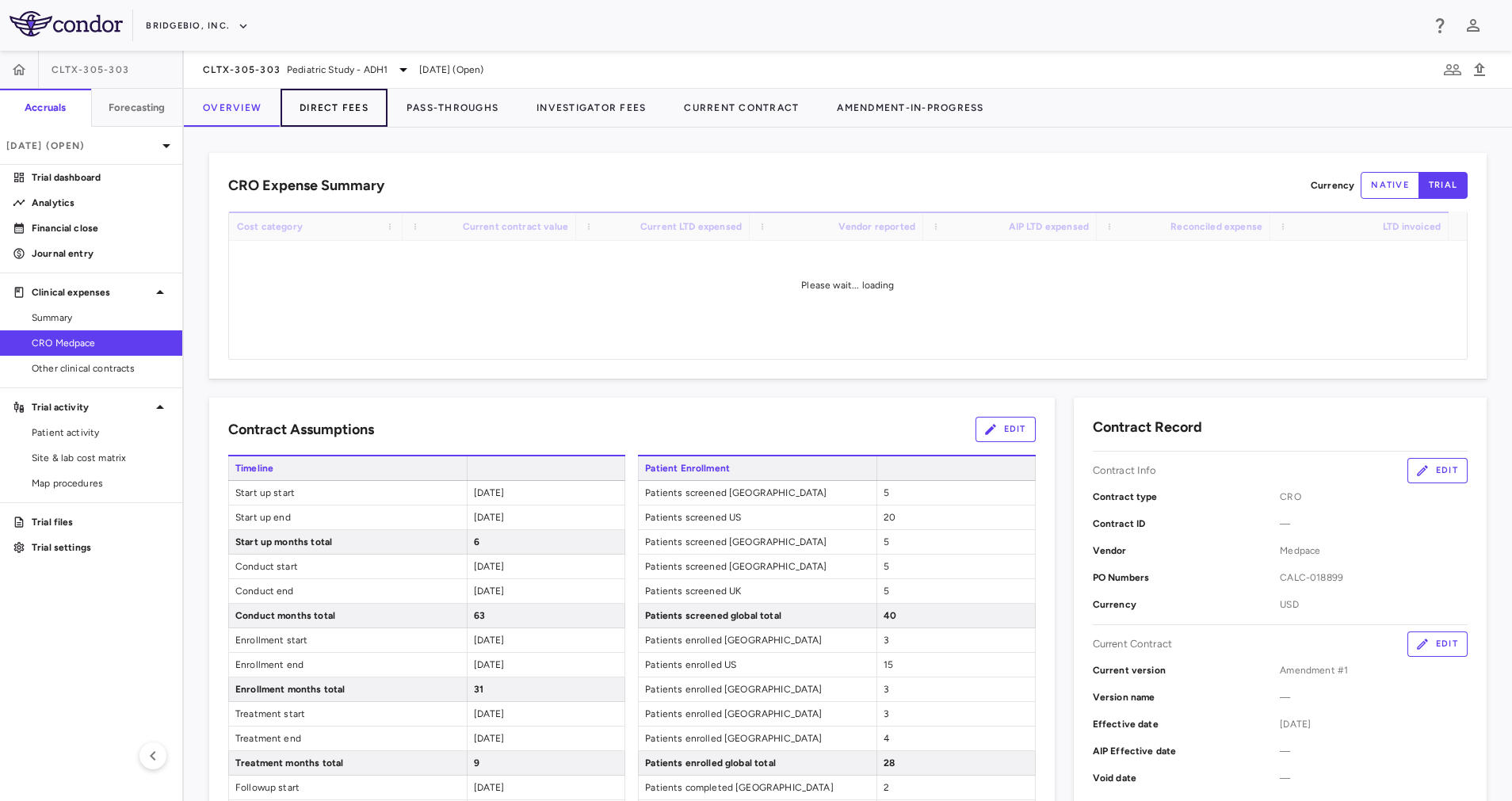
click at [333, 113] on button "Direct Fees" at bounding box center [333, 108] width 107 height 38
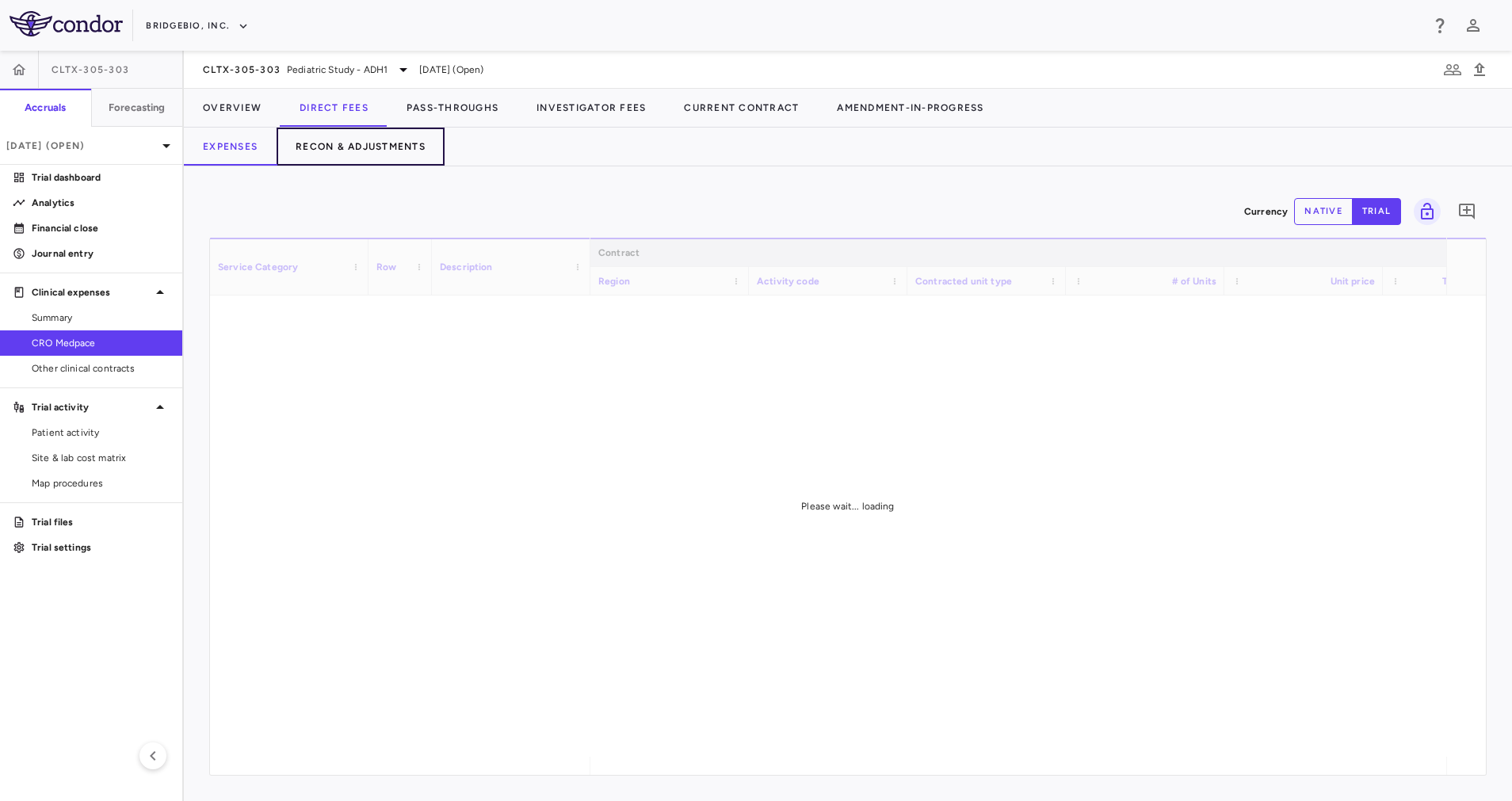
click at [354, 144] on button "Recon & Adjustments" at bounding box center [360, 146] width 168 height 38
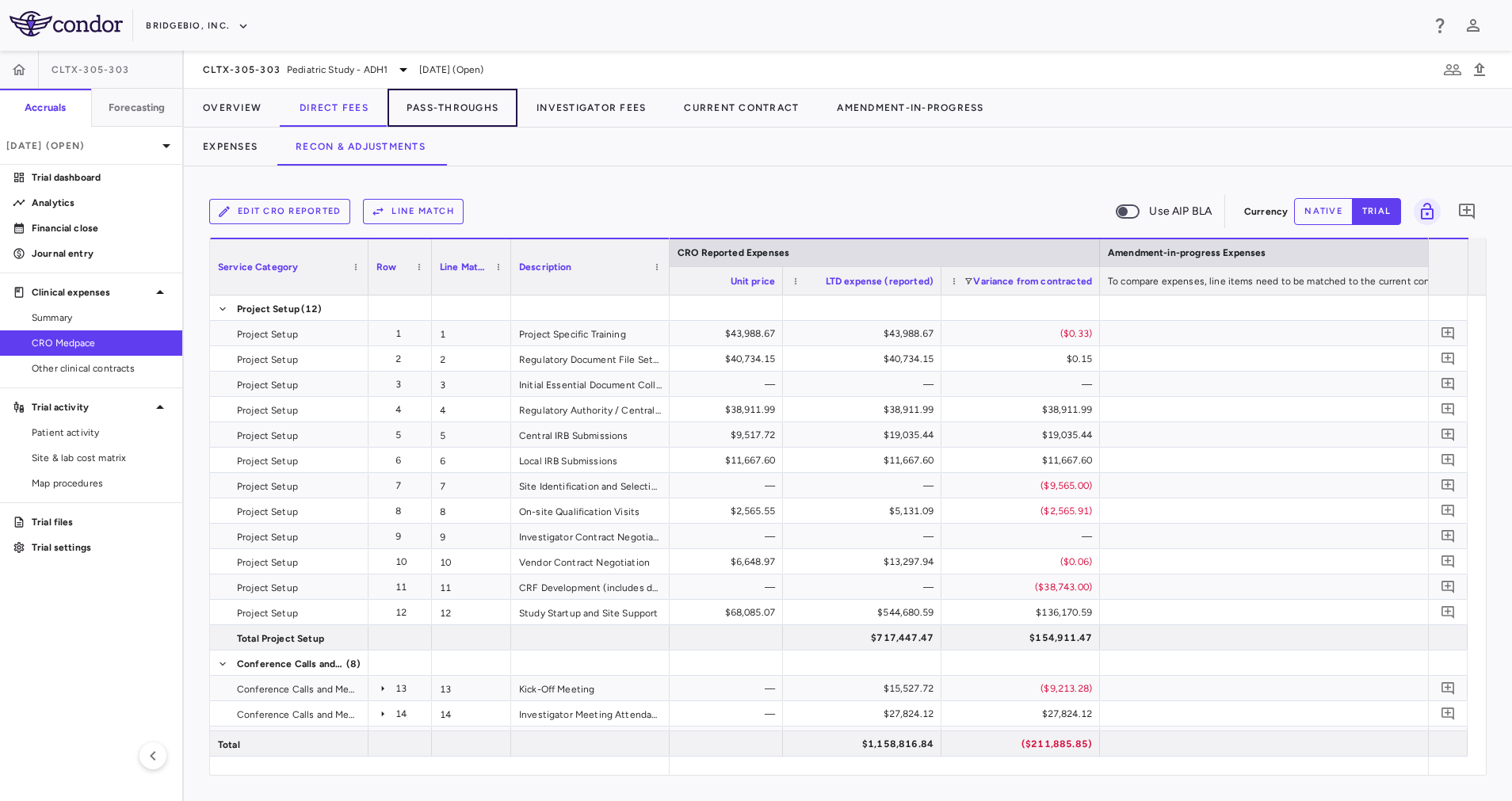
drag, startPoint x: 445, startPoint y: 104, endPoint x: 447, endPoint y: 140, distance: 36.1
click at [445, 104] on button "Pass-Throughs" at bounding box center [452, 108] width 130 height 38
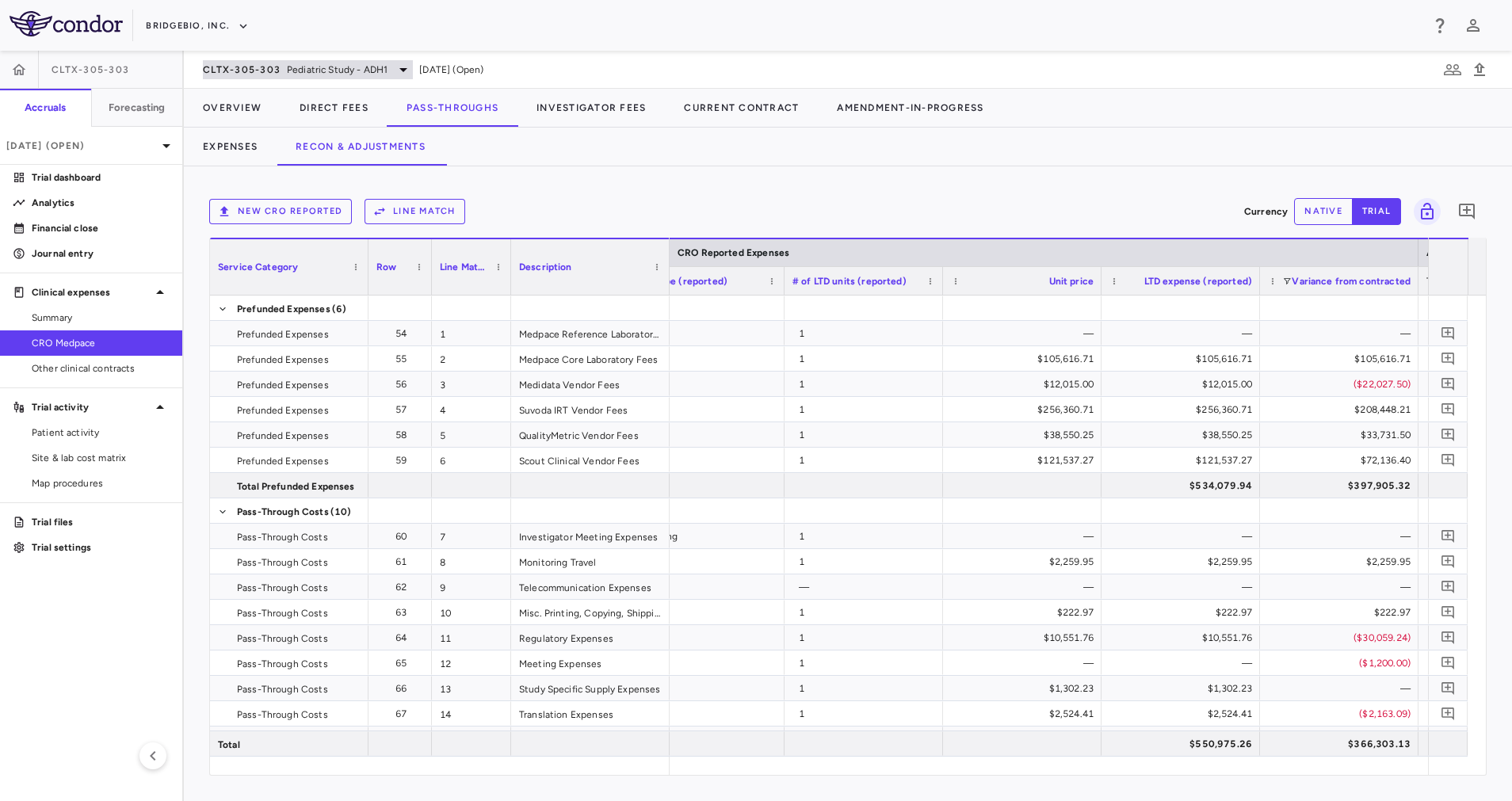
click at [407, 68] on icon at bounding box center [403, 70] width 19 height 19
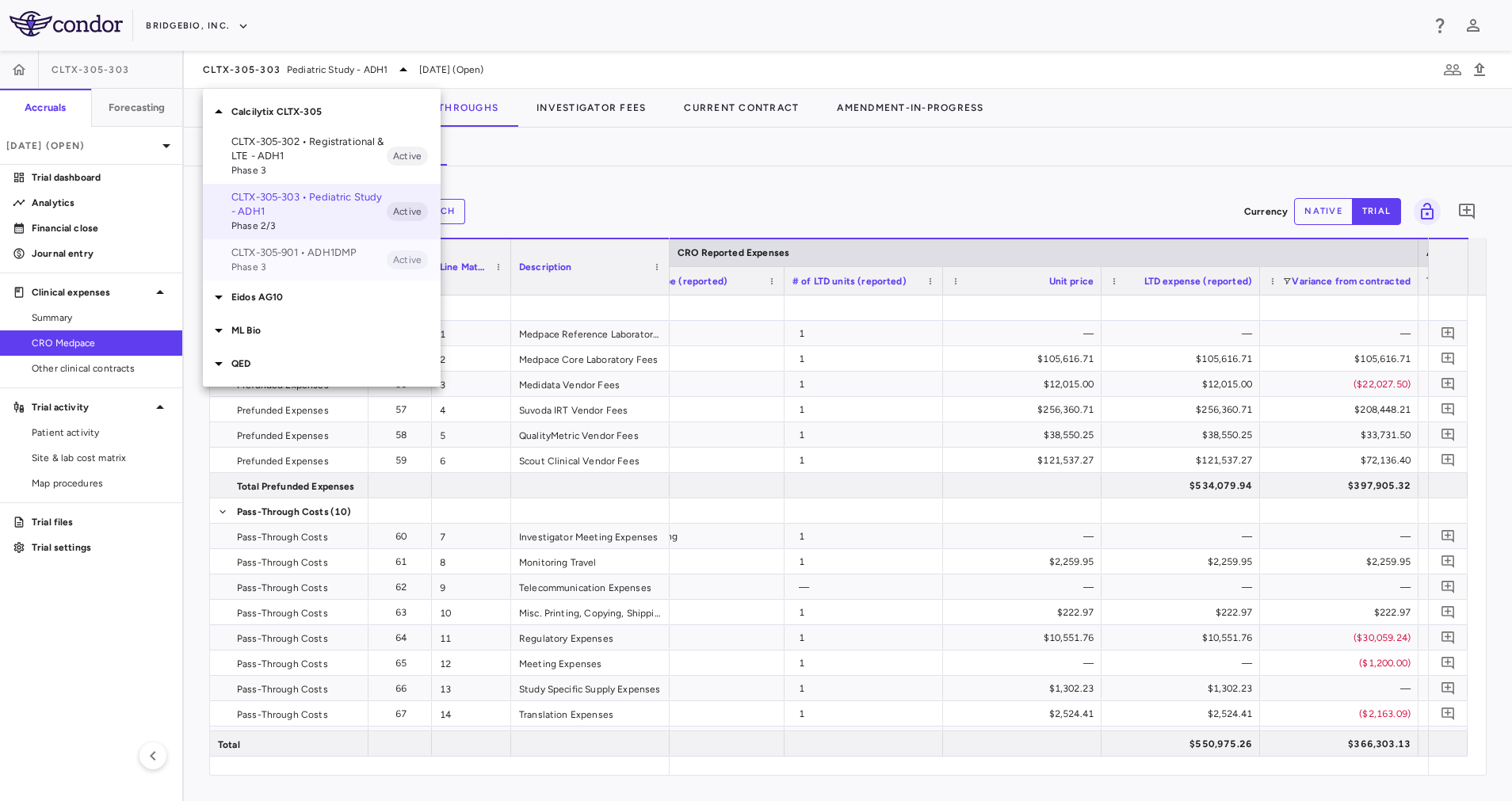
click at [315, 261] on span "Phase 3" at bounding box center [309, 267] width 155 height 14
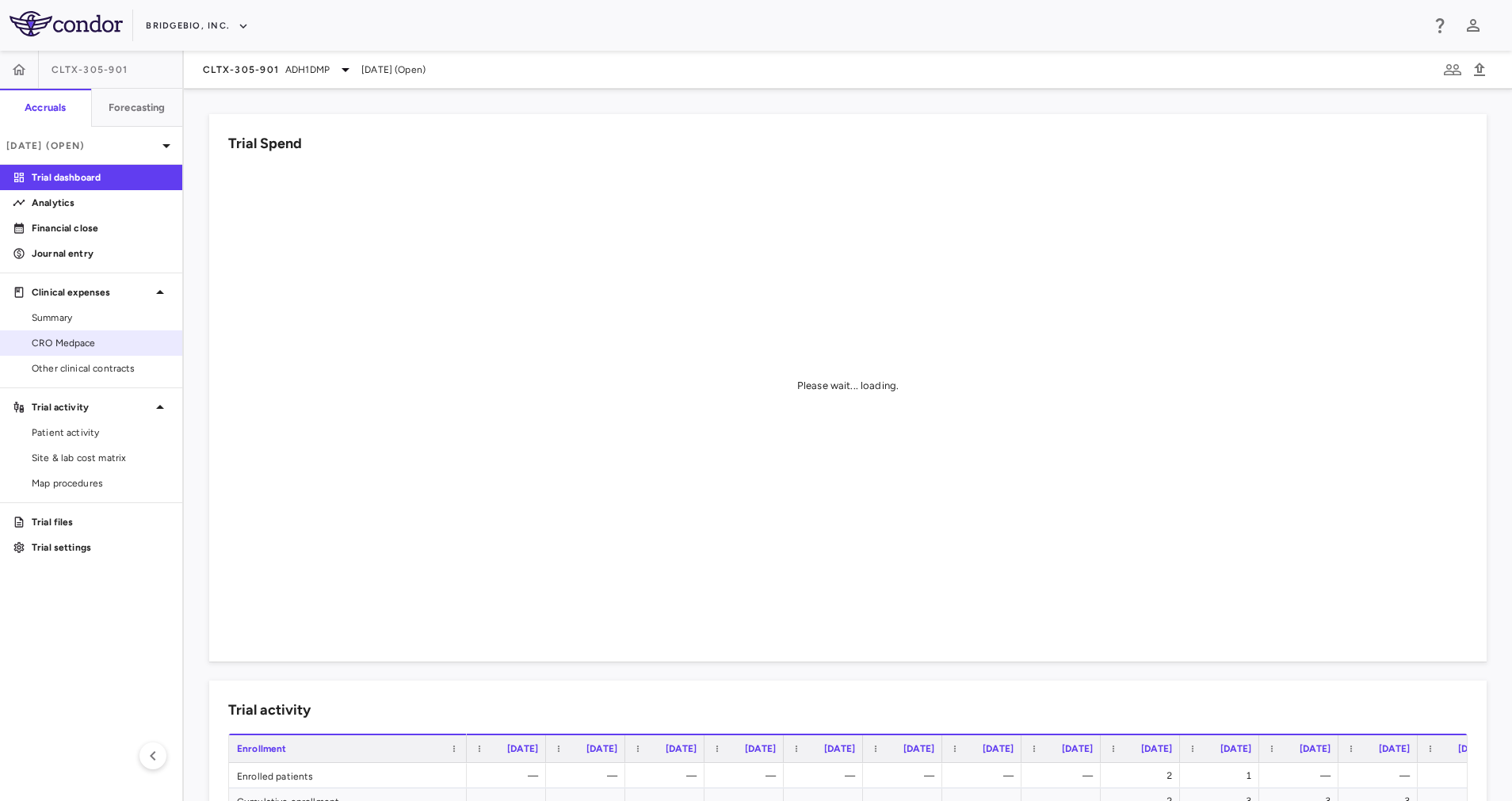
drag, startPoint x: 105, startPoint y: 341, endPoint x: 129, endPoint y: 333, distance: 25.3
click at [105, 341] on span "CRO Medpace" at bounding box center [101, 343] width 138 height 14
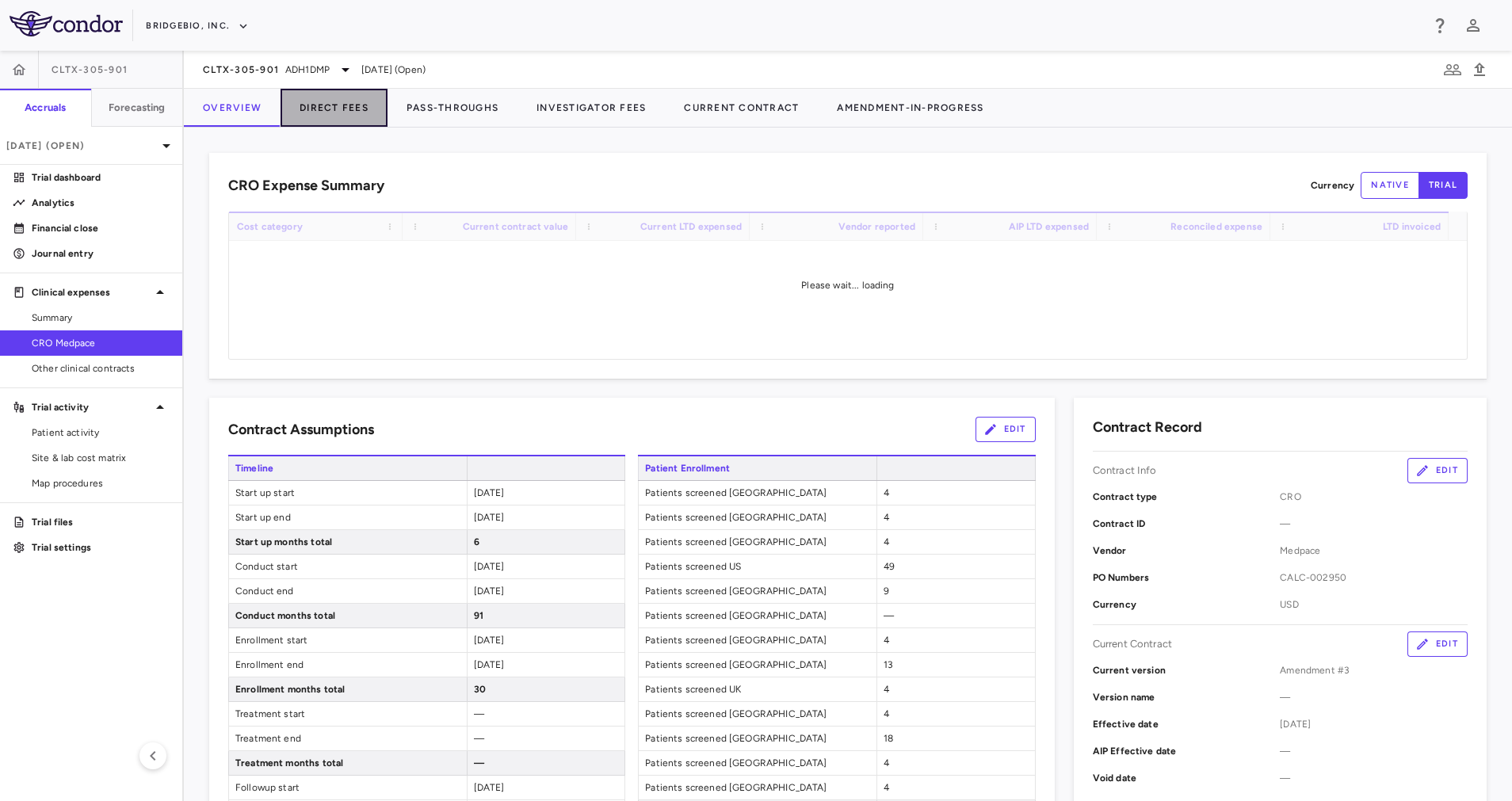
click at [326, 108] on button "Direct Fees" at bounding box center [333, 108] width 107 height 38
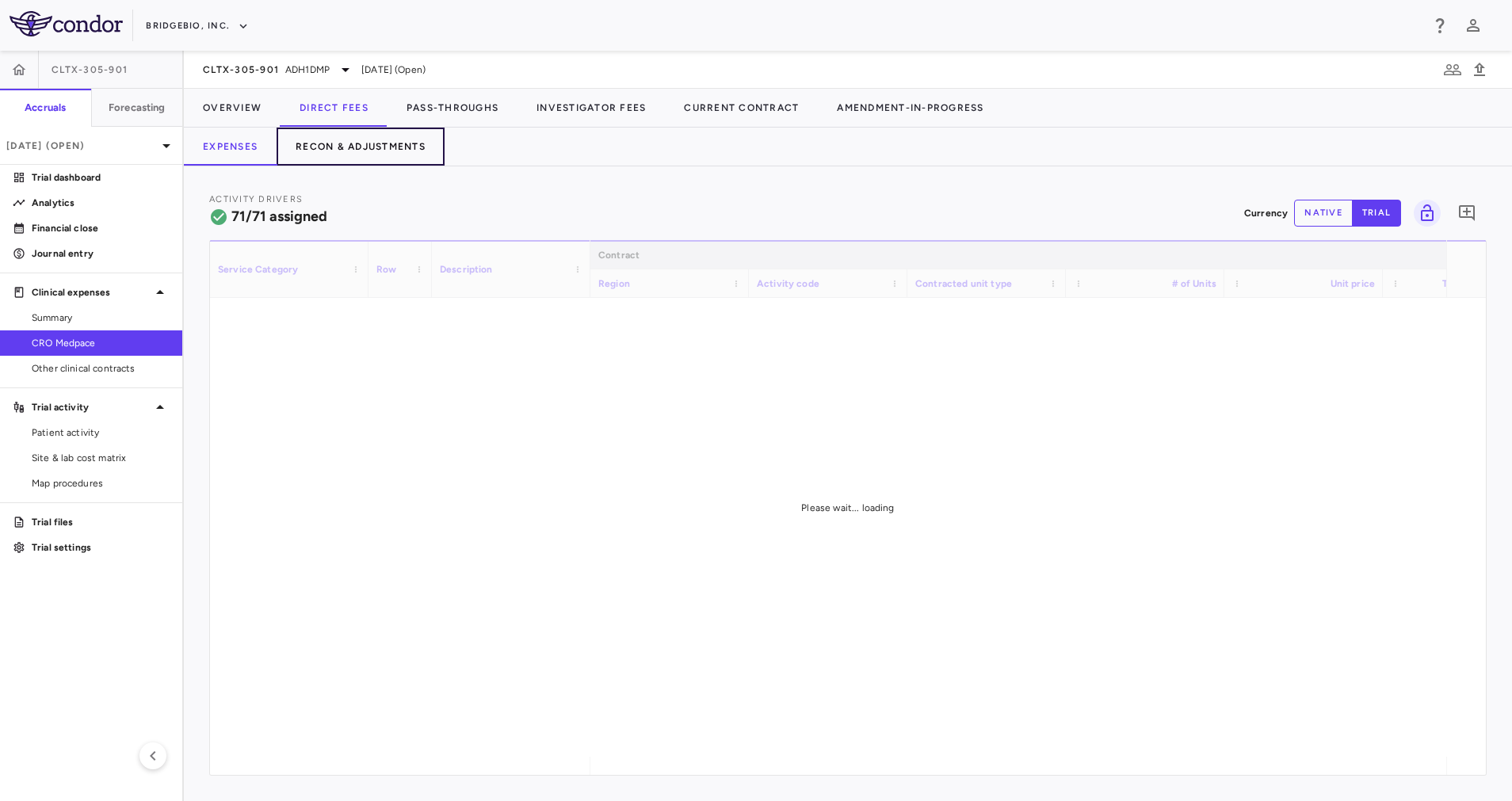
click at [412, 144] on button "Recon & Adjustments" at bounding box center [360, 146] width 168 height 38
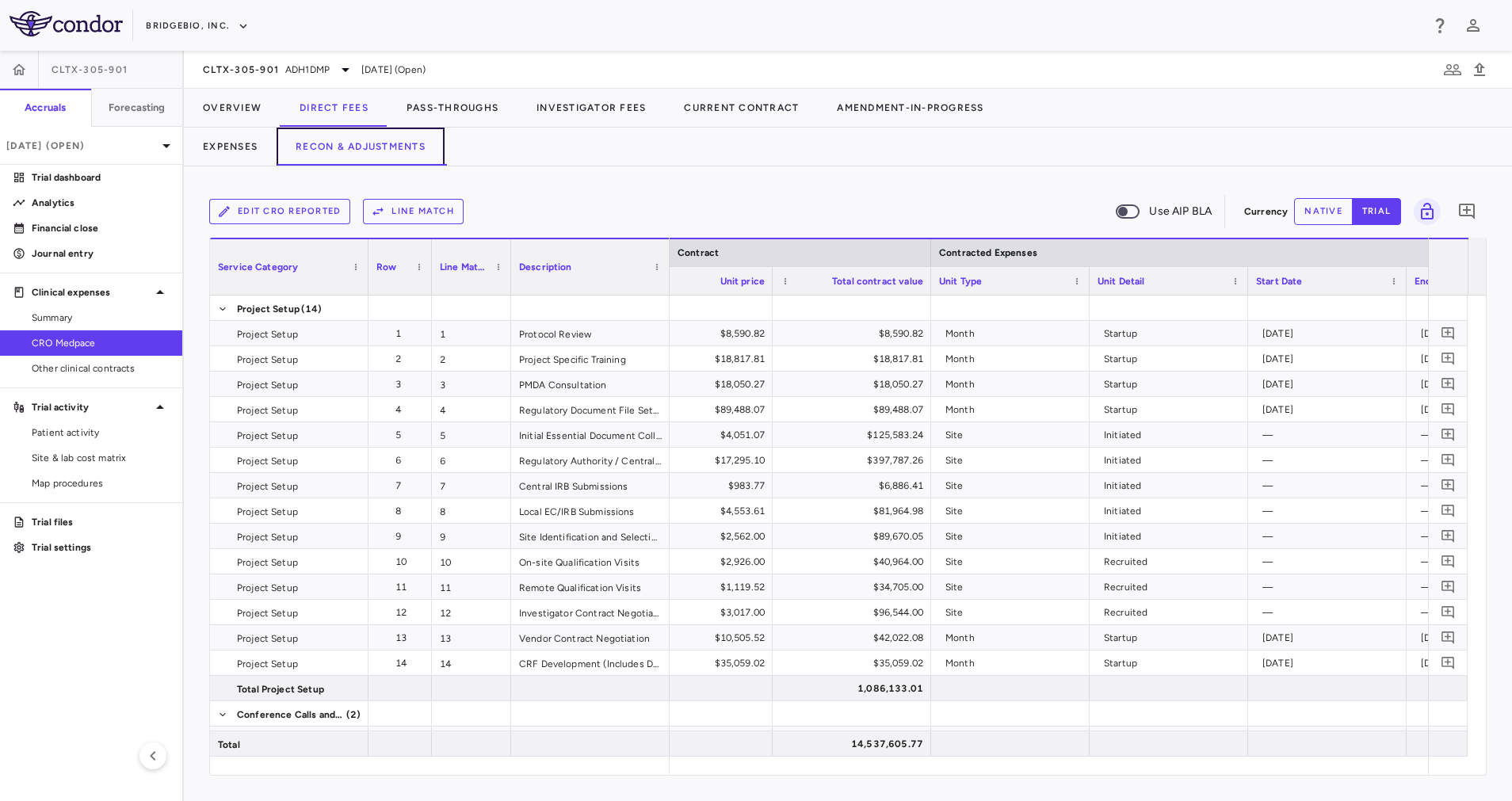
scroll to position [0, 875]
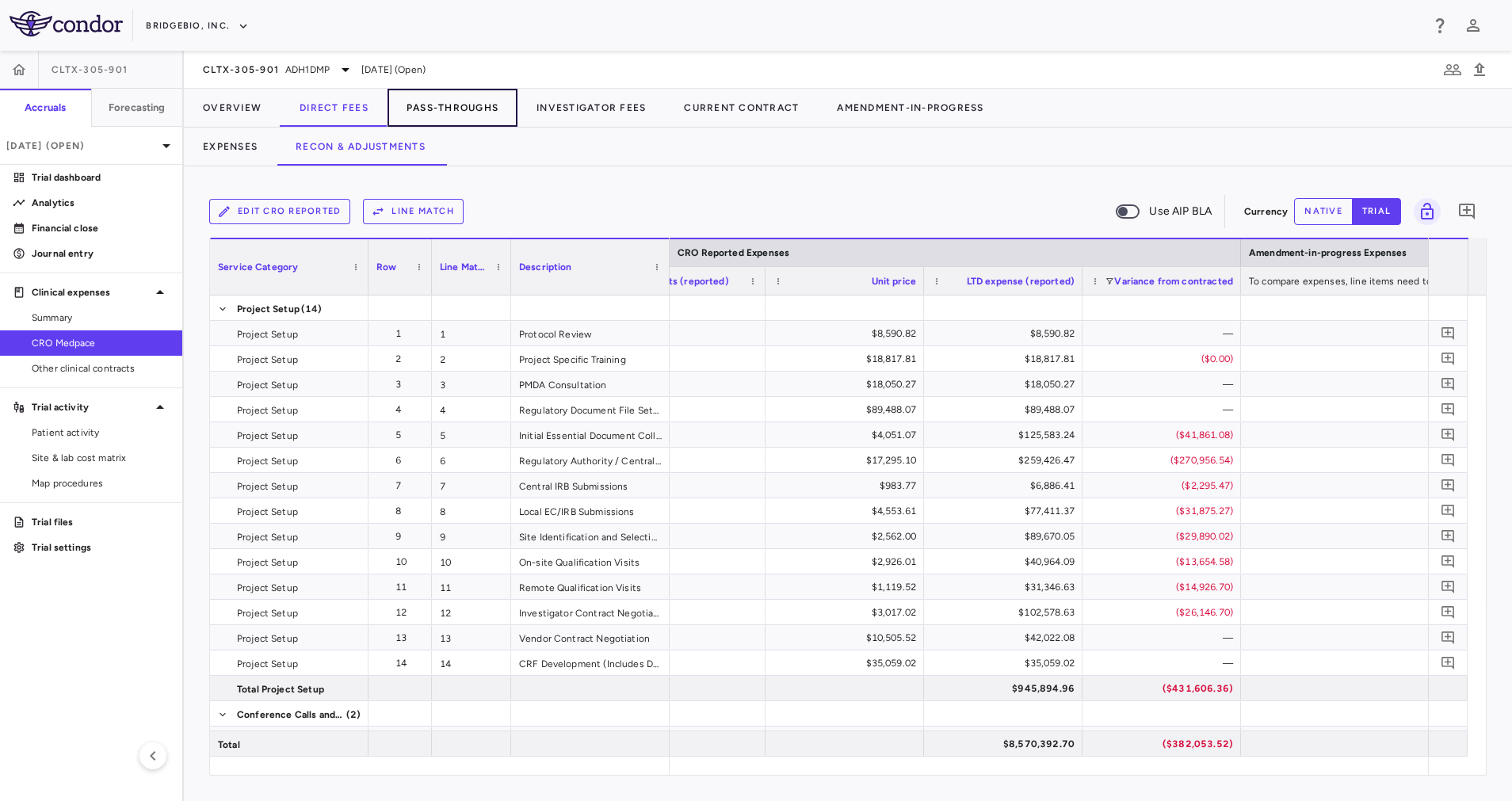
click at [447, 107] on button "Pass-Throughs" at bounding box center [452, 108] width 130 height 38
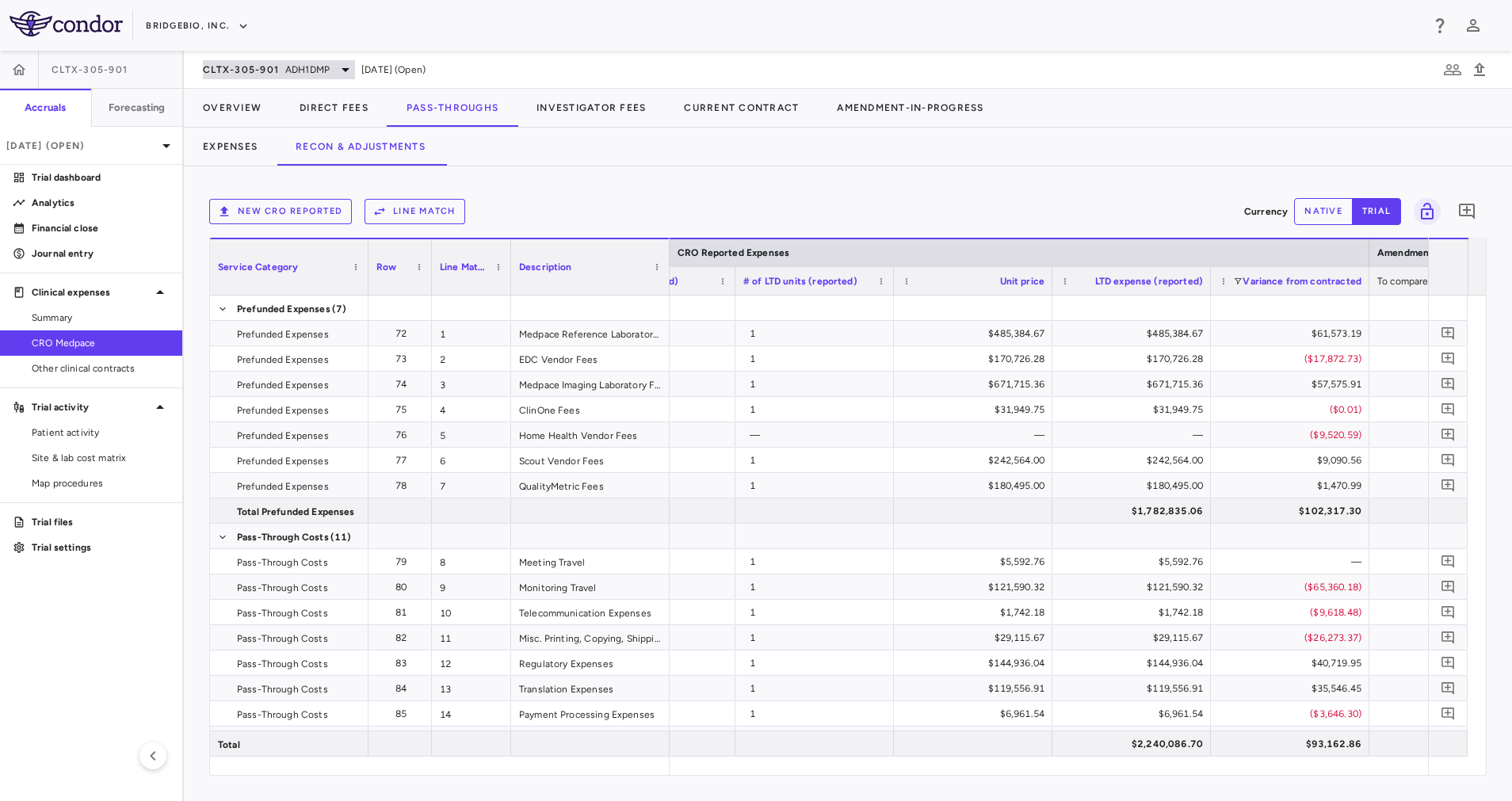
click at [336, 70] on icon at bounding box center [346, 70] width 19 height 19
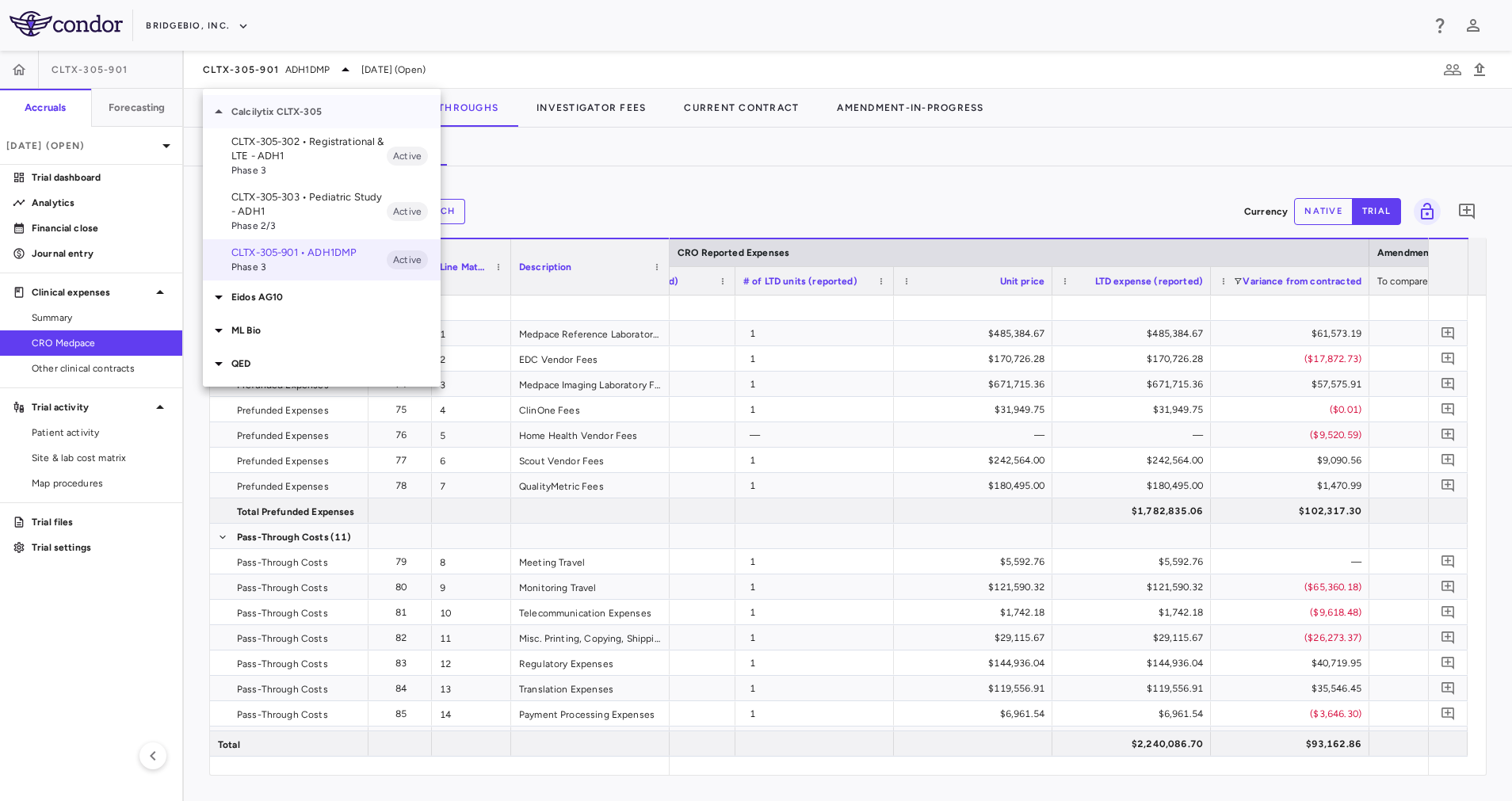
click at [314, 103] on div "Calcilytix CLTX-305" at bounding box center [321, 112] width 237 height 34
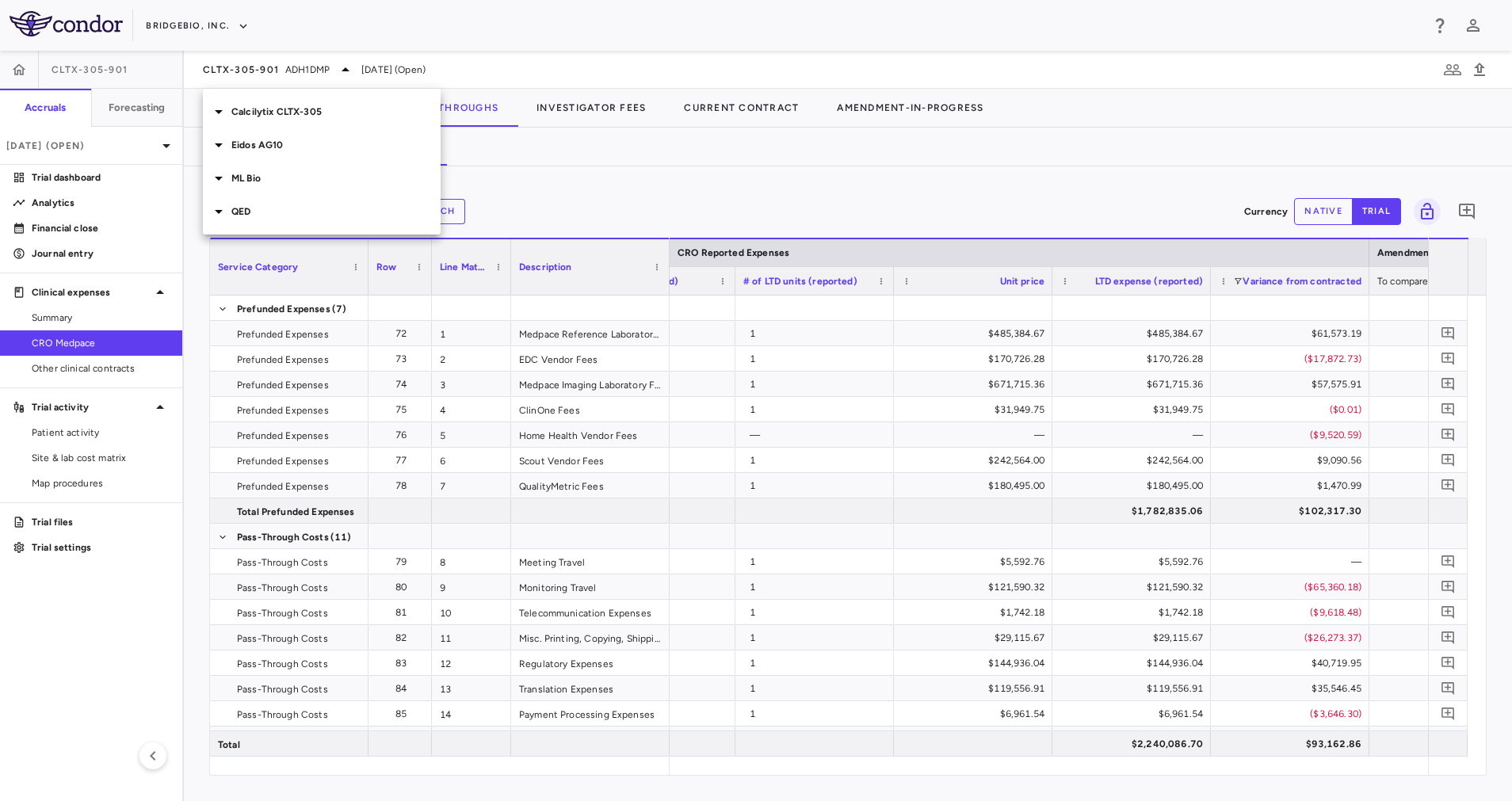
click at [294, 143] on p "Eidos AG10" at bounding box center [335, 145] width 209 height 14
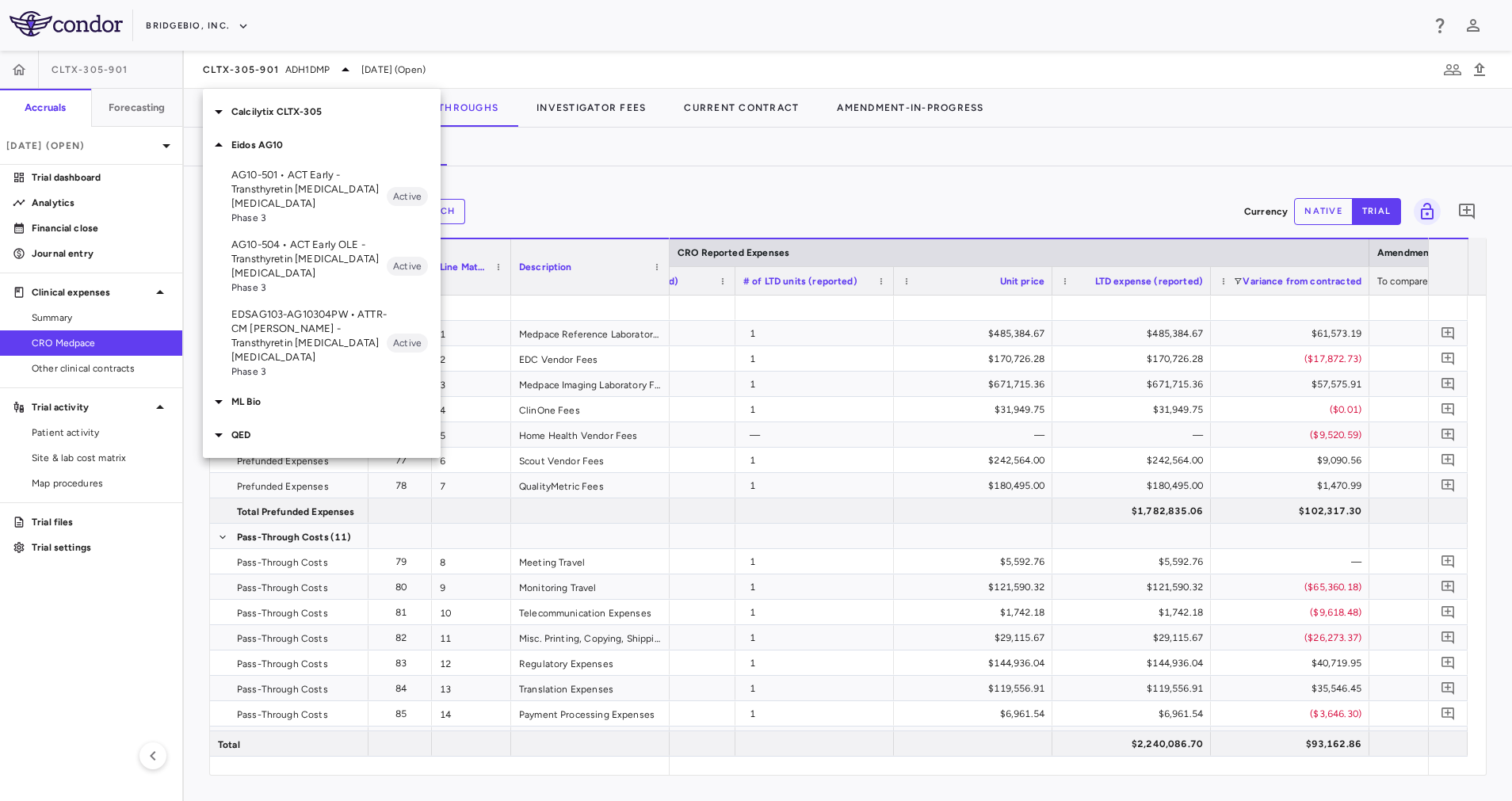
click at [318, 272] on p "AG10-504 • ACT Early OLE - Transthyretin [MEDICAL_DATA] [MEDICAL_DATA]" at bounding box center [309, 258] width 155 height 43
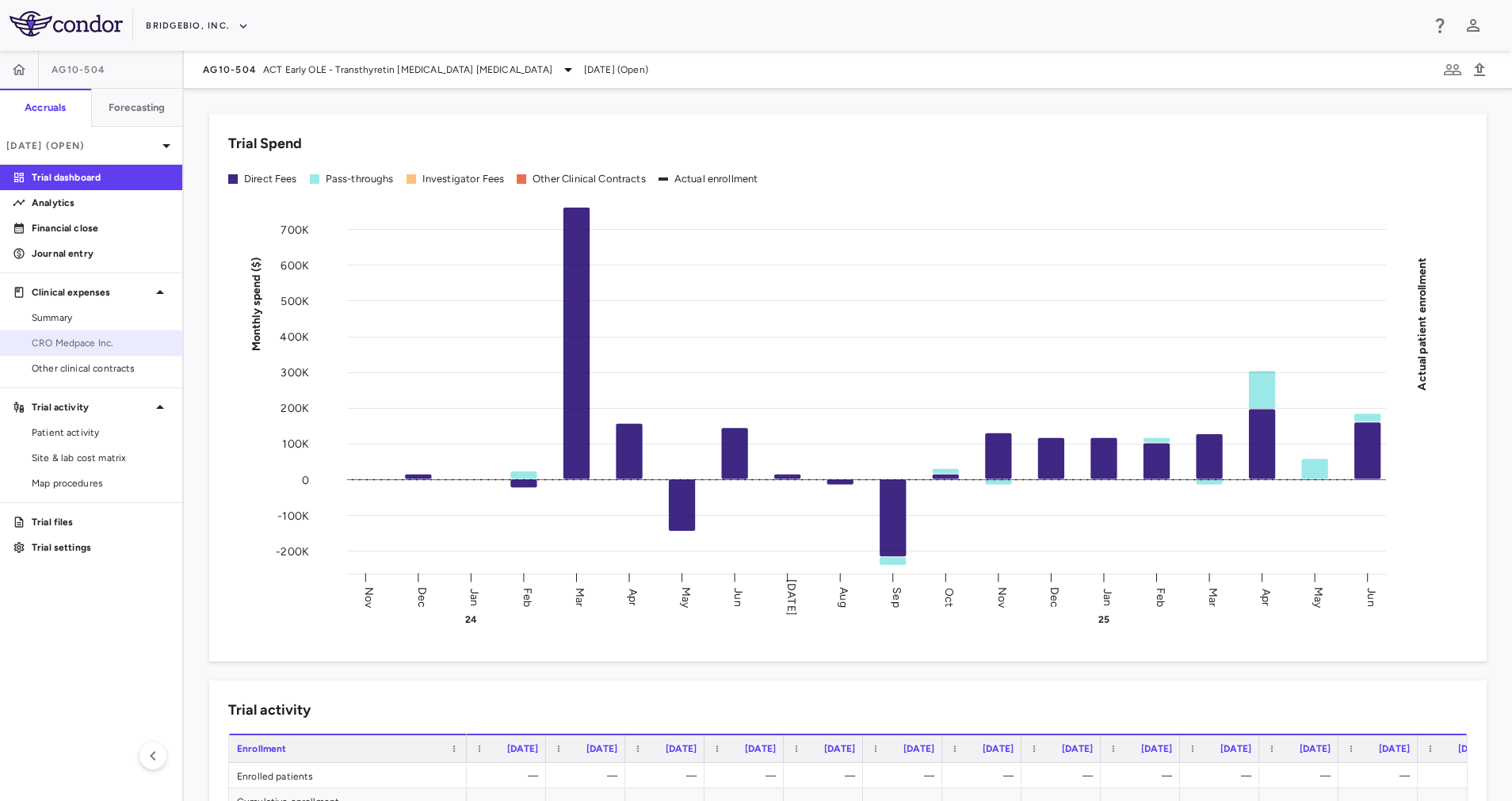
click at [101, 339] on span "CRO Medpace Inc." at bounding box center [101, 343] width 138 height 14
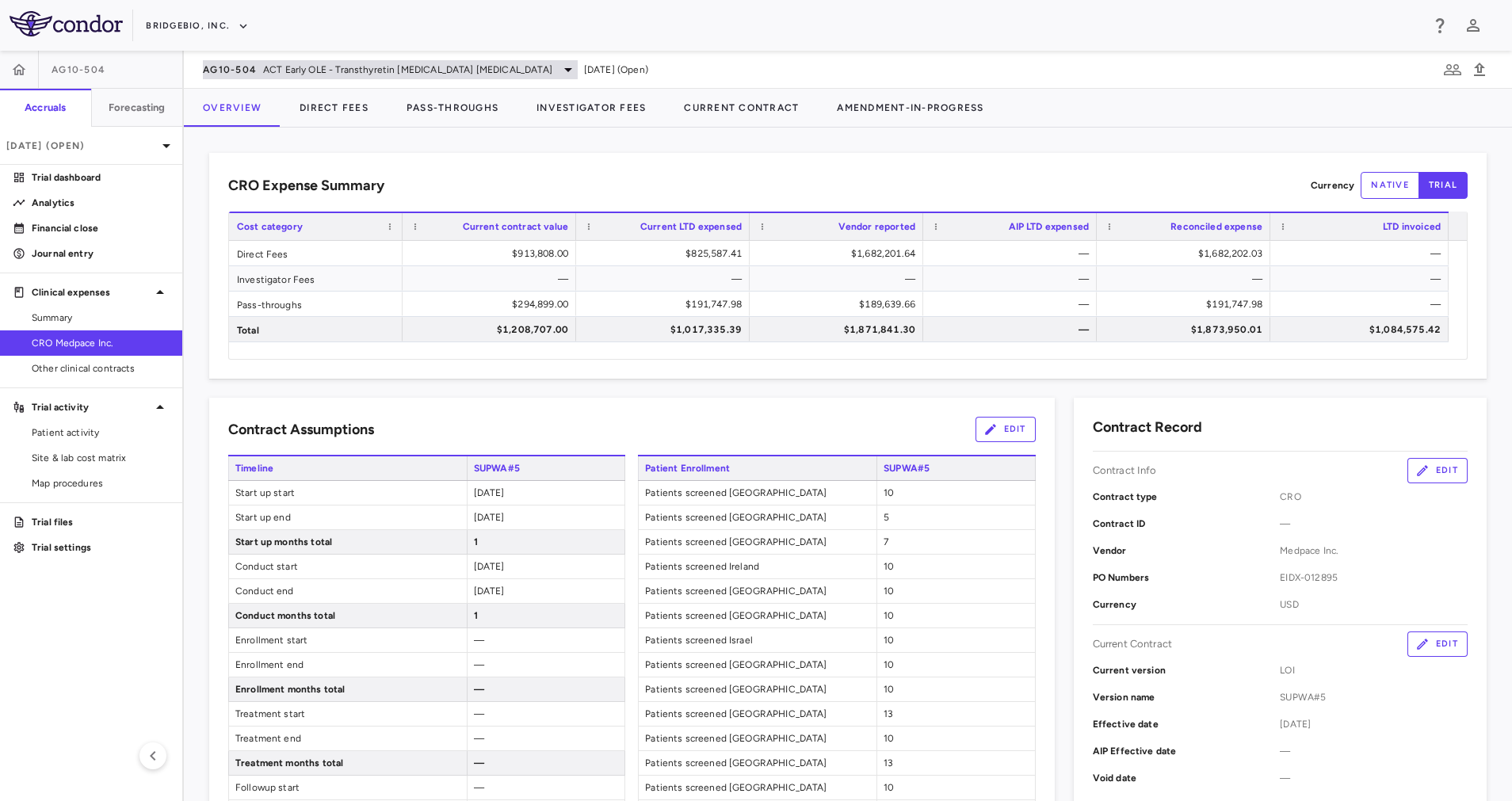
click at [366, 72] on span "ACT Early OLE - Transthyretin Amyloid Cardiomyopathy" at bounding box center [408, 70] width 289 height 14
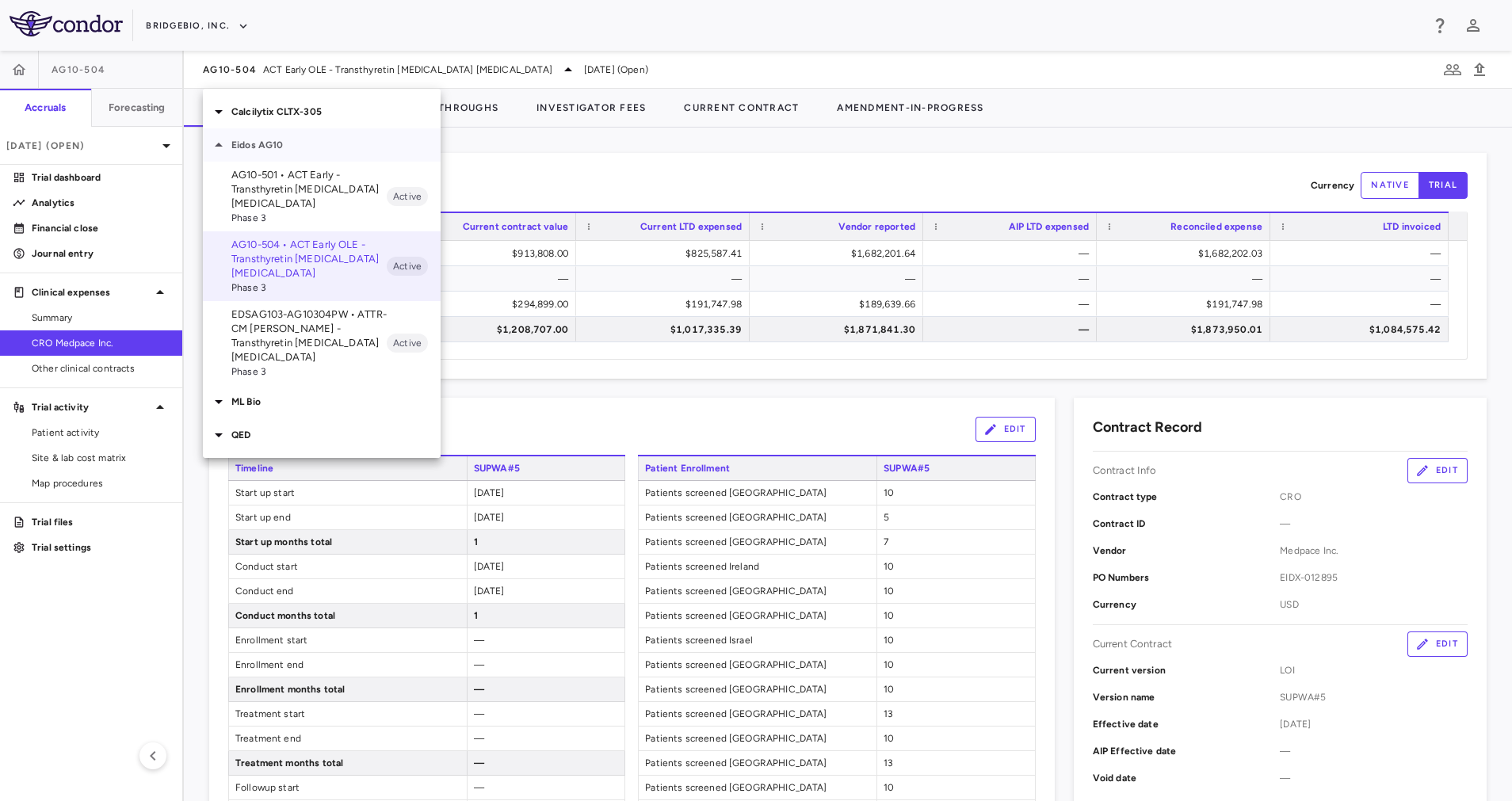
click at [283, 147] on p "Eidos AG10" at bounding box center [335, 145] width 209 height 14
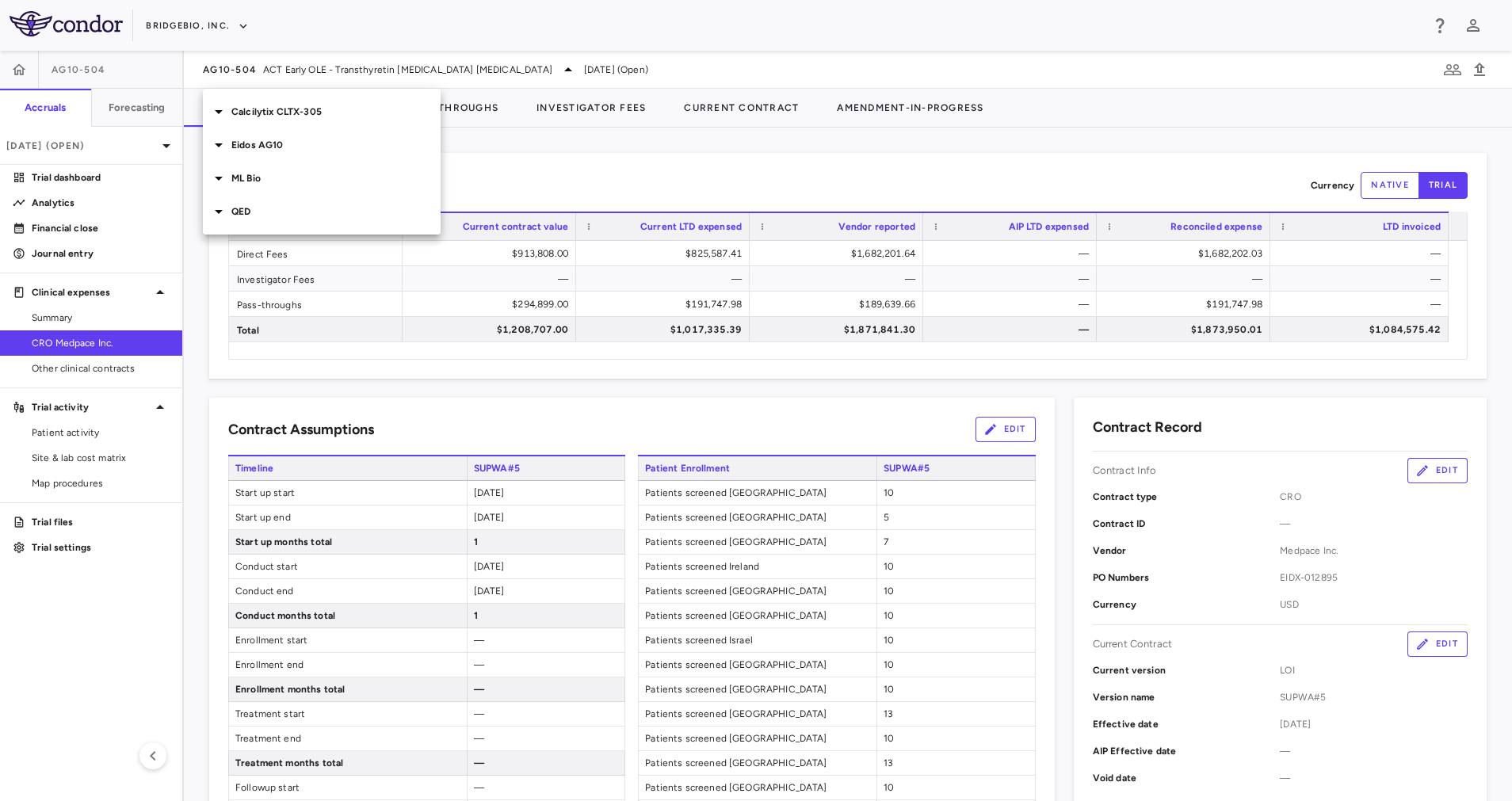
click at [254, 213] on p "QED" at bounding box center [335, 212] width 209 height 14
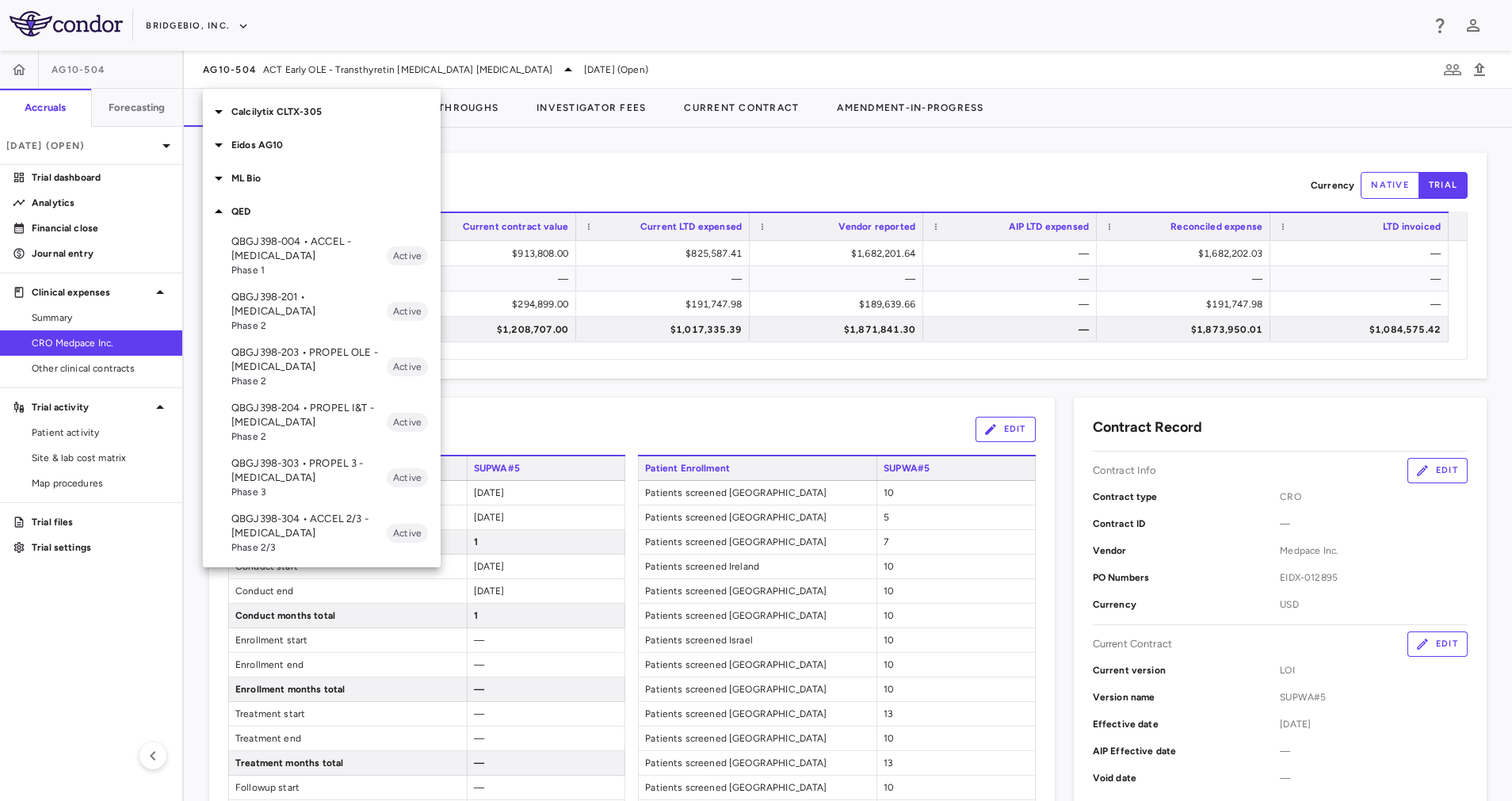
click at [325, 463] on p "QBGJ398-303 • PROPEL 3 - [MEDICAL_DATA]" at bounding box center [309, 470] width 155 height 28
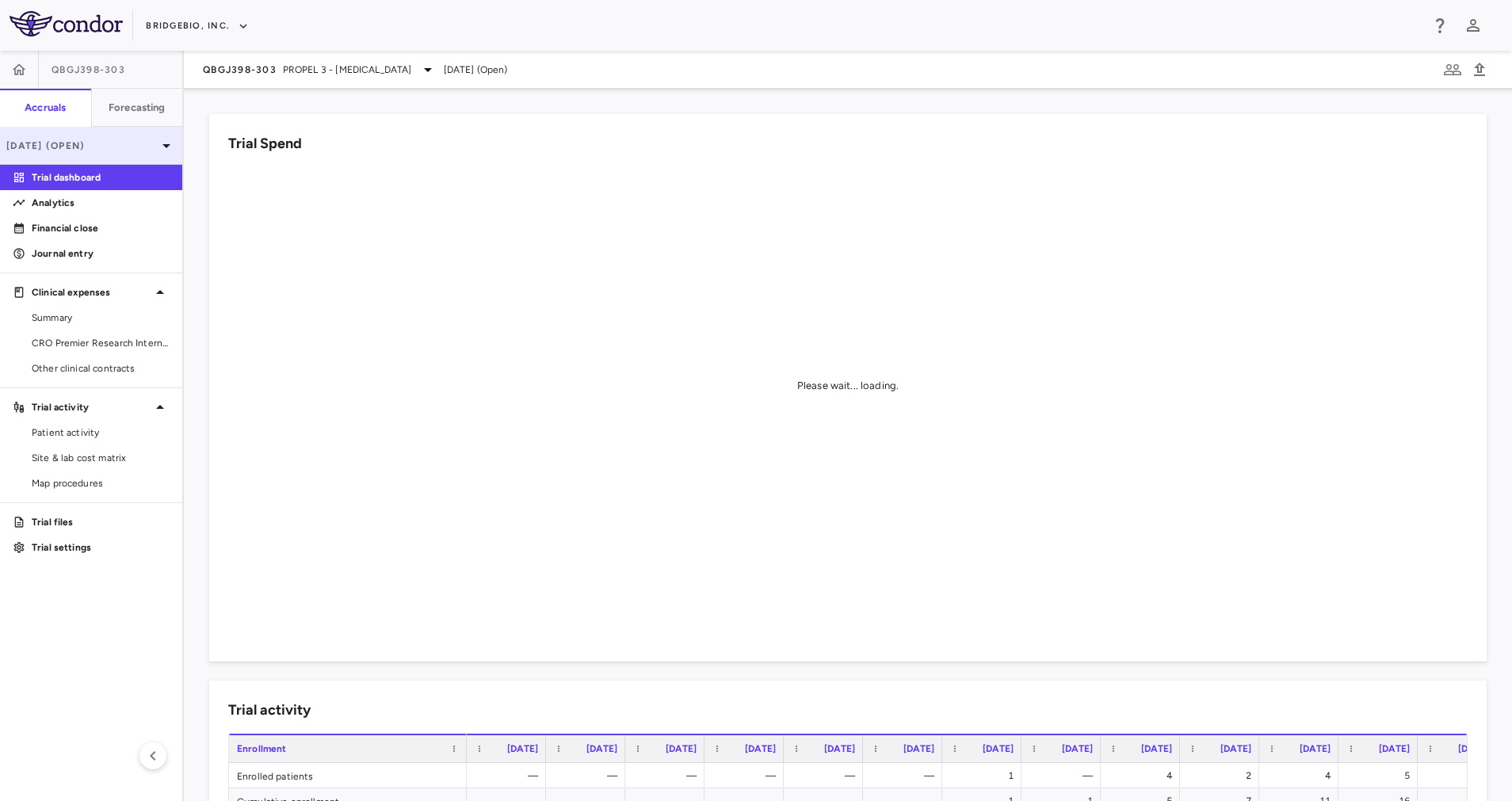
click at [120, 141] on p "[DATE] (Open)" at bounding box center [81, 146] width 151 height 14
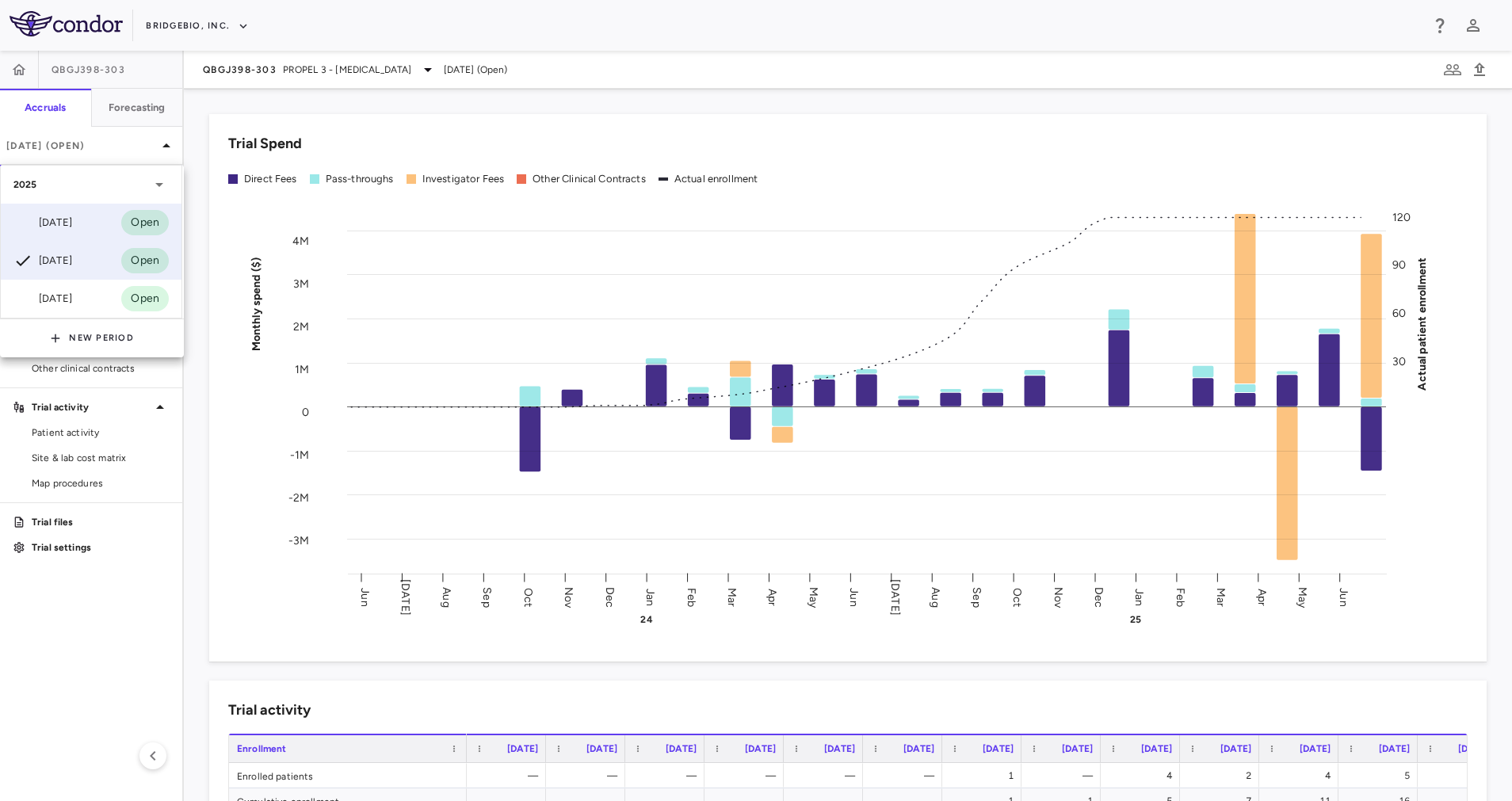
click at [72, 224] on div "[DATE]" at bounding box center [42, 223] width 58 height 19
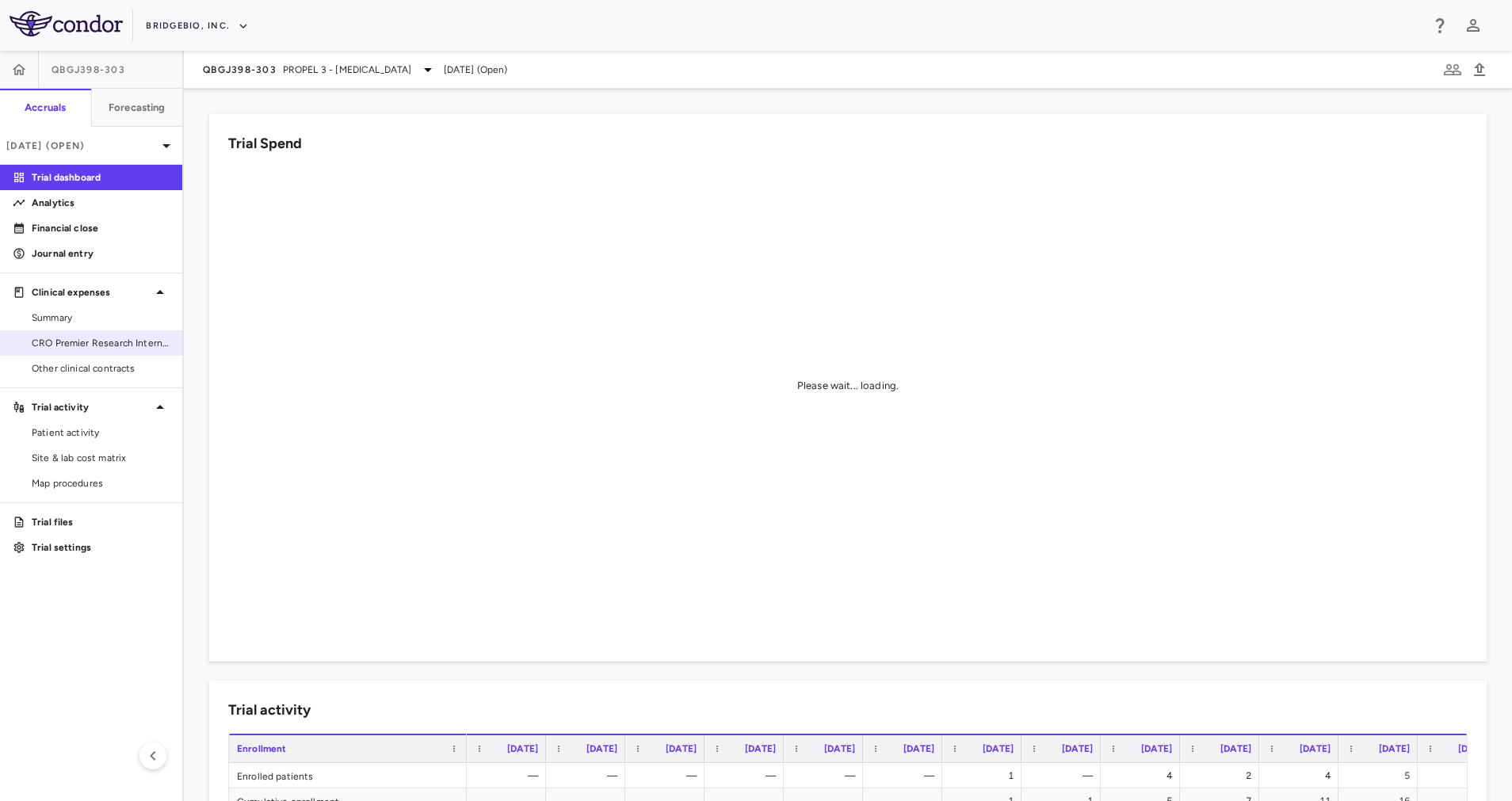
click at [113, 337] on span "CRO Premier Research International LLC" at bounding box center [101, 343] width 138 height 14
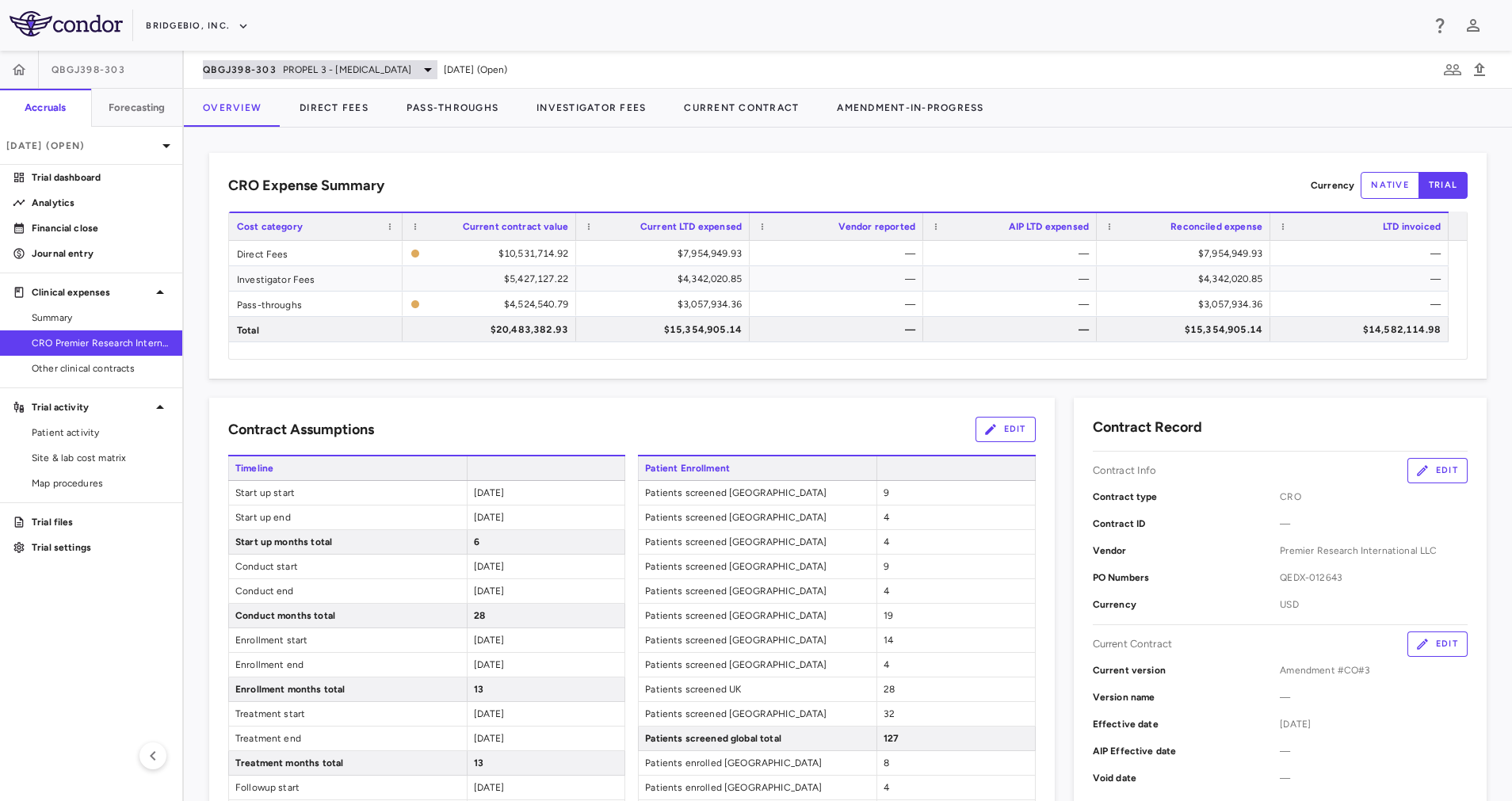
click at [373, 67] on span "PROPEL 3 - Achondroplasia" at bounding box center [348, 70] width 129 height 14
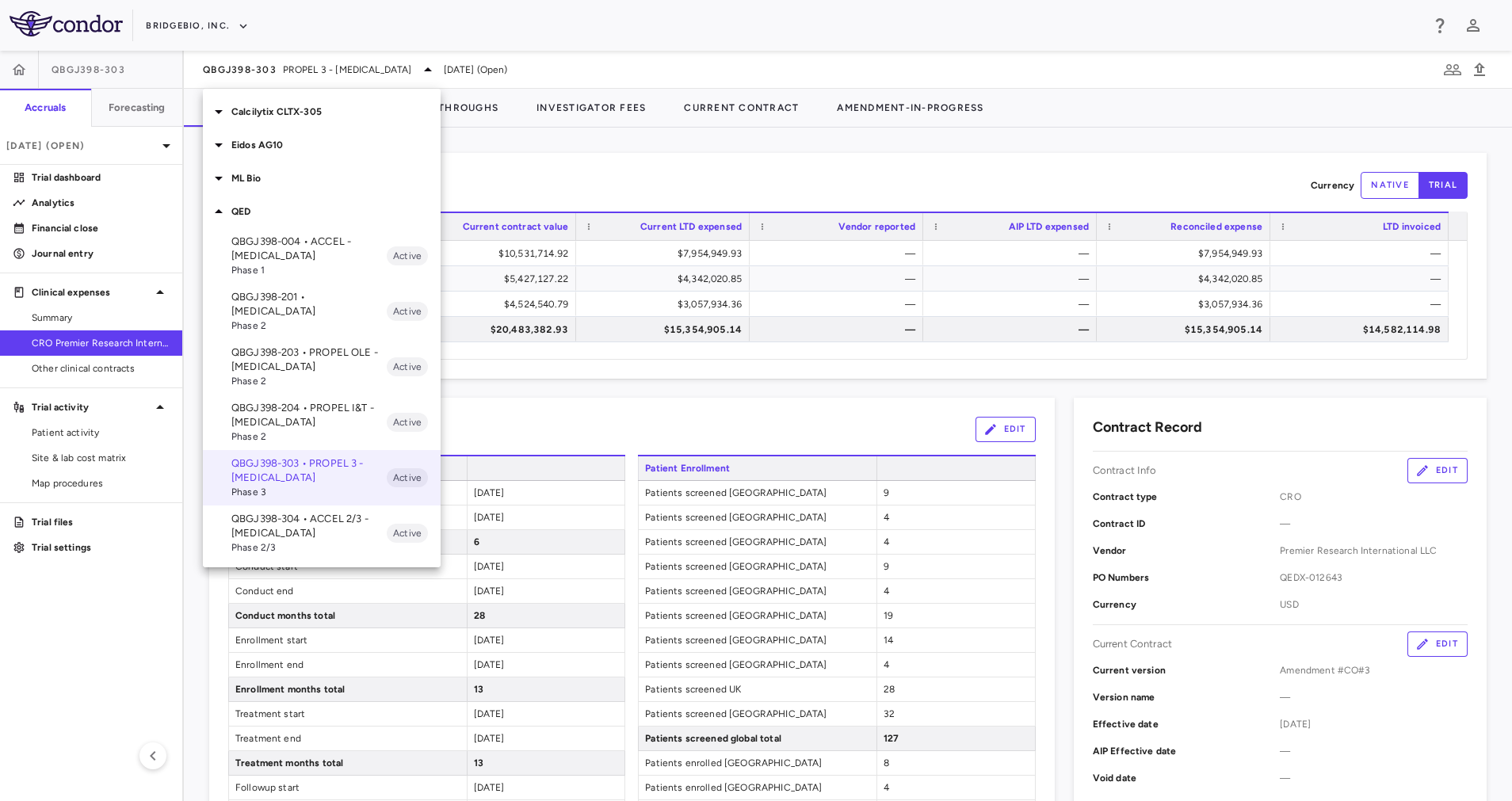
click at [249, 207] on p "QED" at bounding box center [335, 212] width 209 height 14
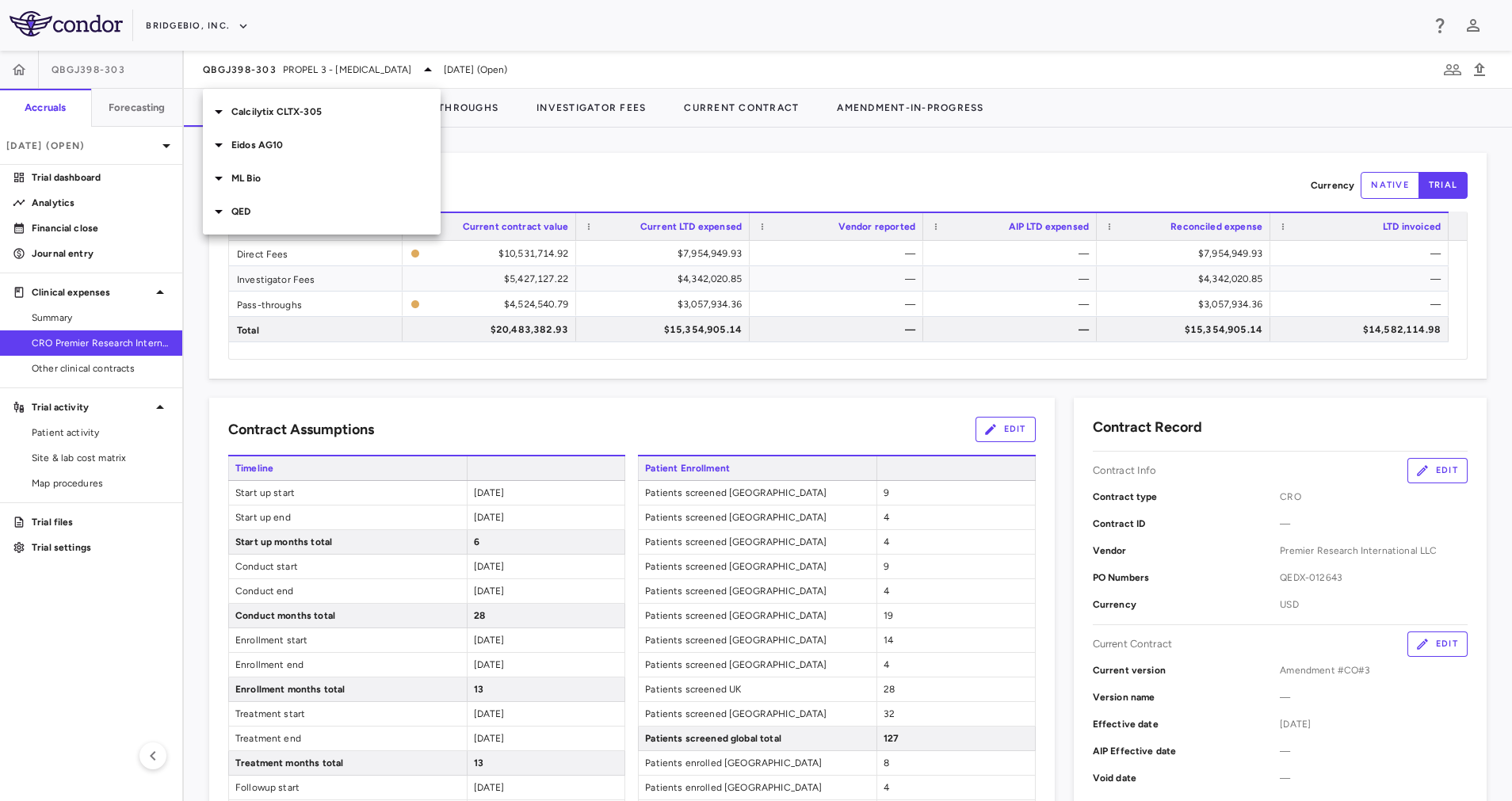
click at [262, 176] on p "ML Bio" at bounding box center [335, 178] width 209 height 14
click at [314, 206] on p "MLB-01-005 • LGMD2i - Limb Girdle [MEDICAL_DATA]" at bounding box center [309, 215] width 155 height 28
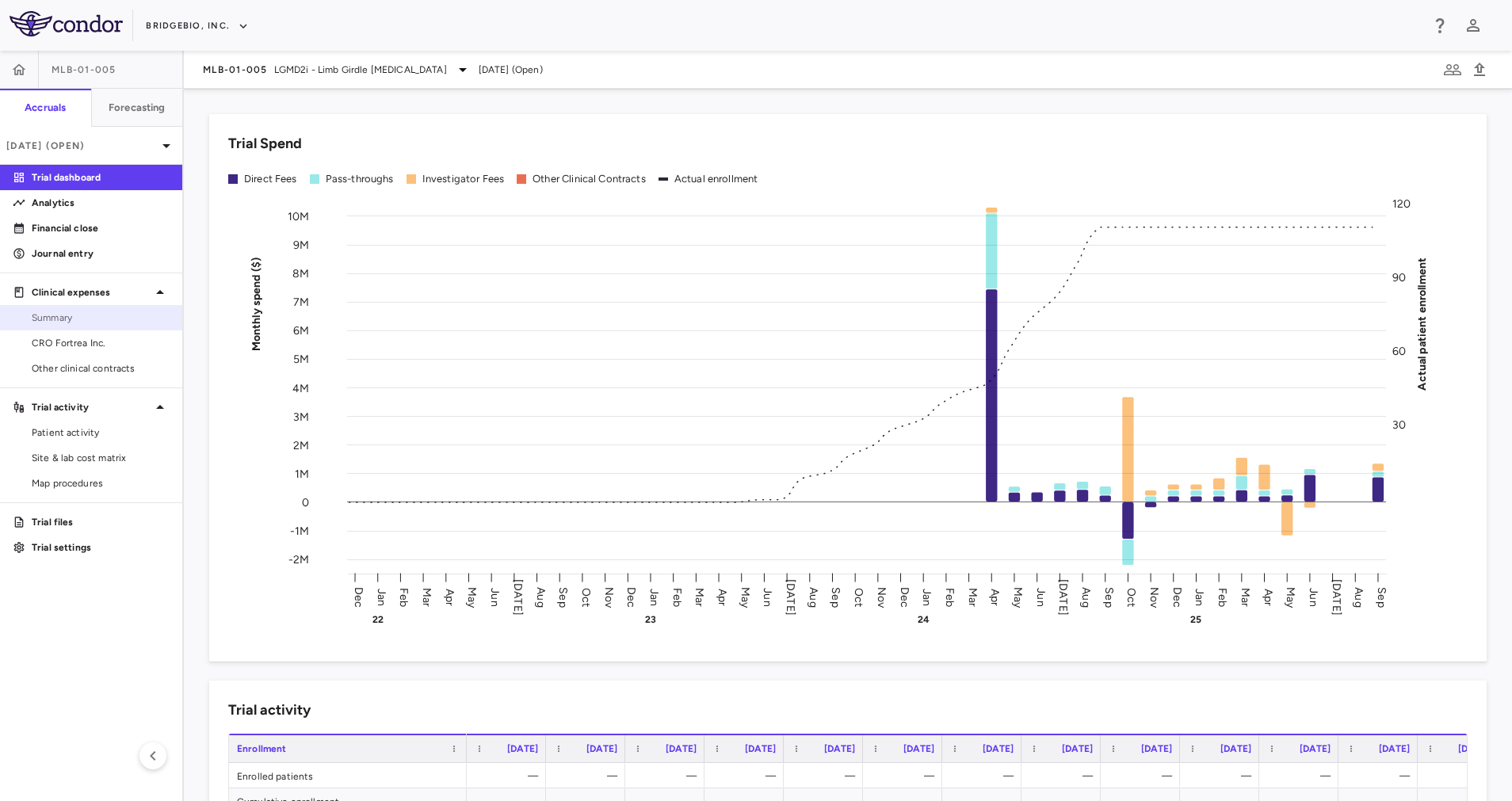
click at [124, 325] on link "Summary" at bounding box center [91, 318] width 183 height 24
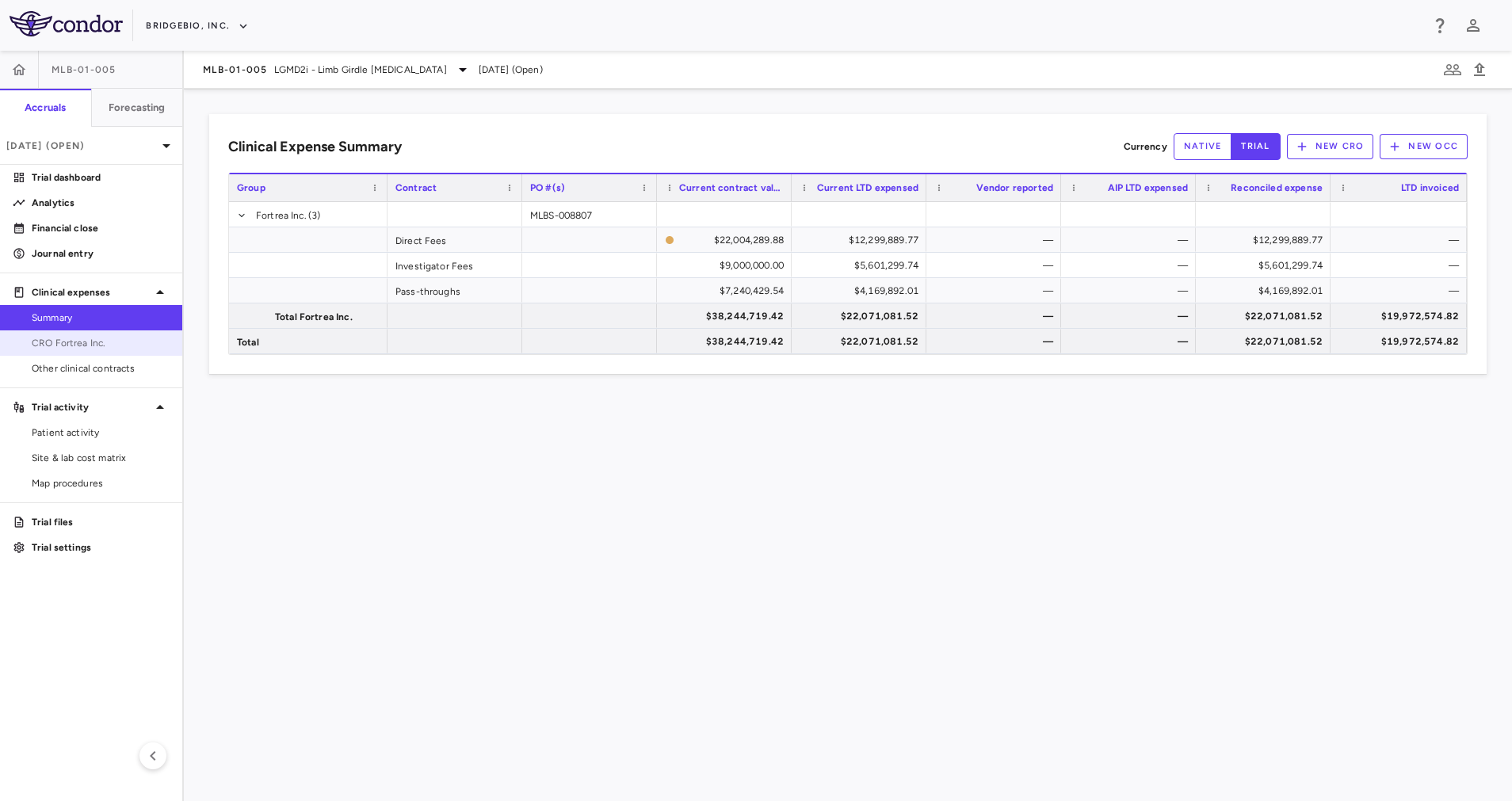
click at [113, 343] on span "CRO Fortrea Inc." at bounding box center [101, 343] width 138 height 14
